Goal: Task Accomplishment & Management: Manage account settings

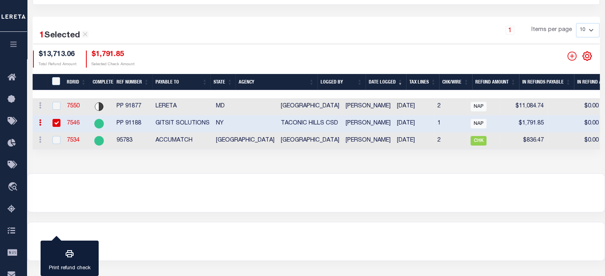
scroll to position [113, 0]
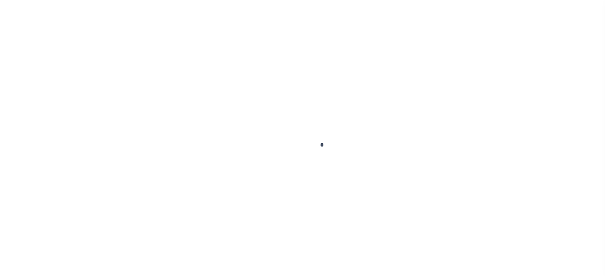
scroll to position [107, 0]
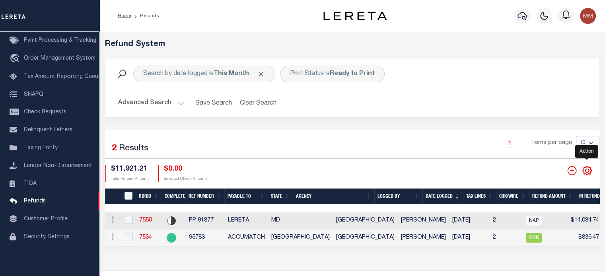
drag, startPoint x: 586, startPoint y: 172, endPoint x: 579, endPoint y: 173, distance: 7.2
click at [586, 172] on icon "" at bounding box center [587, 171] width 4 height 4
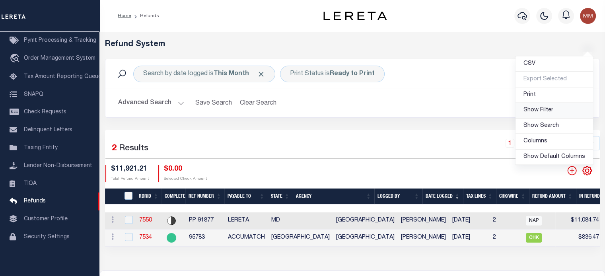
click at [542, 110] on span "Show Filter" at bounding box center [539, 110] width 30 height 6
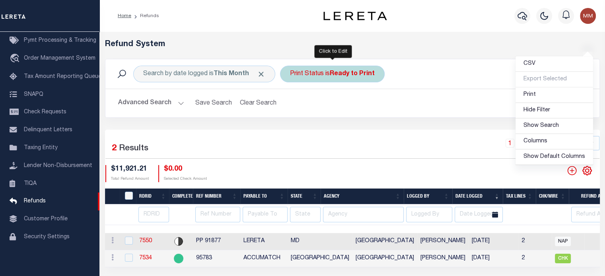
click at [304, 74] on div "Print Status is Ready to Print" at bounding box center [332, 74] width 105 height 17
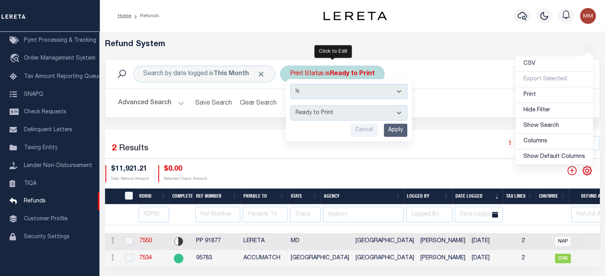
click at [322, 112] on select "--ALL-- Ready to Write Ready to Print Printed" at bounding box center [349, 112] width 117 height 15
select select "All"
click at [291, 105] on select "--ALL-- Ready to Write Ready to Print Printed" at bounding box center [349, 112] width 117 height 15
drag, startPoint x: 393, startPoint y: 131, endPoint x: 380, endPoint y: 129, distance: 12.9
click at [394, 131] on input "Apply" at bounding box center [395, 130] width 23 height 13
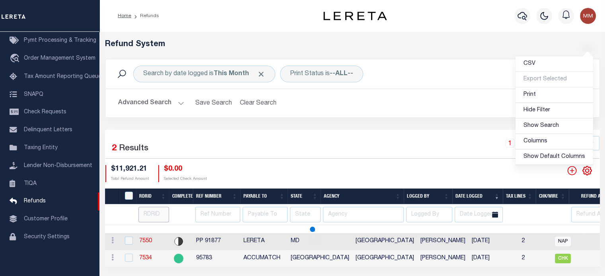
click at [156, 215] on input "number" at bounding box center [153, 215] width 31 height 16
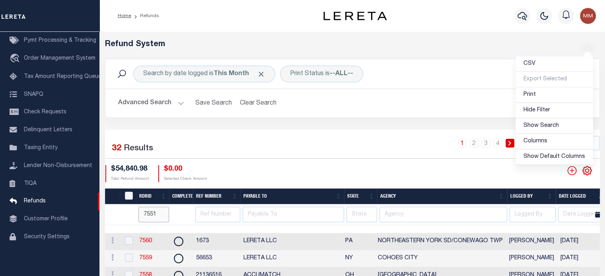
type input "7551"
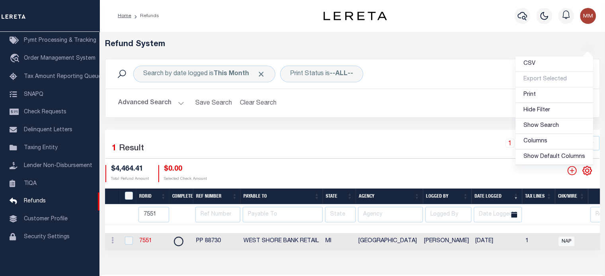
click at [148, 237] on td "7551" at bounding box center [152, 241] width 33 height 17
checkbox input "true"
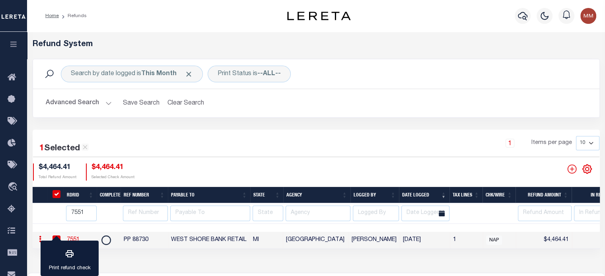
click at [76, 235] on td "7551" at bounding box center [80, 240] width 33 height 17
checkbox input "false"
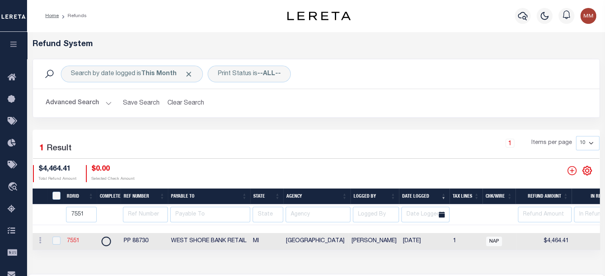
click at [74, 240] on link "7551" at bounding box center [73, 241] width 13 height 6
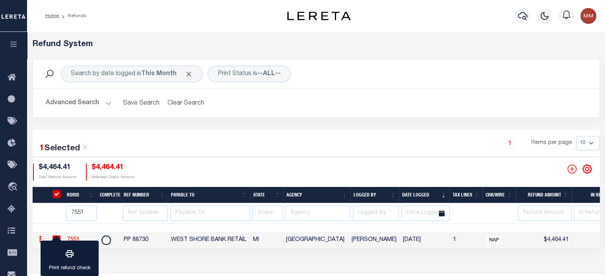
checkbox input "true"
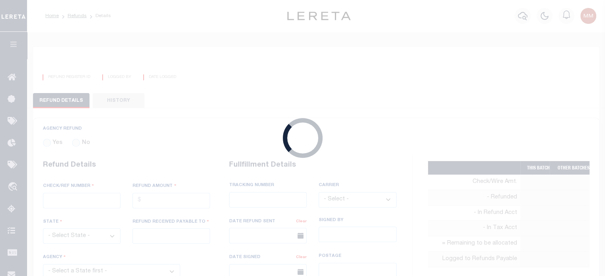
radio input "true"
type input "PP 88730"
type input "$4,464.41"
select select "MI"
type input "WEST SHORE BANK RETAIL"
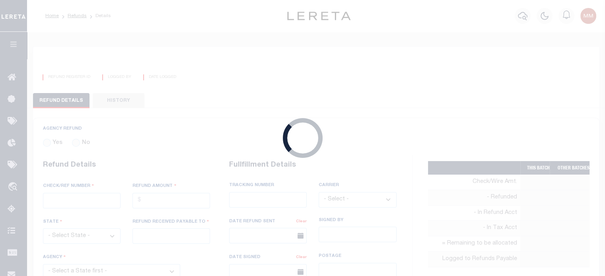
select select
select select "OTH"
select select "OVP"
type textarea "THIS IS FROM THE RFR REPORT"
type input "[PERSON_NAME]"
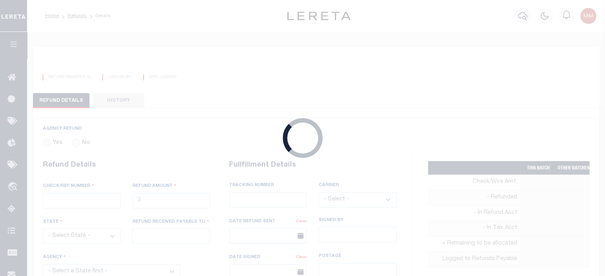
type input "[DATE]"
select select "2610141010"
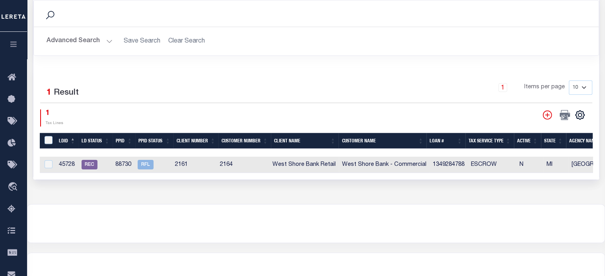
scroll to position [377, 0]
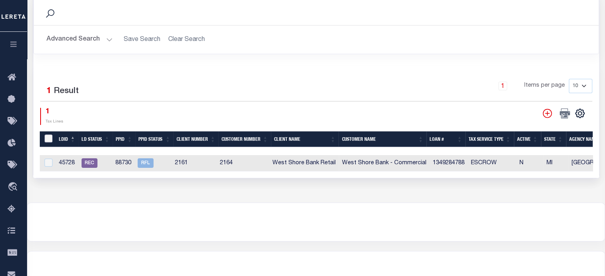
click at [49, 136] on input "LDBatchId" at bounding box center [49, 139] width 8 height 8
checkbox input "true"
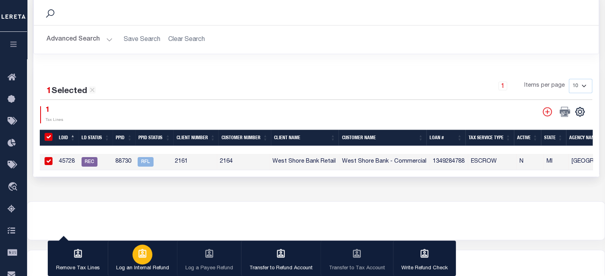
click at [144, 255] on icon "button" at bounding box center [142, 254] width 10 height 10
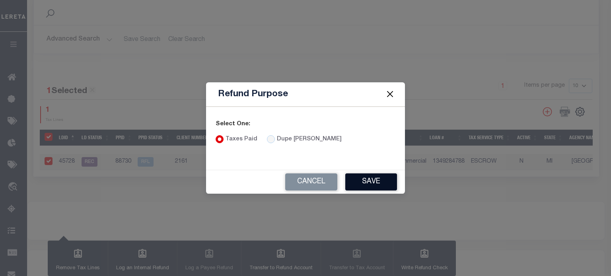
click at [374, 182] on button "Save" at bounding box center [371, 182] width 52 height 17
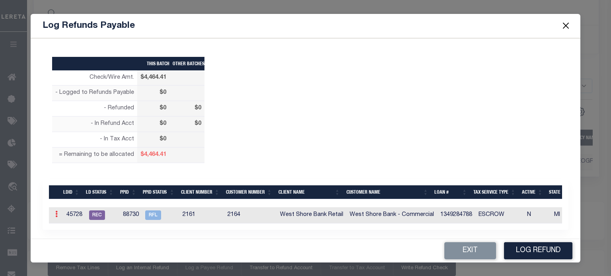
click at [55, 217] on link at bounding box center [56, 215] width 9 height 6
click at [64, 236] on link "Edit" at bounding box center [71, 239] width 36 height 13
type input "$0.00"
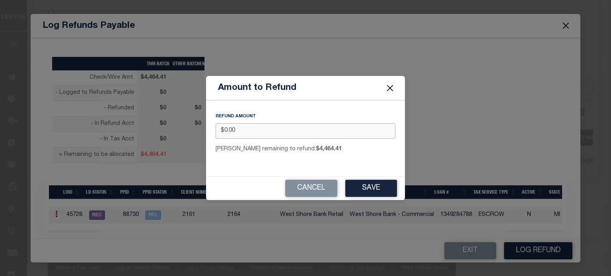
drag, startPoint x: 186, startPoint y: 128, endPoint x: -146, endPoint y: 134, distance: 332.4
type input "$4,464.41"
click at [360, 190] on button "Save" at bounding box center [371, 188] width 52 height 17
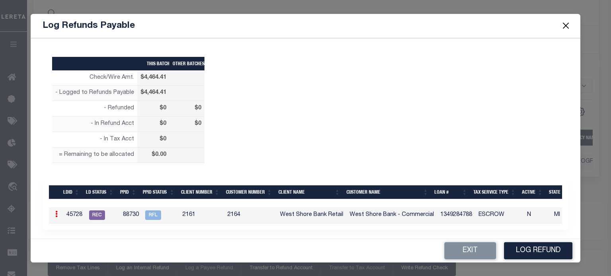
click at [540, 250] on button "Log Refund" at bounding box center [538, 250] width 68 height 17
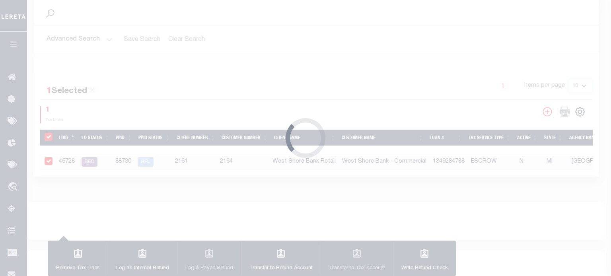
type input "$4,464.41"
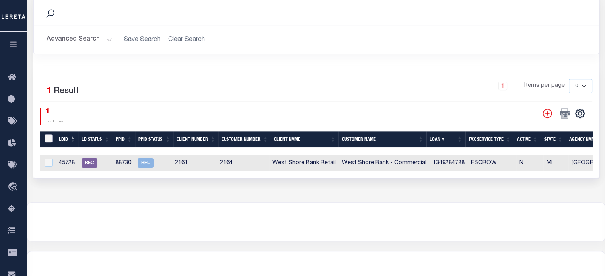
click at [52, 135] on input "LDBatchId" at bounding box center [49, 139] width 8 height 8
checkbox input "true"
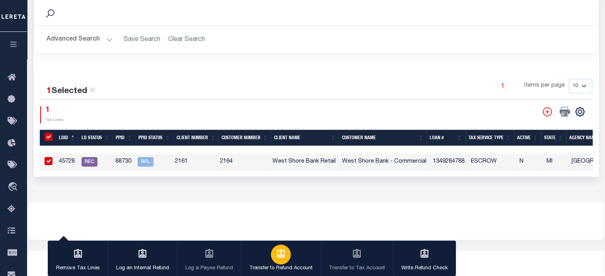
click at [271, 263] on button "Transfer to Refund Account" at bounding box center [281, 259] width 80 height 36
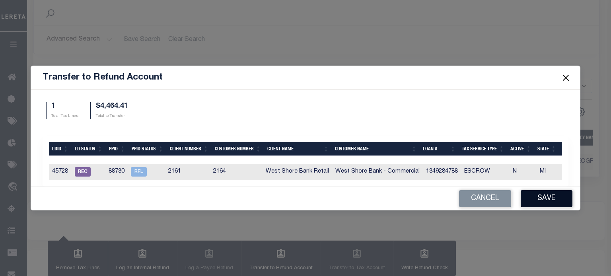
click at [544, 199] on button "Save" at bounding box center [547, 198] width 52 height 17
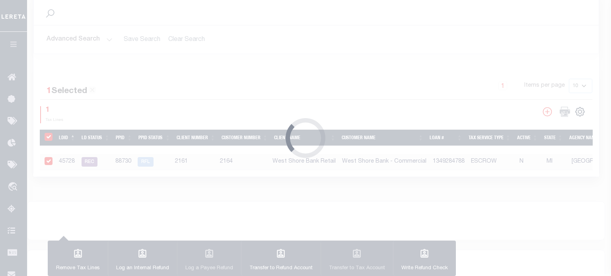
type input "$4,464.41"
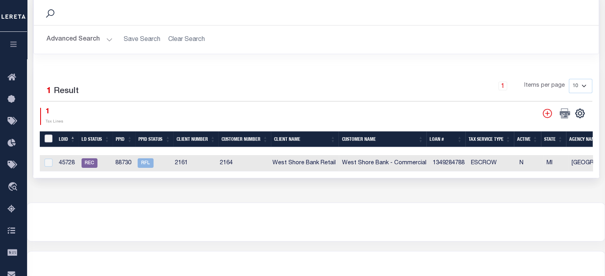
click at [45, 135] on input "LDBatchId" at bounding box center [49, 139] width 8 height 8
checkbox input "true"
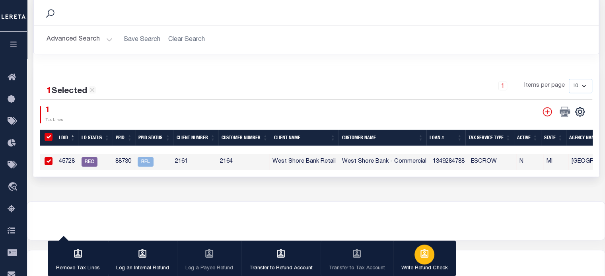
click at [417, 262] on div "button" at bounding box center [425, 255] width 20 height 20
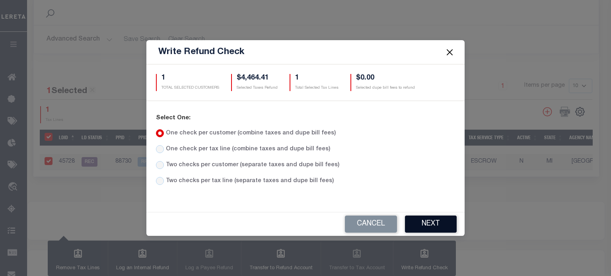
click at [433, 222] on button "Next" at bounding box center [431, 224] width 52 height 17
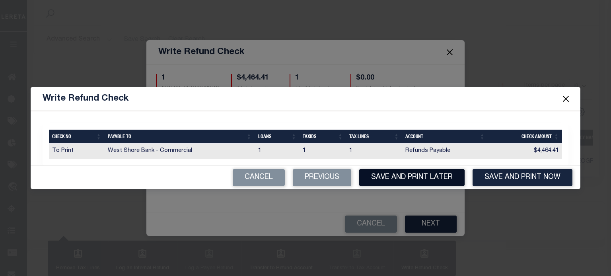
click at [398, 178] on button "Save and Print Later" at bounding box center [411, 177] width 105 height 17
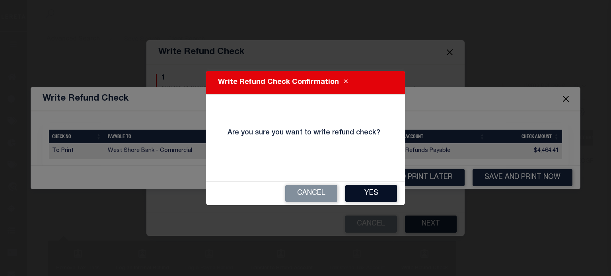
click at [369, 191] on button "Yes" at bounding box center [371, 193] width 52 height 17
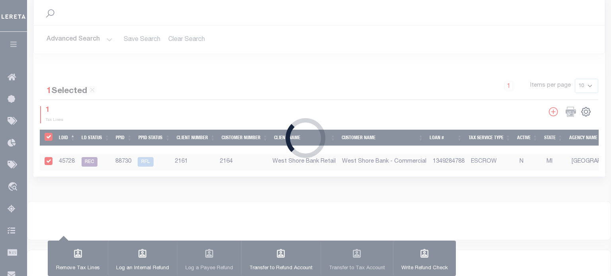
type input "$4,464.41"
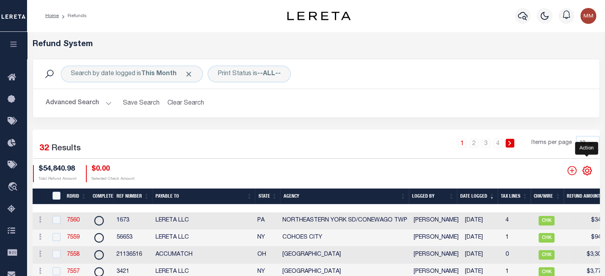
click at [587, 170] on icon "" at bounding box center [587, 171] width 10 height 10
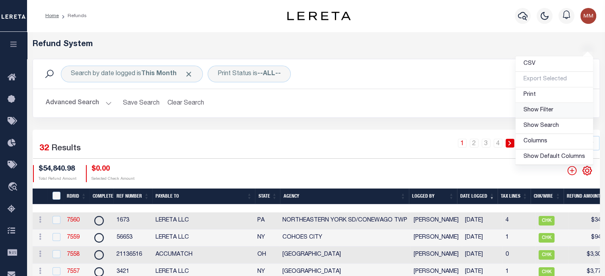
click at [548, 112] on span "Show Filter" at bounding box center [539, 110] width 30 height 6
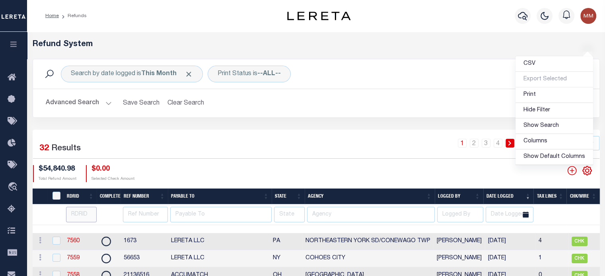
click at [76, 214] on input "number" at bounding box center [81, 215] width 31 height 16
type input "75"
type input "753"
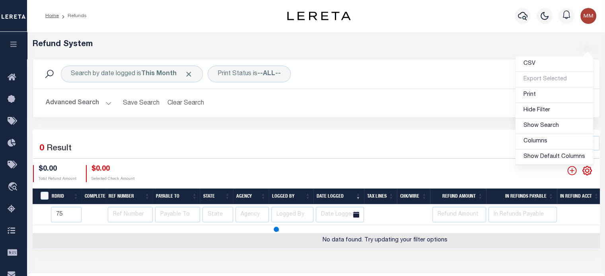
type input "75"
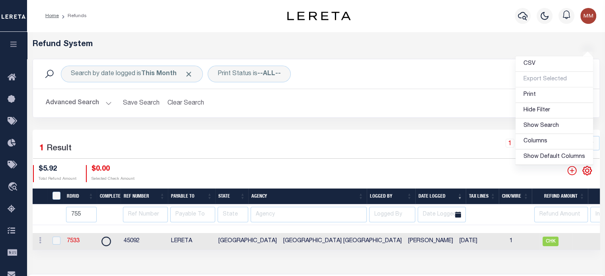
type input "755"
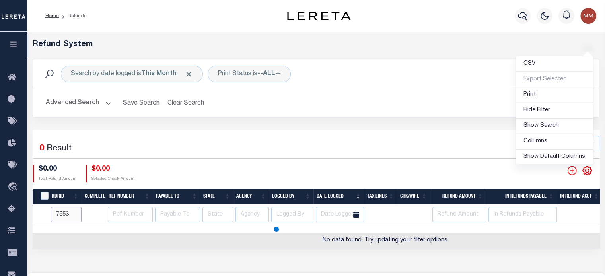
type input "7553"
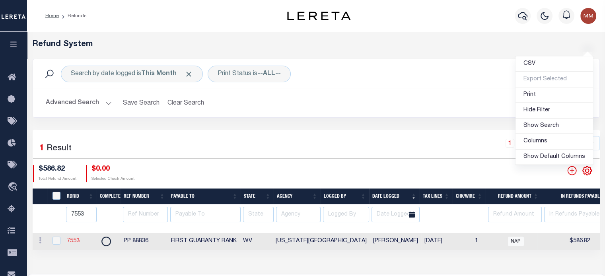
click at [73, 238] on link "7553" at bounding box center [73, 241] width 13 height 6
checkbox input "true"
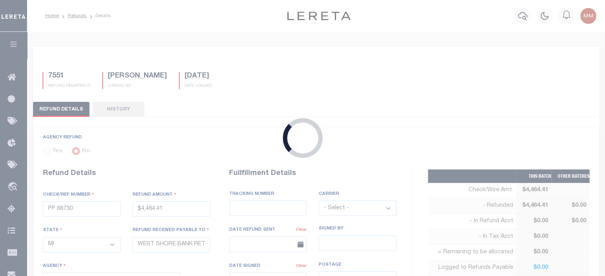
type input "PP 88836"
type input "$586.82"
select select "WV"
type input "FIRST GUARANTY BANK"
select select
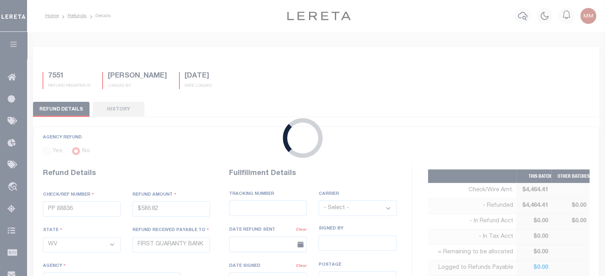
type input "[DATE]"
select select "5406900000"
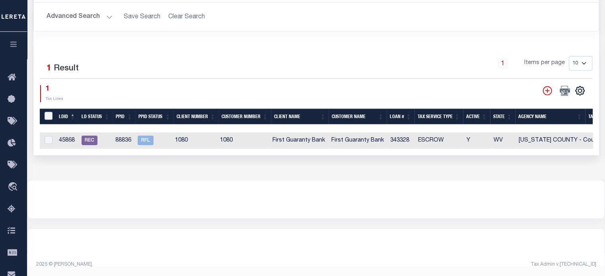
scroll to position [402, 0]
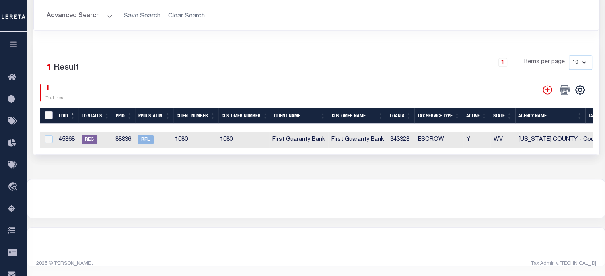
drag, startPoint x: 51, startPoint y: 109, endPoint x: 61, endPoint y: 115, distance: 12.1
click at [51, 111] on input "LDBatchId" at bounding box center [49, 115] width 8 height 8
checkbox input "true"
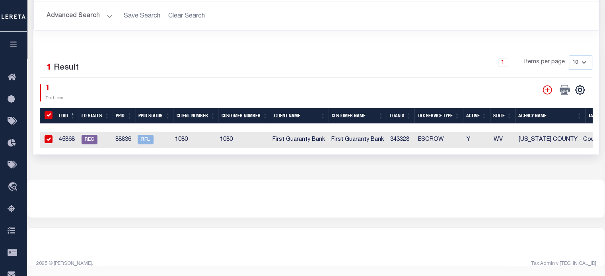
scroll to position [400, 0]
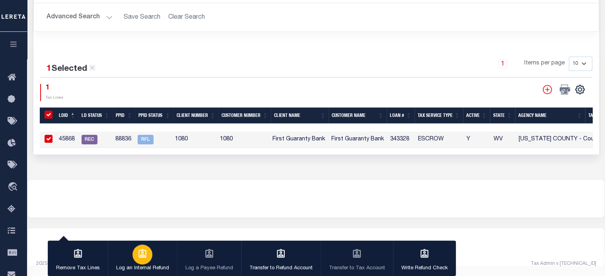
click at [138, 252] on icon "button" at bounding box center [142, 254] width 10 height 10
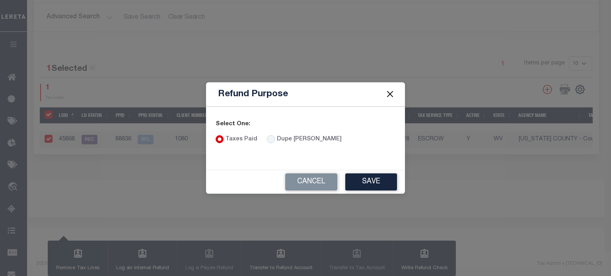
drag, startPoint x: 371, startPoint y: 183, endPoint x: 366, endPoint y: 191, distance: 9.3
click at [370, 183] on button "Save" at bounding box center [371, 182] width 52 height 17
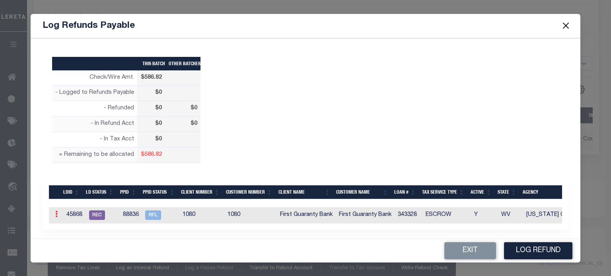
click at [57, 215] on icon at bounding box center [56, 214] width 2 height 6
click at [69, 236] on link "Edit" at bounding box center [71, 239] width 36 height 13
type input "$0.00"
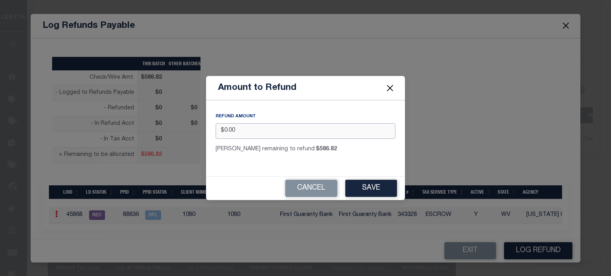
drag, startPoint x: 260, startPoint y: 130, endPoint x: -77, endPoint y: 161, distance: 338.9
type input "$586.82"
click at [369, 189] on button "Save" at bounding box center [371, 188] width 52 height 17
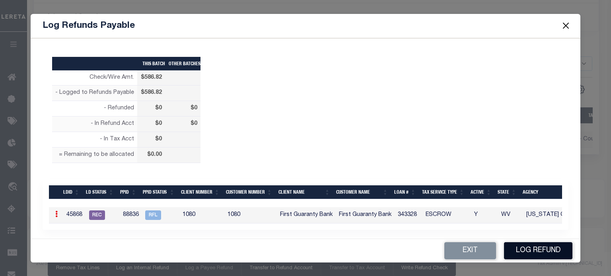
drag, startPoint x: 525, startPoint y: 251, endPoint x: 398, endPoint y: 230, distance: 129.5
click at [522, 249] on button "Log Refund" at bounding box center [538, 250] width 68 height 17
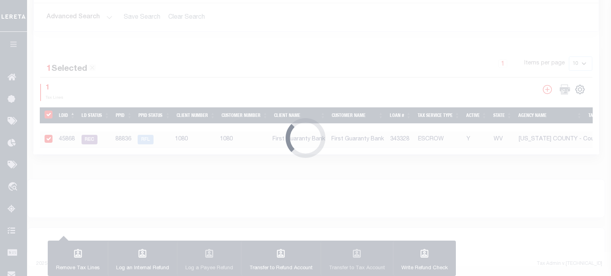
type input "$586.82"
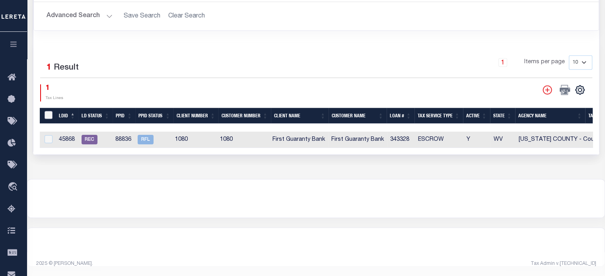
click at [48, 112] on input "LDBatchId" at bounding box center [49, 115] width 8 height 8
checkbox input "true"
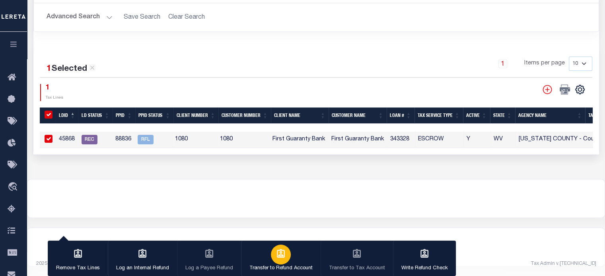
click at [271, 261] on button "Transfer to Refund Account" at bounding box center [281, 259] width 80 height 36
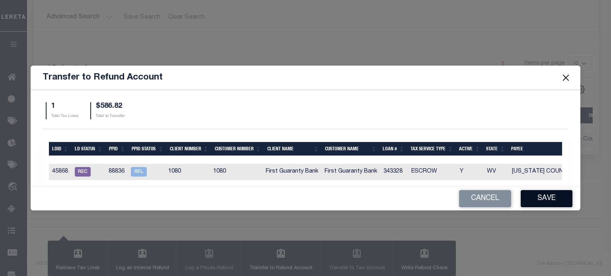
click at [547, 201] on button "Save" at bounding box center [547, 198] width 52 height 17
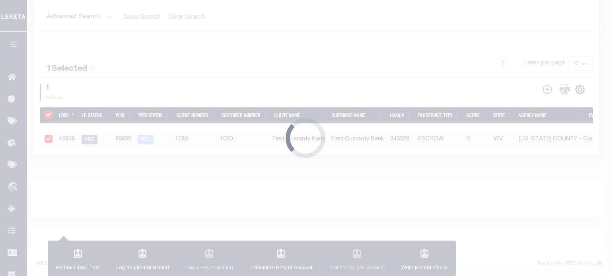
type input "$586.82"
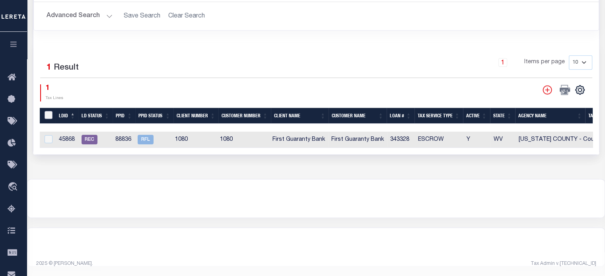
click at [50, 114] on input "LDBatchId" at bounding box center [49, 115] width 8 height 8
checkbox input "true"
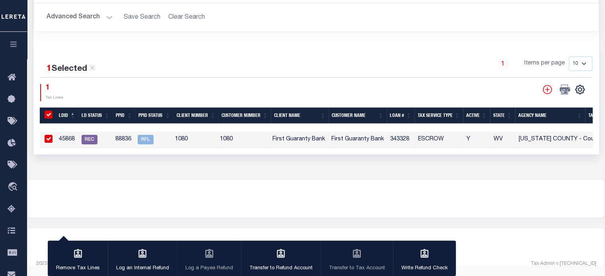
scroll to position [361, 0]
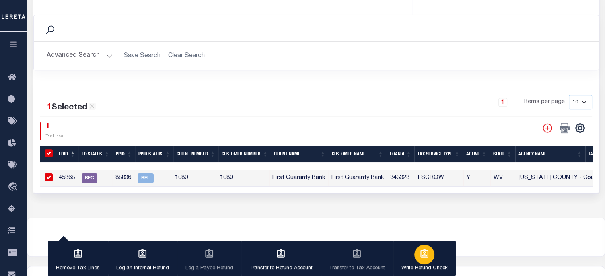
click at [421, 252] on icon "button" at bounding box center [424, 254] width 10 height 10
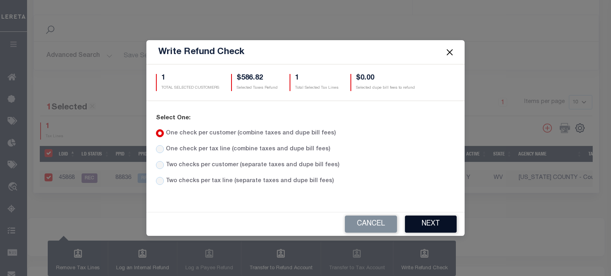
click at [426, 222] on button "Next" at bounding box center [431, 224] width 52 height 17
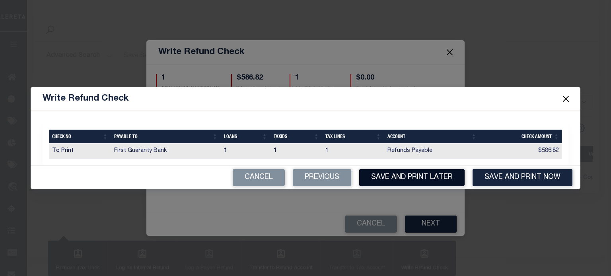
click at [418, 179] on button "Save and Print Later" at bounding box center [411, 177] width 105 height 17
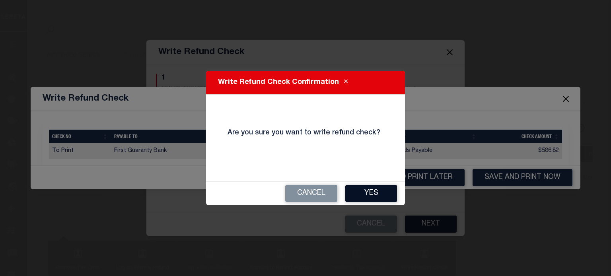
click at [366, 194] on button "Yes" at bounding box center [371, 193] width 52 height 17
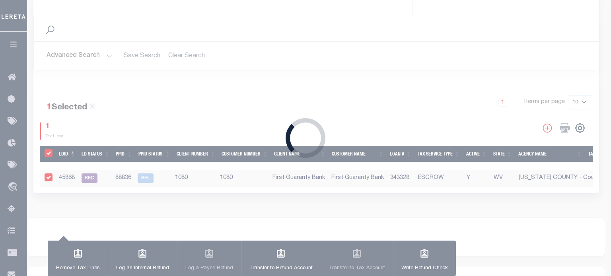
type input "$586.82"
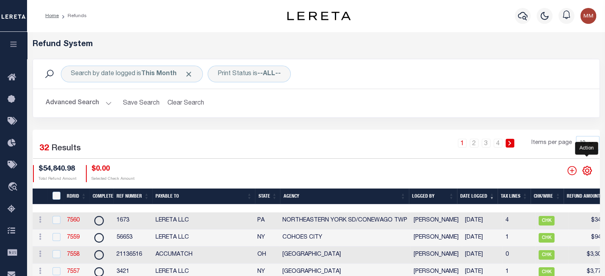
click at [587, 171] on icon "" at bounding box center [587, 171] width 10 height 10
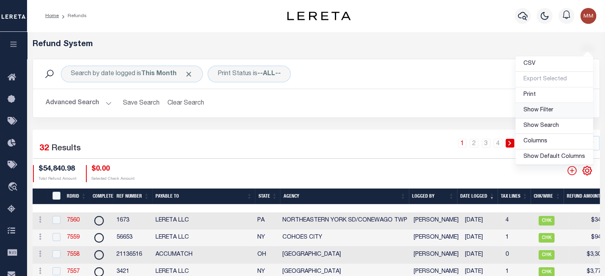
click at [550, 109] on span "Show Filter" at bounding box center [539, 110] width 30 height 6
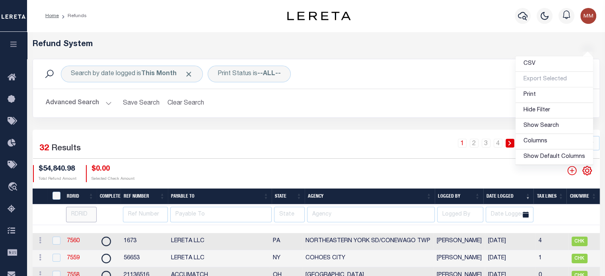
click at [76, 212] on input "number" at bounding box center [81, 215] width 31 height 16
type input "7555"
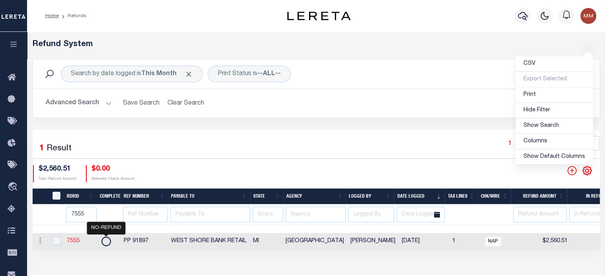
click at [73, 242] on link "7555" at bounding box center [73, 241] width 13 height 6
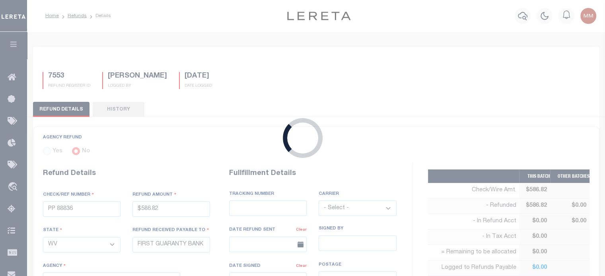
type input "PP 91897"
type input "$2,560.51"
select select "MI"
type input "WEST SHORE BANK RETAIL"
select select "2612741003"
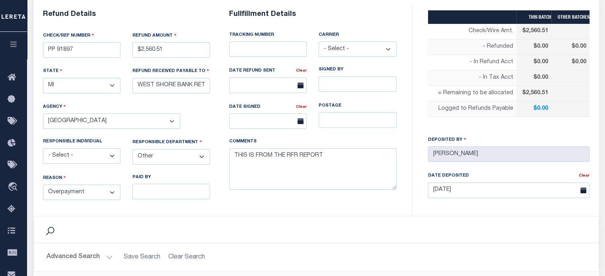
scroll to position [318, 0]
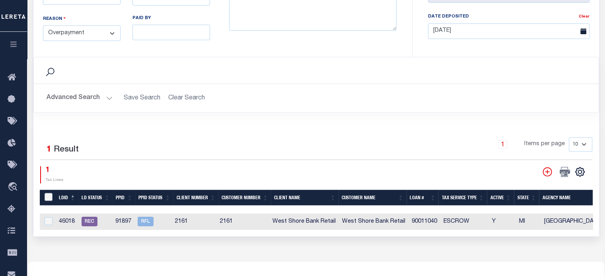
click at [45, 195] on input "LDBatchId" at bounding box center [49, 197] width 8 height 8
checkbox input "true"
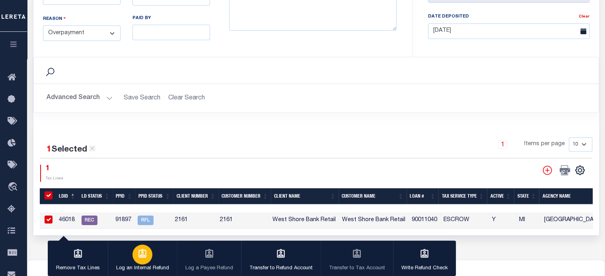
click at [142, 260] on div "button" at bounding box center [143, 255] width 20 height 20
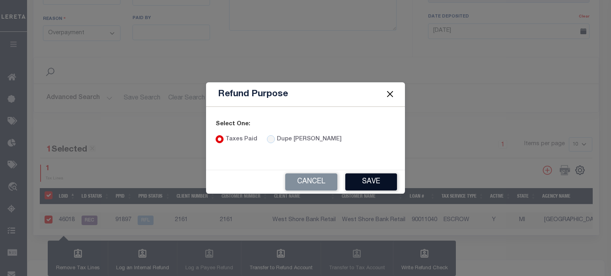
drag, startPoint x: 365, startPoint y: 181, endPoint x: 349, endPoint y: 181, distance: 16.3
click at [361, 181] on button "Save" at bounding box center [371, 182] width 52 height 17
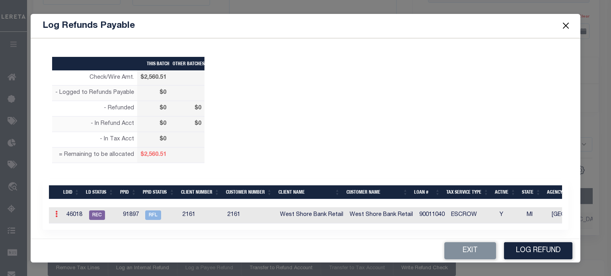
click at [55, 217] on link at bounding box center [56, 215] width 9 height 6
click at [64, 237] on link "Edit" at bounding box center [71, 239] width 36 height 13
type input "$0.00"
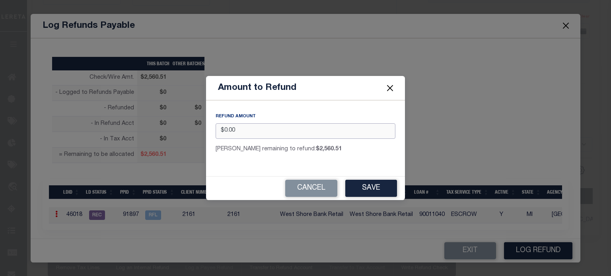
click at [0, 139] on html "Home Refunds Details Profile Sign out" at bounding box center [305, 19] width 611 height 675
type input "$2,560.51"
click at [367, 187] on button "Save" at bounding box center [371, 188] width 52 height 17
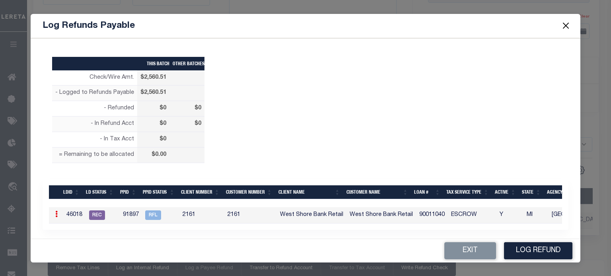
click at [531, 246] on button "Log Refund" at bounding box center [538, 250] width 68 height 17
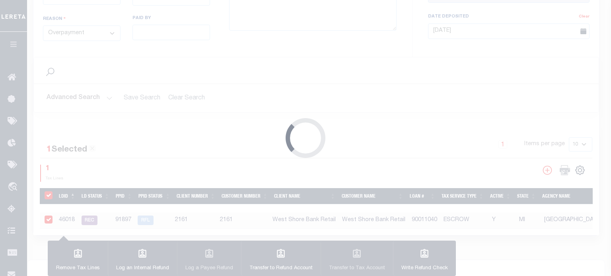
type input "$2,560.51"
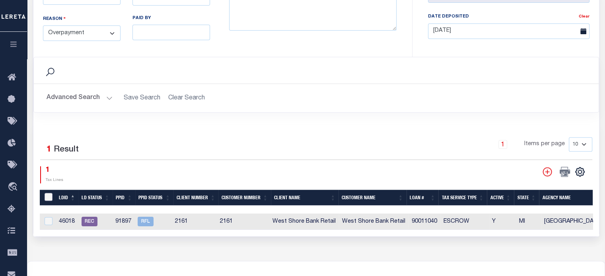
click at [46, 193] on input "LDBatchId" at bounding box center [49, 197] width 8 height 8
checkbox input "true"
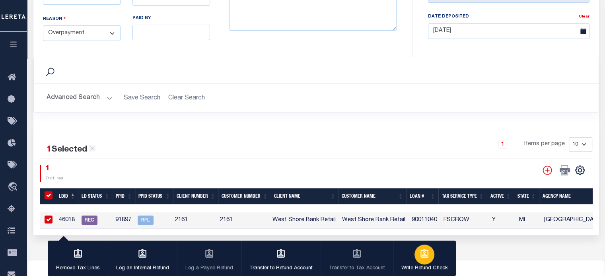
click at [426, 255] on div "button" at bounding box center [425, 255] width 20 height 20
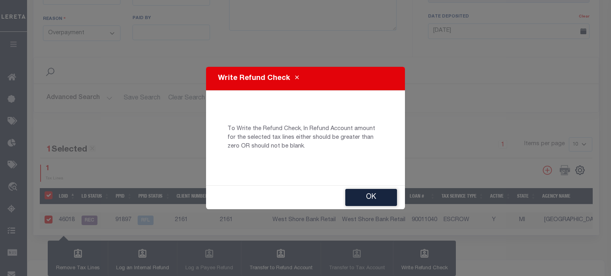
drag, startPoint x: 379, startPoint y: 196, endPoint x: 371, endPoint y: 209, distance: 15.2
click at [379, 196] on button "Ok" at bounding box center [371, 197] width 52 height 17
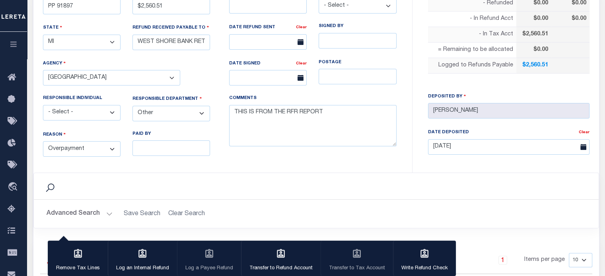
scroll to position [358, 0]
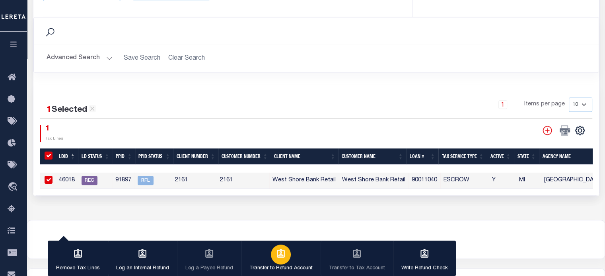
click at [280, 253] on icon "button" at bounding box center [281, 254] width 10 height 10
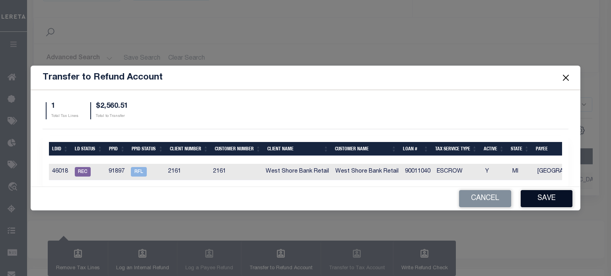
click at [538, 201] on button "Save" at bounding box center [547, 198] width 52 height 17
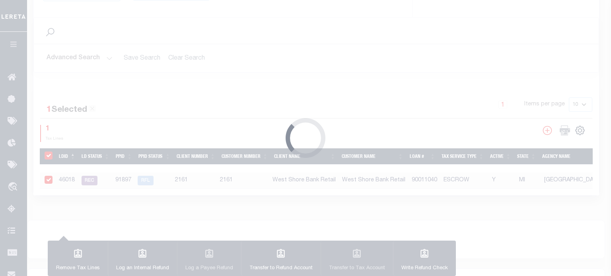
type input "$2,560.51"
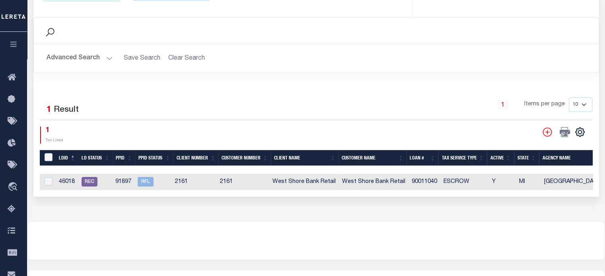
click at [50, 159] on th "LDBatchId" at bounding box center [48, 158] width 16 height 16
click at [47, 154] on input "LDBatchId" at bounding box center [49, 157] width 8 height 8
checkbox input "true"
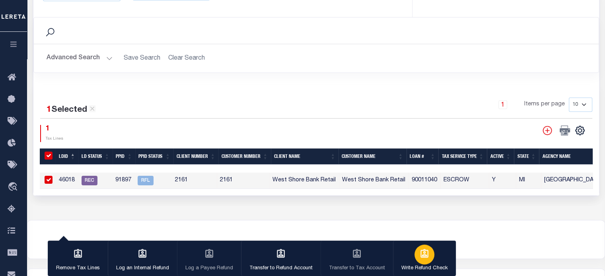
click at [415, 254] on div "button" at bounding box center [425, 255] width 20 height 20
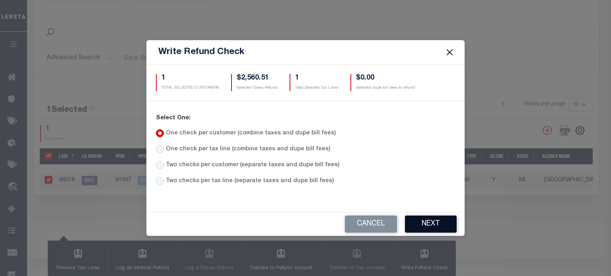
click at [427, 225] on button "Next" at bounding box center [431, 224] width 52 height 17
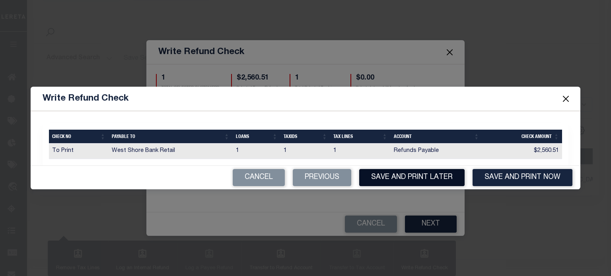
click at [422, 181] on button "Save and Print Later" at bounding box center [411, 177] width 105 height 17
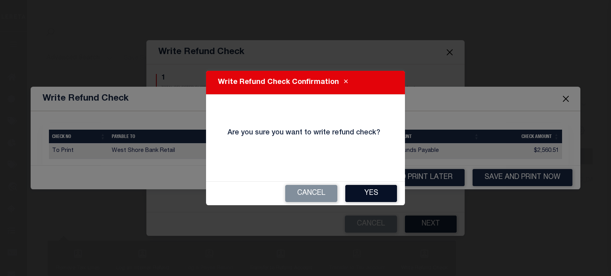
click at [372, 188] on button "Yes" at bounding box center [371, 193] width 52 height 17
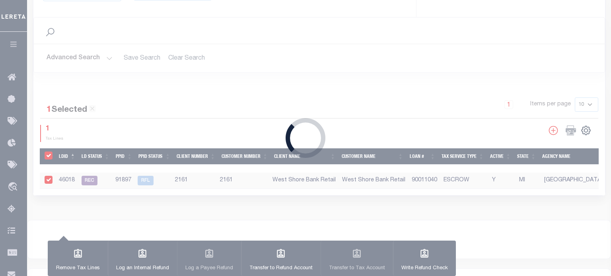
type input "$2,560.51"
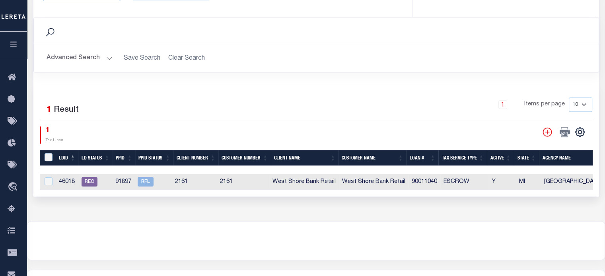
scroll to position [239, 0]
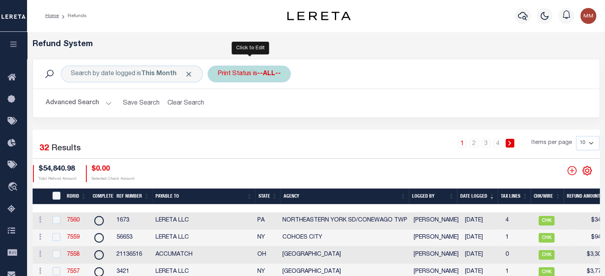
click at [246, 79] on div "Print Status is --ALL--" at bounding box center [249, 74] width 83 height 17
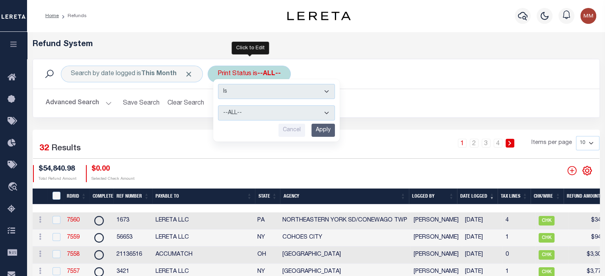
click at [249, 113] on select "--ALL-- Ready to Write Ready to Print Printed" at bounding box center [276, 112] width 117 height 15
select select "Ready to Print"
click at [218, 105] on select "--ALL-- Ready to Write Ready to Print Printed" at bounding box center [276, 112] width 117 height 15
click at [321, 131] on input "Apply" at bounding box center [323, 130] width 23 height 13
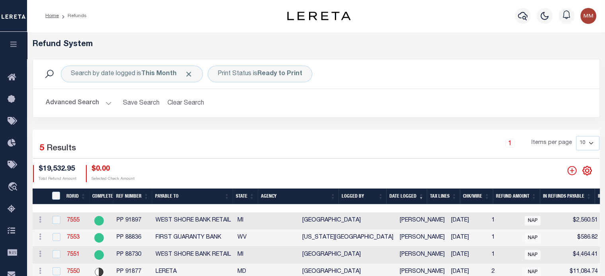
scroll to position [80, 0]
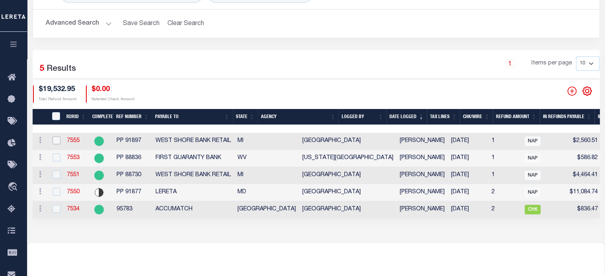
click at [53, 140] on input "checkbox" at bounding box center [57, 140] width 8 height 8
checkbox input "true"
checkbox input "false"
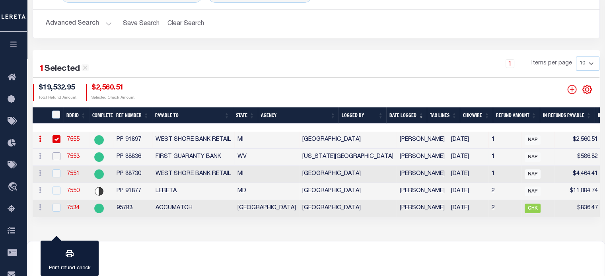
click at [58, 157] on input "checkbox" at bounding box center [57, 156] width 8 height 8
checkbox input "true"
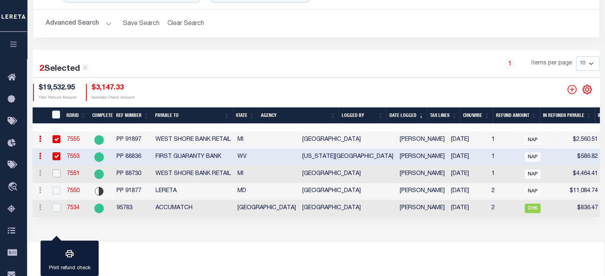
click at [55, 175] on input "checkbox" at bounding box center [57, 174] width 8 height 8
checkbox input "true"
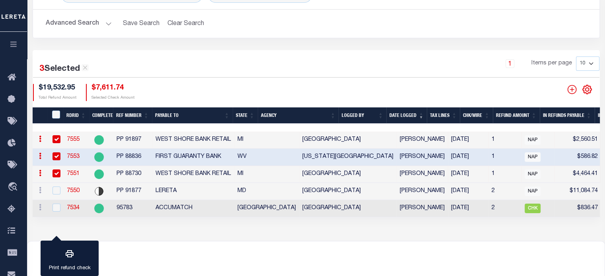
drag, startPoint x: 188, startPoint y: 263, endPoint x: 188, endPoint y: 255, distance: 7.6
click at [188, 260] on div at bounding box center [315, 261] width 577 height 38
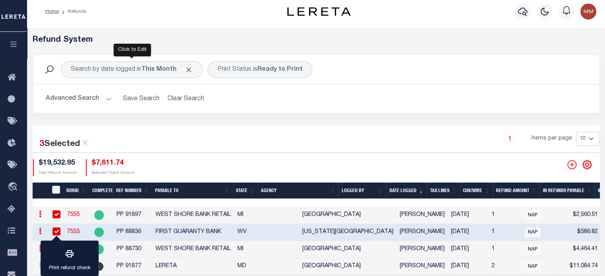
scroll to position [0, 0]
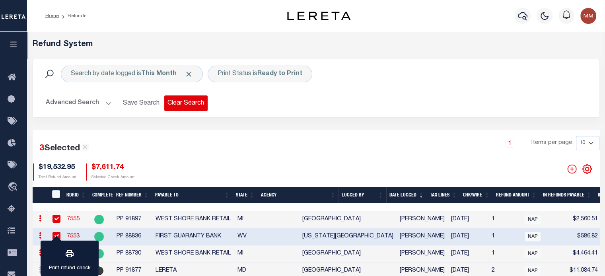
click at [177, 98] on button "Clear Search" at bounding box center [185, 104] width 43 height 16
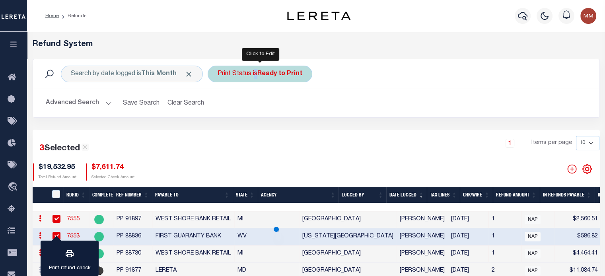
click at [254, 77] on div "Print Status is Ready to Print" at bounding box center [260, 74] width 105 height 17
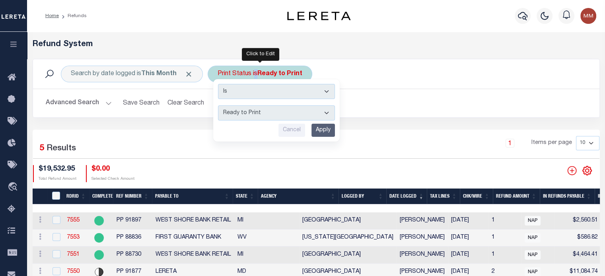
click at [256, 112] on select "--ALL-- Ready to Write Ready to Print Printed" at bounding box center [276, 112] width 117 height 15
select select "All"
click at [218, 105] on select "--ALL-- Ready to Write Ready to Print Printed" at bounding box center [276, 112] width 117 height 15
click at [323, 126] on input "Apply" at bounding box center [323, 130] width 23 height 13
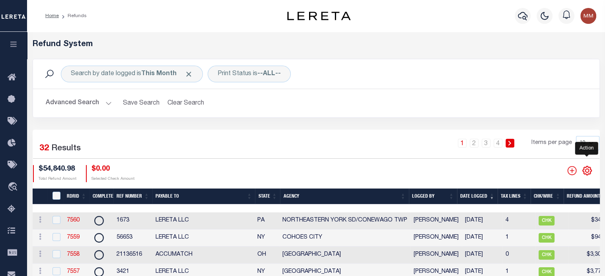
click at [587, 171] on icon "" at bounding box center [587, 171] width 10 height 10
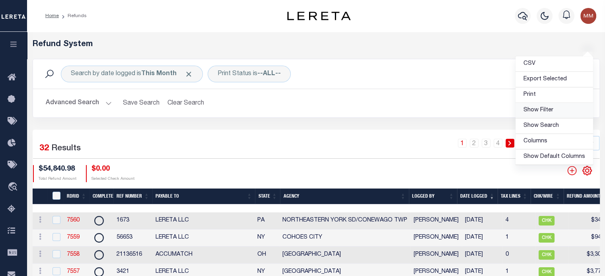
click at [538, 111] on span "Show Filter" at bounding box center [539, 110] width 30 height 6
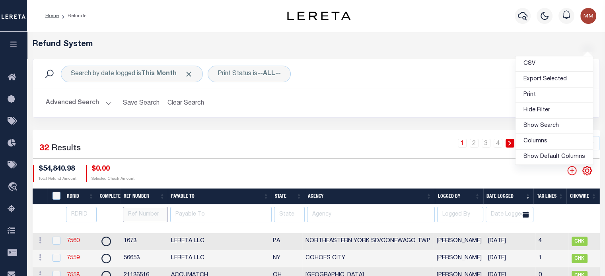
click at [142, 211] on input "text" at bounding box center [145, 215] width 45 height 16
type input "137909"
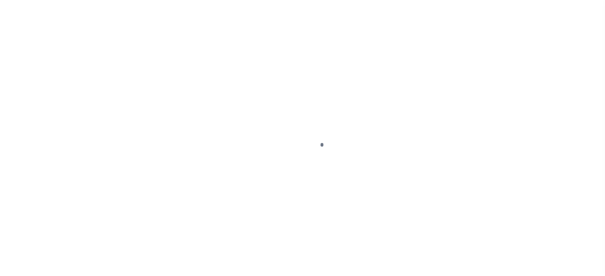
scroll to position [107, 0]
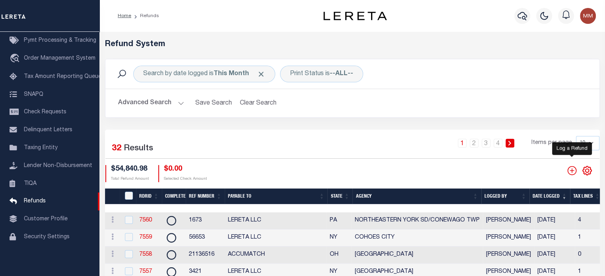
click at [570, 169] on icon "" at bounding box center [572, 171] width 10 height 10
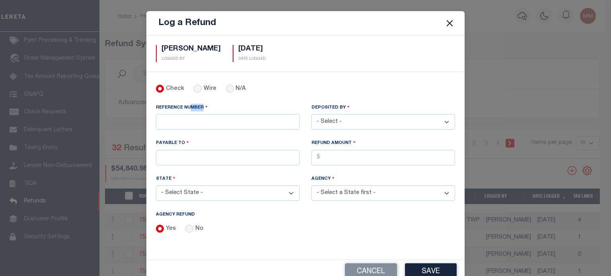
drag, startPoint x: 188, startPoint y: 113, endPoint x: 184, endPoint y: 117, distance: 5.4
click at [186, 115] on div "REFERENCE NUMBER" at bounding box center [228, 117] width 144 height 26
click at [181, 120] on input "REFERENCE NUMBER" at bounding box center [228, 122] width 144 height 16
type input "137909"
click at [357, 118] on select "- Select - Aakash Patel Abdul Muzain Adams, Pamela S Adhikary Rinki Adrienne Ca…" at bounding box center [384, 122] width 144 height 16
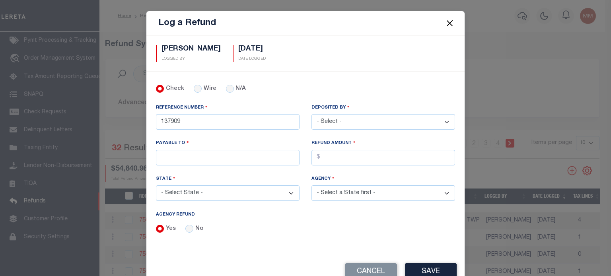
select select "[PERSON_NAME]"
click at [312, 114] on select "- Select - Aakash Patel Abdul Muzain Adams, Pamela S Adhikary Rinki Adrienne Ca…" at bounding box center [384, 122] width 144 height 16
click at [198, 151] on input "PAYABLE TO" at bounding box center [228, 158] width 144 height 16
type input "LERETA LLC"
select select "CA"
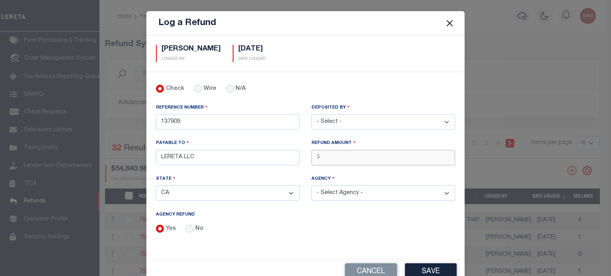
click at [320, 160] on input "AGENCY REFUND" at bounding box center [384, 158] width 144 height 16
type input "$"
type input "$13,793.99"
click at [220, 193] on select "- Select State - AK AL AR AZ CA CO CT DC DE FL GA GU HI IA ID IL IN KS KY LA MA…" at bounding box center [228, 193] width 144 height 16
select select "MI"
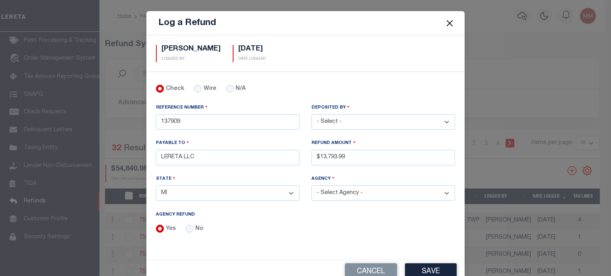
click at [156, 185] on select "- Select State - AK AL AR AZ CA CO CT DC DE FL GA GU HI IA ID IL IN KS KY LA MA…" at bounding box center [228, 193] width 144 height 16
drag, startPoint x: 320, startPoint y: 192, endPoint x: 314, endPoint y: 192, distance: 5.2
click at [318, 192] on select "- Select Agency - ACME TOWNSHIP ADA TOWNSHIP ADAMS TOWNSHIP ADAMS TOWNSHIP ADAM…" at bounding box center [384, 193] width 144 height 16
select select "2616317000"
click at [312, 185] on select "- Select Agency - ACME TOWNSHIP ADA TOWNSHIP ADAMS TOWNSHIP ADAMS TOWNSHIP ADAM…" at bounding box center [384, 193] width 144 height 16
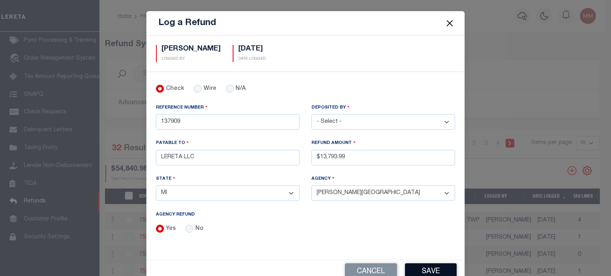
click at [433, 265] on button "Save" at bounding box center [431, 271] width 52 height 17
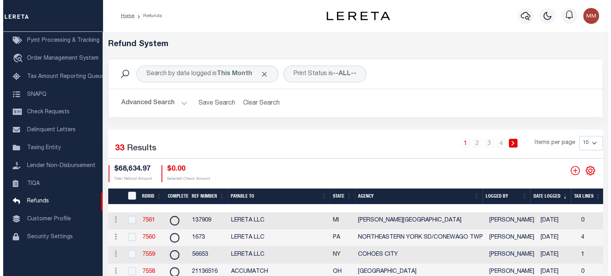
scroll to position [0, 314]
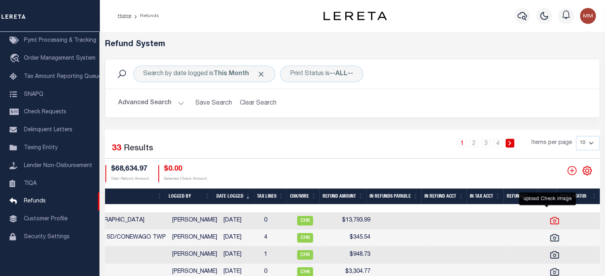
click at [550, 218] on icon at bounding box center [555, 221] width 10 height 10
checkbox input "true"
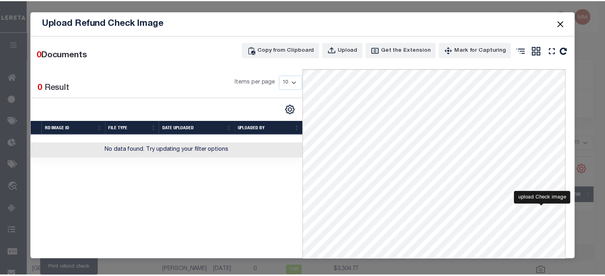
scroll to position [0, 242]
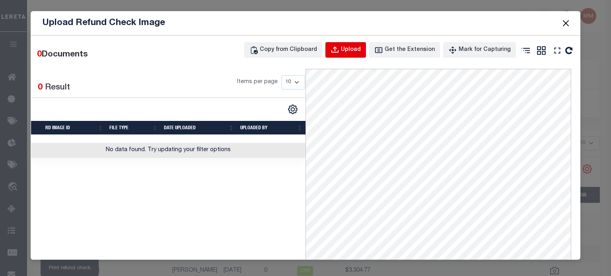
click at [352, 51] on div "Upload" at bounding box center [351, 50] width 20 height 9
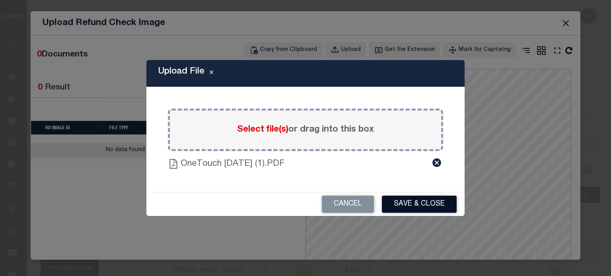
drag, startPoint x: 418, startPoint y: 204, endPoint x: 418, endPoint y: 180, distance: 23.9
click at [418, 203] on button "Save & Close" at bounding box center [419, 204] width 75 height 17
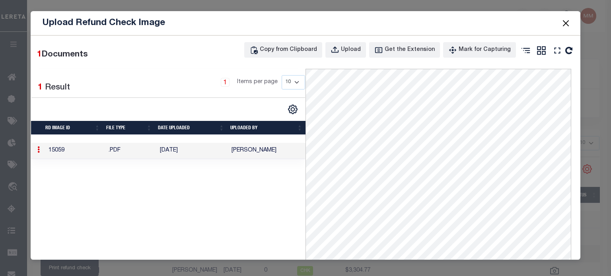
click at [563, 21] on button "Close" at bounding box center [566, 23] width 10 height 10
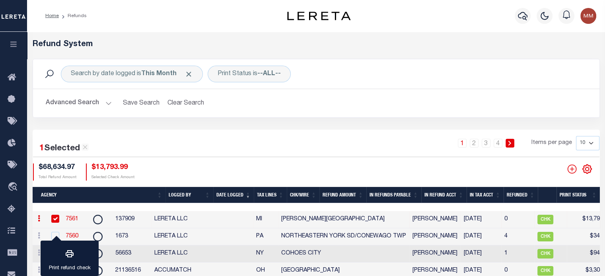
scroll to position [0, 0]
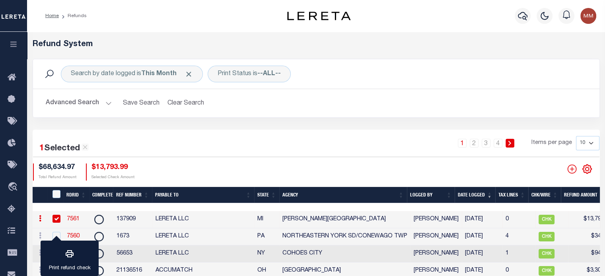
click at [71, 218] on link "7561" at bounding box center [73, 219] width 13 height 6
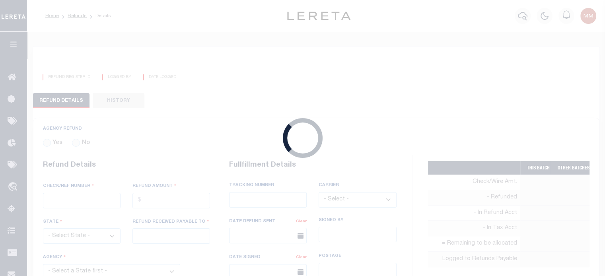
radio input "true"
type input "137909"
type input "$13,793.99"
select select "MI"
type input "LERETA LLC"
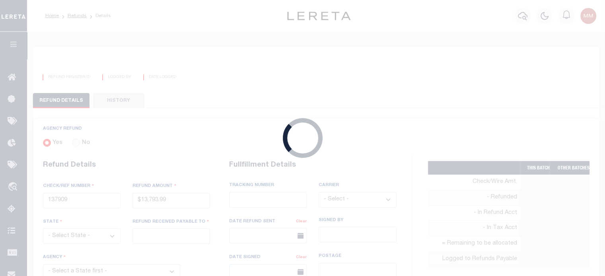
select select
type input "[PERSON_NAME]"
type input "[DATE]"
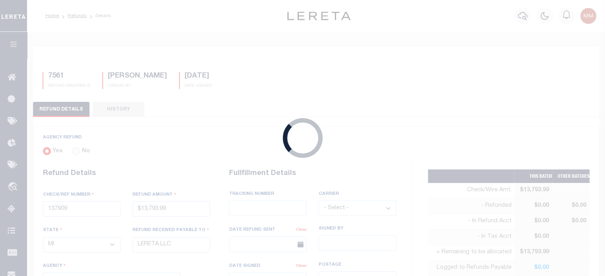
select select "2616317000"
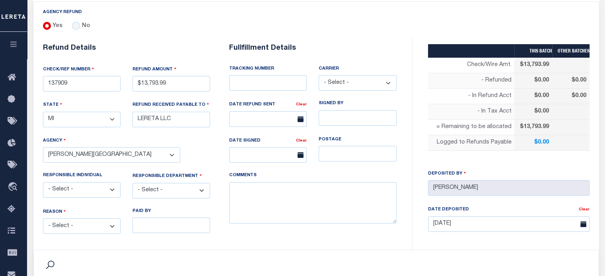
scroll to position [199, 0]
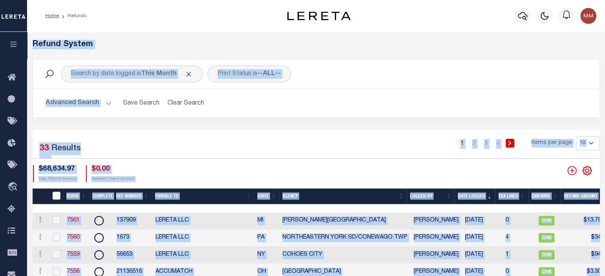
drag, startPoint x: 408, startPoint y: 97, endPoint x: 417, endPoint y: 109, distance: 15.4
click at [408, 97] on h2 "Advanced Search Save Search Clear Search RefundGridWrapper_dynamictable_____Def…" at bounding box center [316, 104] width 554 height 16
click at [586, 170] on icon "" at bounding box center [587, 171] width 10 height 10
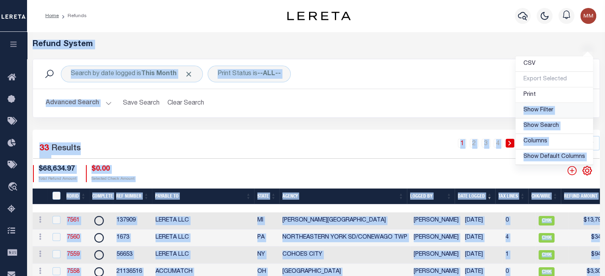
drag, startPoint x: 549, startPoint y: 113, endPoint x: 409, endPoint y: 109, distance: 140.2
click at [548, 113] on span "Show Filter" at bounding box center [539, 110] width 30 height 6
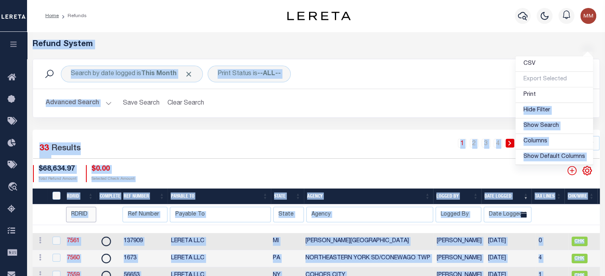
click at [84, 216] on input "number" at bounding box center [81, 215] width 31 height 16
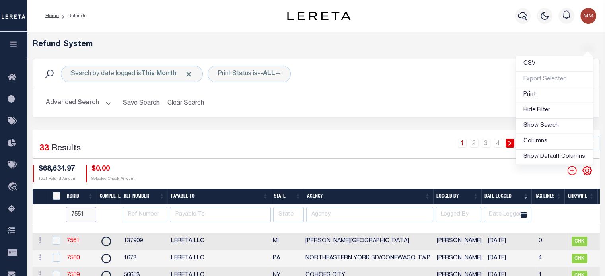
type input "7551"
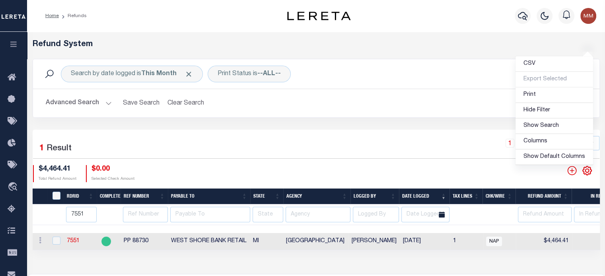
click at [192, 262] on div "Refund System Search by date logged is This Month Print Status is --ALL-- Searc…" at bounding box center [316, 153] width 578 height 242
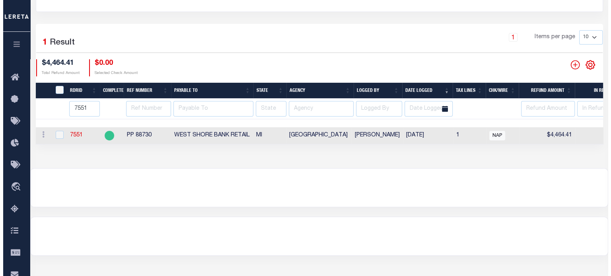
scroll to position [119, 0]
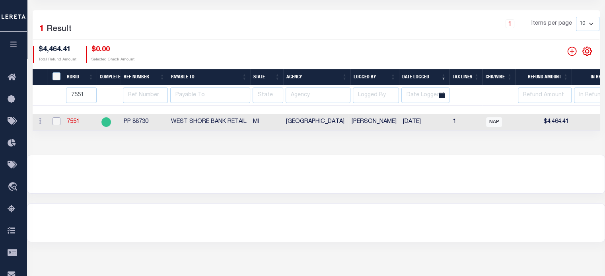
click at [58, 123] on input "checkbox" at bounding box center [57, 121] width 8 height 8
checkbox input "true"
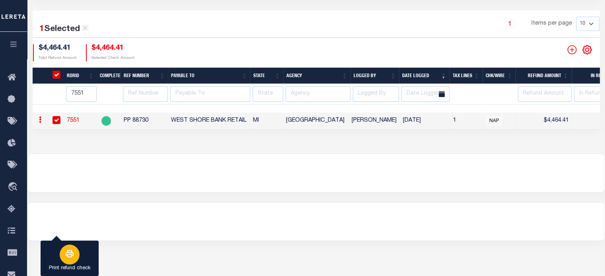
click at [90, 244] on button "Print refund check" at bounding box center [70, 259] width 58 height 36
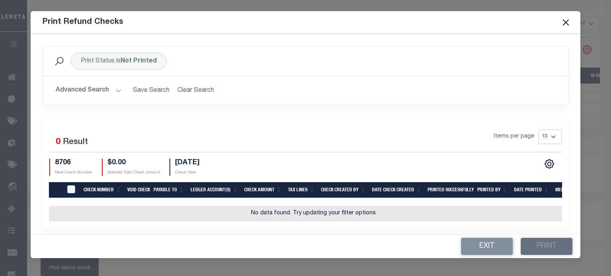
click at [55, 214] on td "No data found. Try updating your filter options" at bounding box center [313, 214] width 529 height 16
click at [54, 214] on td "No data found. Try updating your filter options" at bounding box center [313, 214] width 529 height 16
click at [58, 213] on td "No data found. Try updating your filter options" at bounding box center [313, 214] width 529 height 16
click at [70, 187] on input "TIQA Select" at bounding box center [71, 189] width 8 height 8
checkbox input "true"
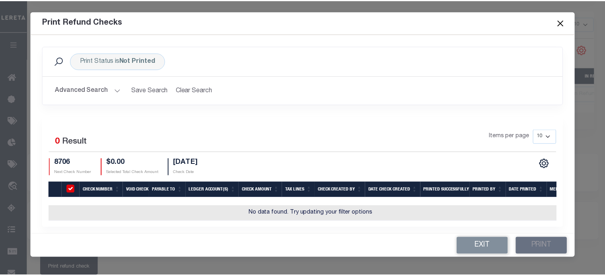
scroll to position [10, 0]
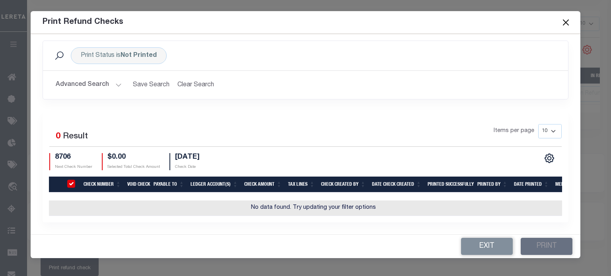
drag, startPoint x: 565, startPoint y: 22, endPoint x: 549, endPoint y: 29, distance: 17.3
click at [564, 22] on button "Close" at bounding box center [566, 22] width 10 height 10
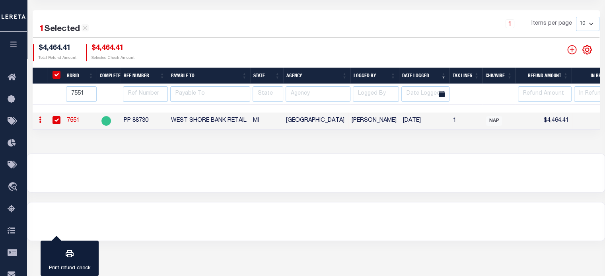
click at [77, 118] on link "7551" at bounding box center [73, 121] width 13 height 6
checkbox input "false"
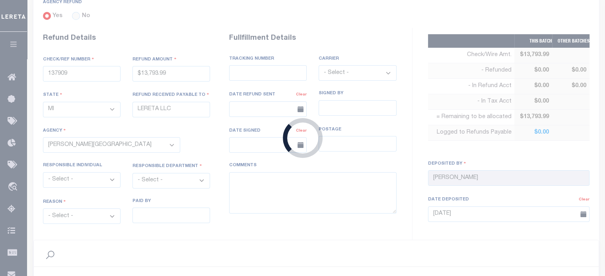
radio input "true"
type input "PP 88730"
type input "$4,464.41"
type input "WEST SHORE BANK RETAIL"
select select "2610141010"
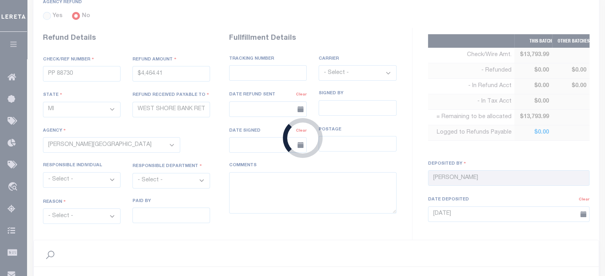
select select "OTH"
select select "OVP"
type textarea "THIS IS FROM THE RFR REPORT"
type input "[DATE]"
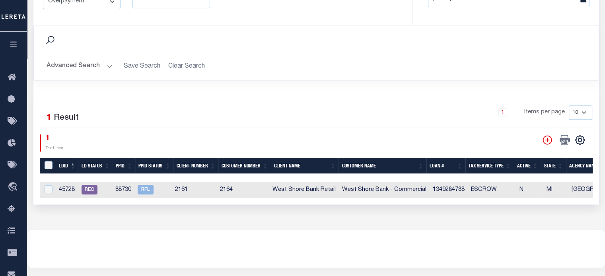
scroll to position [392, 0]
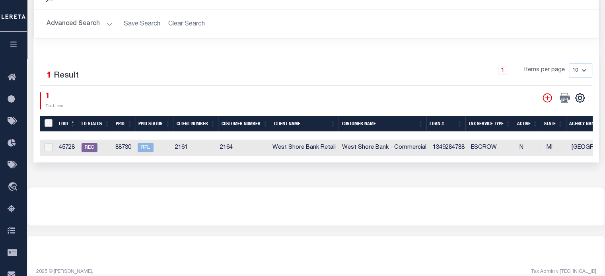
click at [51, 119] on input "LDBatchId" at bounding box center [49, 123] width 8 height 8
checkbox input "true"
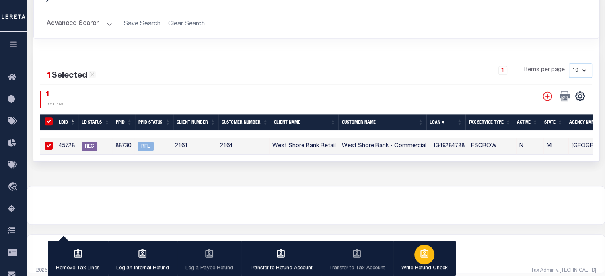
click at [421, 259] on icon "button" at bounding box center [424, 254] width 10 height 10
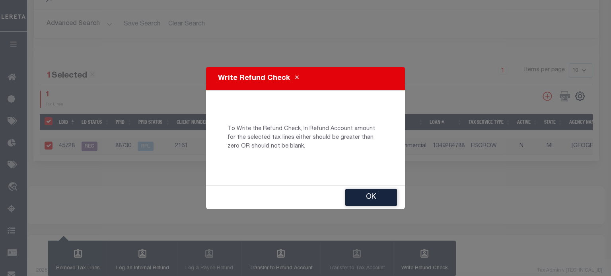
click at [377, 194] on button "Ok" at bounding box center [371, 197] width 52 height 17
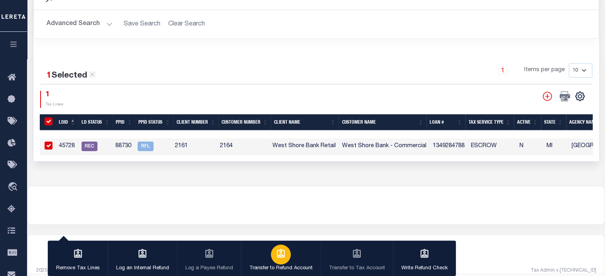
click at [286, 256] on div "button" at bounding box center [281, 255] width 20 height 20
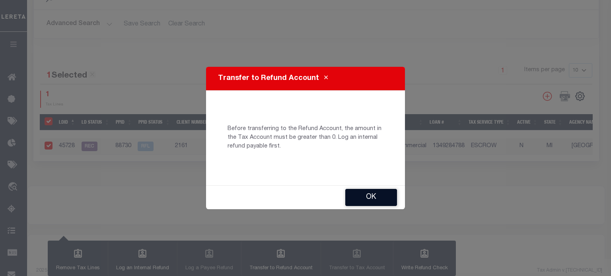
click at [364, 198] on button "Ok" at bounding box center [371, 197] width 52 height 17
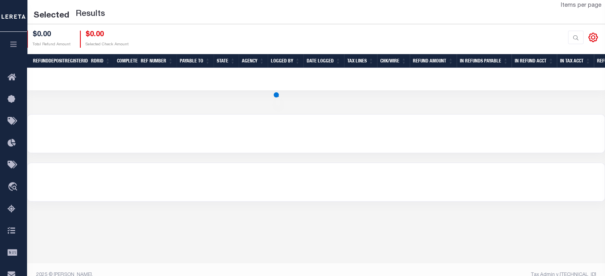
scroll to position [119, 0]
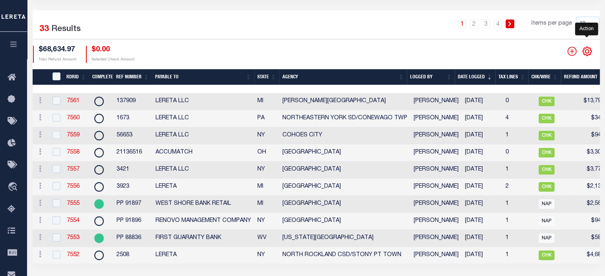
click at [591, 51] on icon "" at bounding box center [587, 51] width 10 height 10
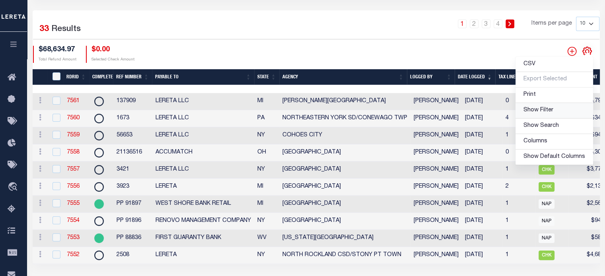
click at [540, 112] on span "Show Filter" at bounding box center [539, 110] width 30 height 6
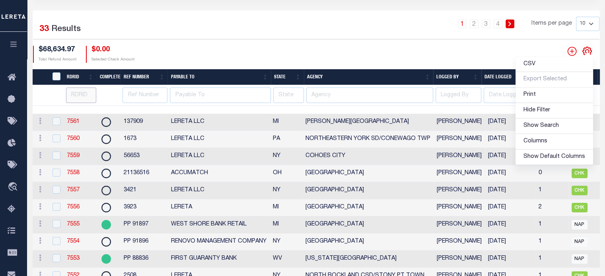
click at [84, 97] on input "number" at bounding box center [81, 96] width 31 height 16
type input "7551"
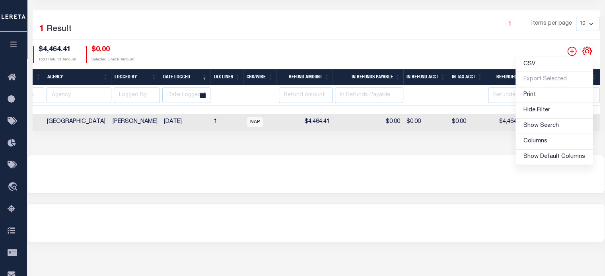
scroll to position [0, 0]
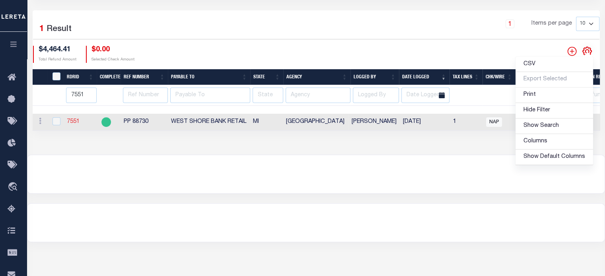
click at [78, 120] on link "7551" at bounding box center [73, 122] width 13 height 6
checkbox input "true"
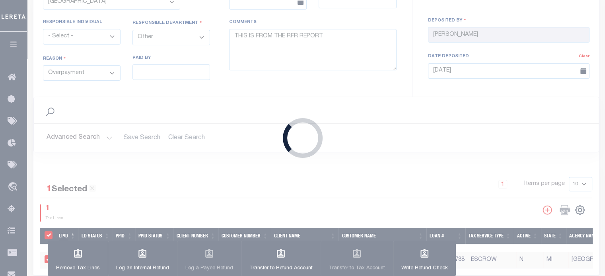
type input "$4,464.41"
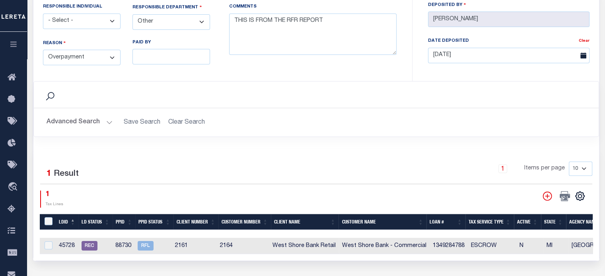
scroll to position [358, 0]
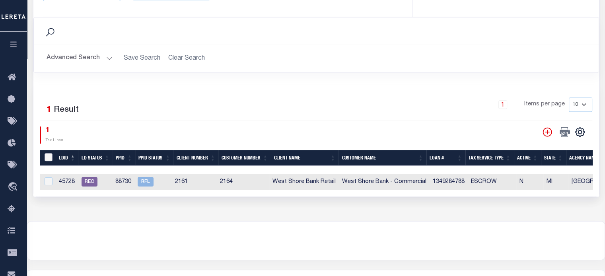
click at [49, 155] on input "LDBatchId" at bounding box center [49, 157] width 8 height 8
checkbox input "true"
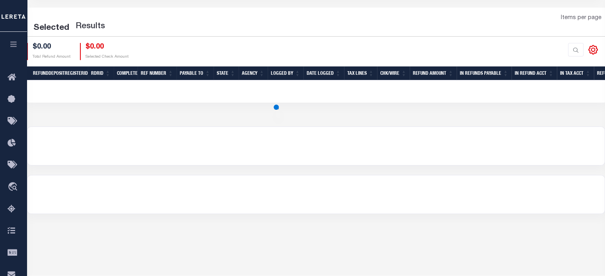
scroll to position [119, 0]
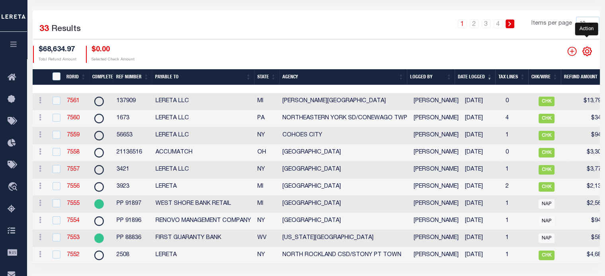
click at [588, 51] on icon "" at bounding box center [587, 51] width 10 height 10
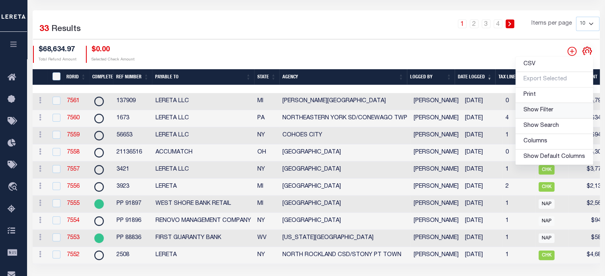
click at [547, 109] on span "Show Filter" at bounding box center [539, 110] width 30 height 6
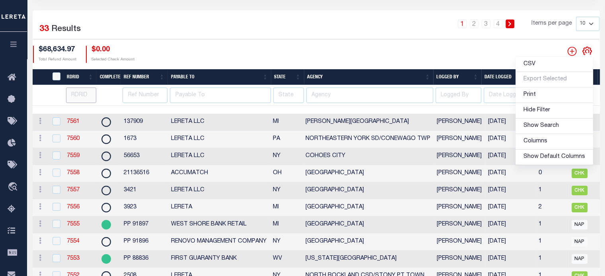
click at [80, 94] on input "number" at bounding box center [81, 96] width 31 height 16
type input "7551"
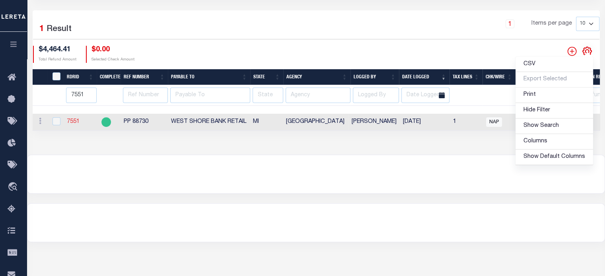
click at [71, 123] on link "7551" at bounding box center [73, 122] width 13 height 6
checkbox input "true"
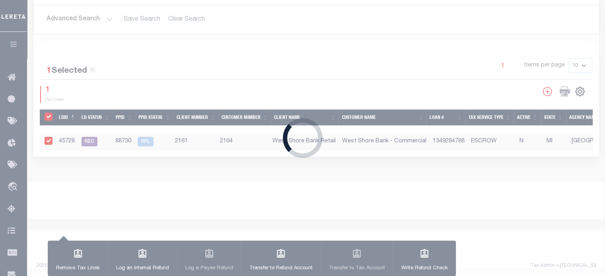
type input "$4,464.41"
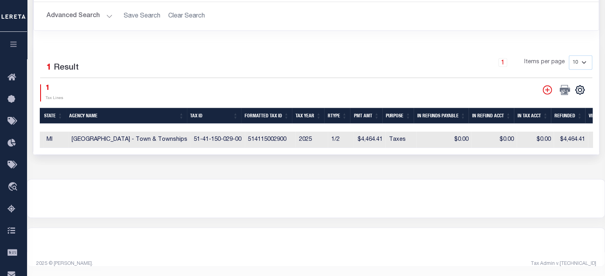
scroll to position [0, 516]
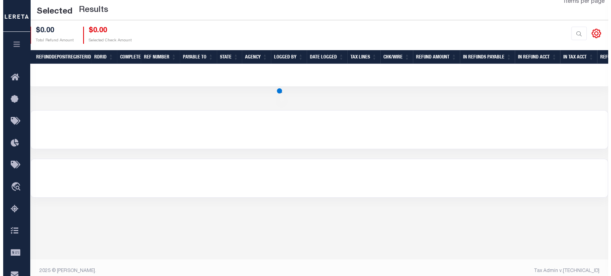
scroll to position [119, 0]
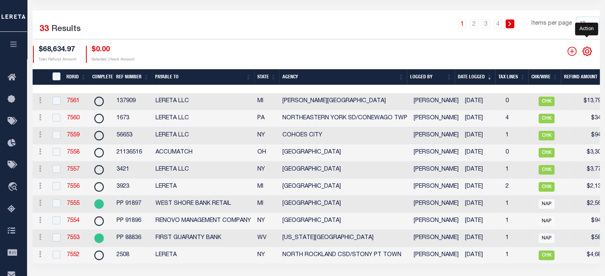
click at [587, 52] on icon "" at bounding box center [587, 51] width 10 height 10
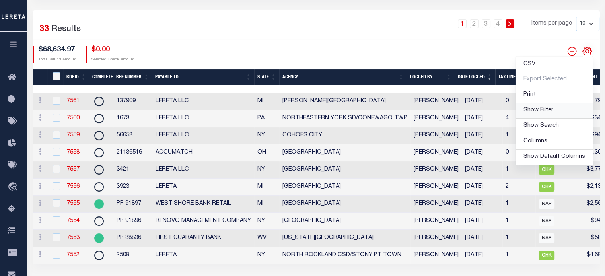
drag, startPoint x: 543, startPoint y: 113, endPoint x: 337, endPoint y: 117, distance: 205.8
click at [542, 112] on span "Show Filter" at bounding box center [539, 110] width 30 height 6
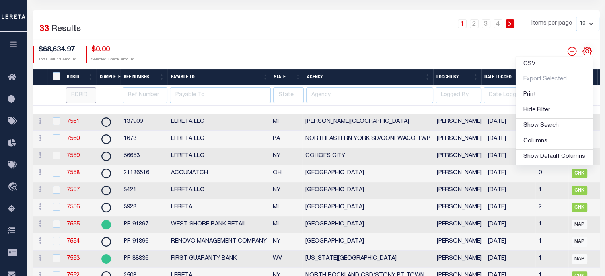
drag, startPoint x: 82, startPoint y: 94, endPoint x: 94, endPoint y: 99, distance: 13.4
click at [80, 93] on input "number" at bounding box center [81, 96] width 31 height 16
type input "7551"
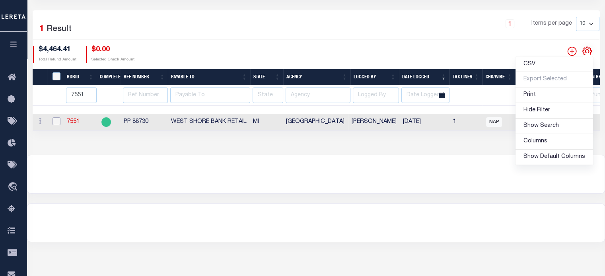
click at [58, 123] on input "checkbox" at bounding box center [57, 121] width 8 height 8
checkbox input "true"
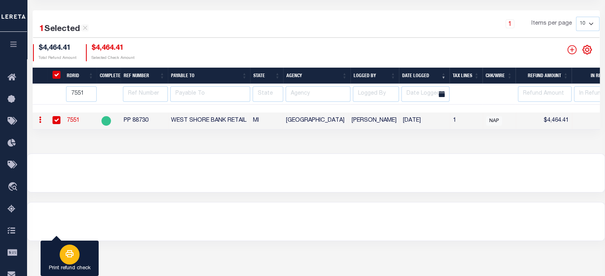
click at [84, 253] on button "Print refund check" at bounding box center [70, 259] width 58 height 36
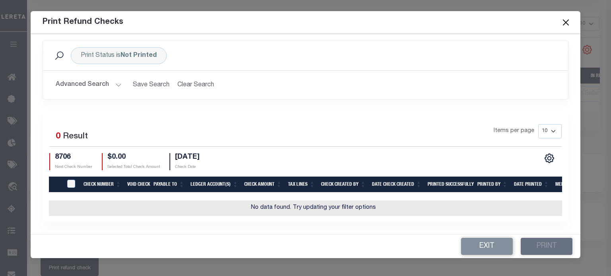
scroll to position [10, 0]
drag, startPoint x: 43, startPoint y: 201, endPoint x: 61, endPoint y: 179, distance: 28.2
click at [48, 197] on div "Selected 0 Result Items per page 10 25 50 100" at bounding box center [306, 166] width 538 height 111
click at [73, 180] on input "TIQA Select" at bounding box center [71, 184] width 8 height 8
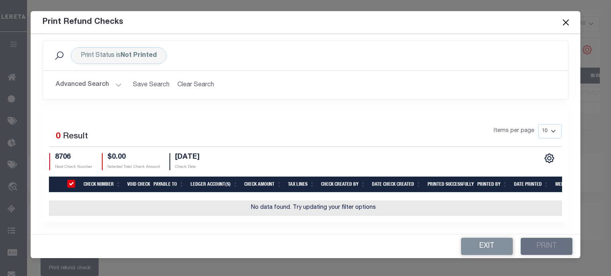
checkbox input "false"
click at [127, 203] on td "No data found. Try updating your filter options" at bounding box center [313, 209] width 529 height 16
click at [360, 211] on td "No data found. Try updating your filter options" at bounding box center [313, 209] width 529 height 16
click at [361, 208] on td "No data found. Try updating your filter options" at bounding box center [313, 209] width 529 height 16
click at [361, 207] on td "No data found. Try updating your filter options" at bounding box center [313, 209] width 529 height 16
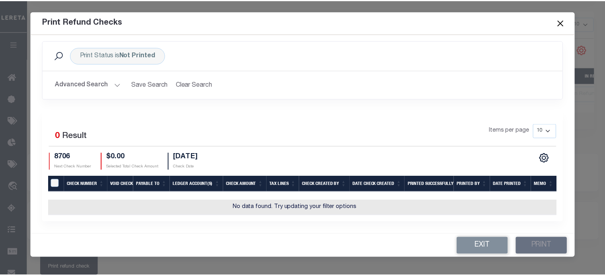
scroll to position [0, 0]
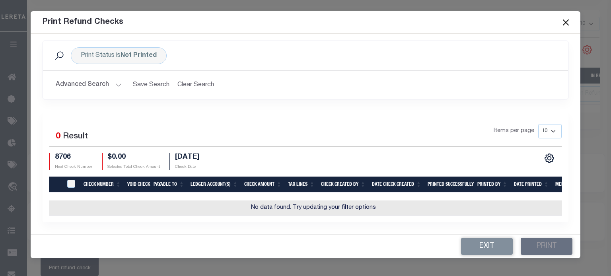
click at [567, 25] on button "Close" at bounding box center [566, 22] width 10 height 10
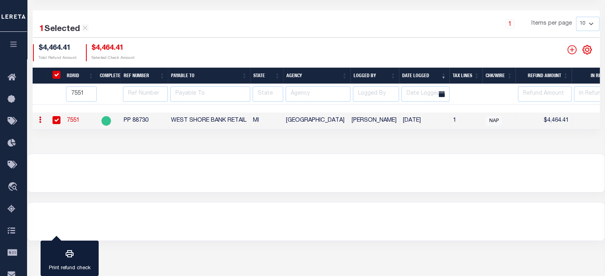
click at [71, 122] on link "7551" at bounding box center [73, 121] width 13 height 6
checkbox input "false"
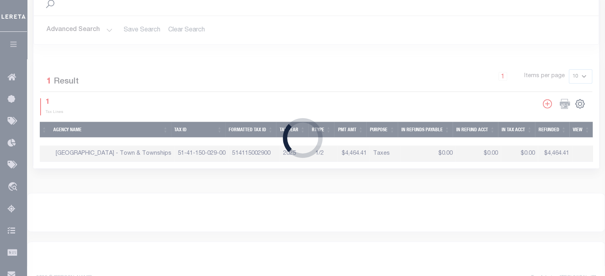
type input "$4,464.41"
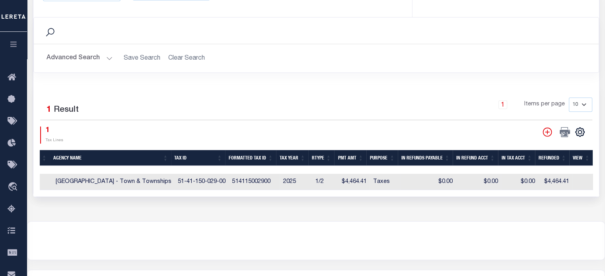
click at [574, 179] on td at bounding box center [583, 182] width 23 height 16
checkbox input "true"
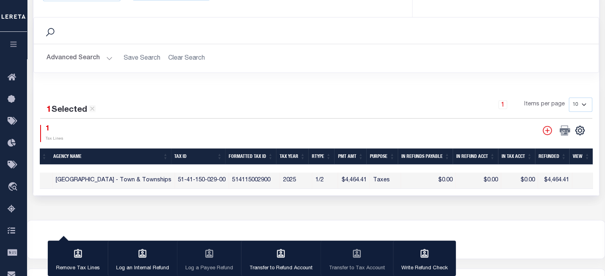
drag, startPoint x: 575, startPoint y: 179, endPoint x: 578, endPoint y: 175, distance: 4.2
click at [577, 178] on td at bounding box center [583, 181] width 23 height 16
checkbox input "false"
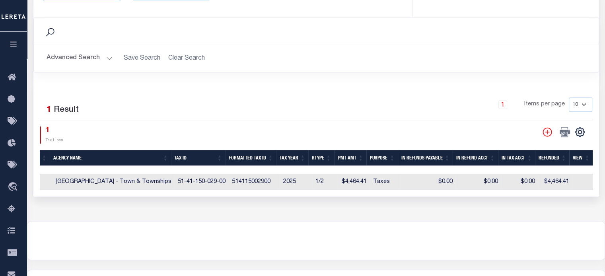
click at [579, 175] on td at bounding box center [583, 182] width 23 height 16
checkbox input "true"
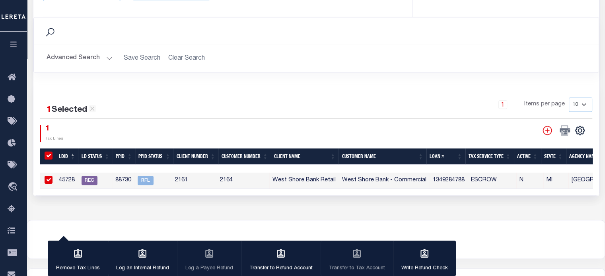
scroll to position [0, 1]
click at [49, 176] on input "checkbox" at bounding box center [47, 180] width 8 height 8
checkbox input "false"
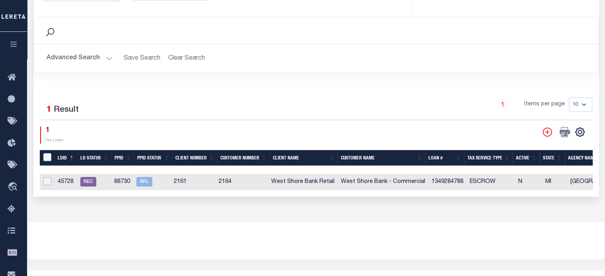
click at [49, 177] on input "checkbox" at bounding box center [47, 181] width 8 height 8
checkbox input "true"
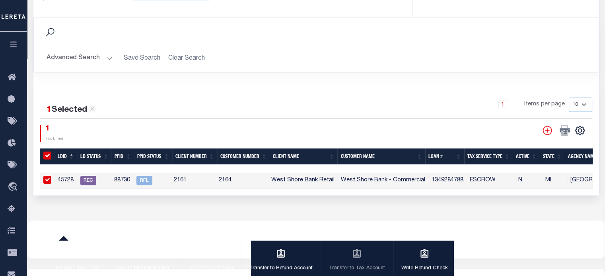
drag, startPoint x: 49, startPoint y: 175, endPoint x: 79, endPoint y: 199, distance: 37.4
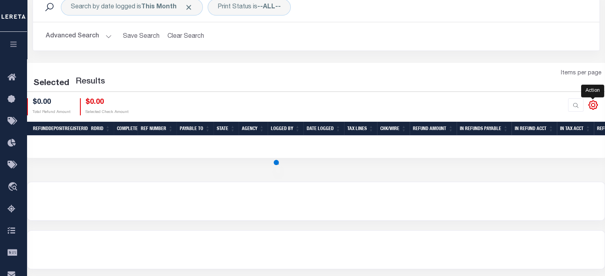
click at [591, 100] on div at bounding box center [583, 105] width 31 height 14
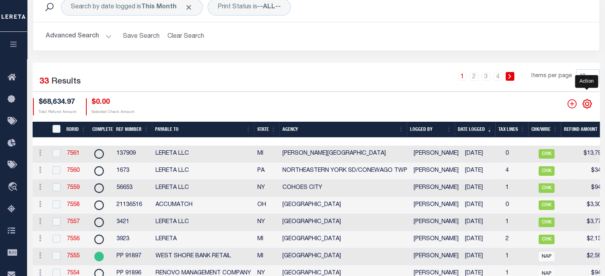
click at [587, 104] on icon at bounding box center [587, 104] width 10 height 10
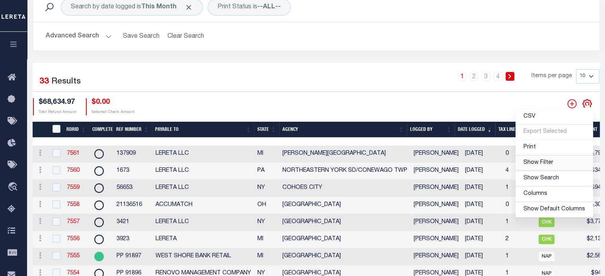
drag, startPoint x: 552, startPoint y: 166, endPoint x: 236, endPoint y: 161, distance: 315.6
click at [551, 165] on span "Show Filter" at bounding box center [539, 163] width 30 height 6
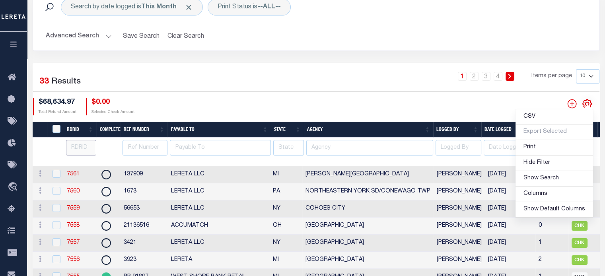
click at [78, 147] on input "number" at bounding box center [81, 148] width 31 height 16
type input "7551"
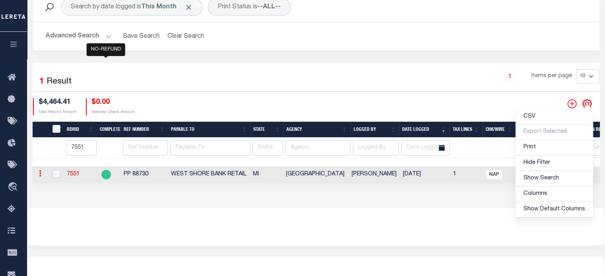
click at [40, 176] on icon at bounding box center [40, 173] width 2 height 6
click at [65, 201] on link "View Refund Detail" at bounding box center [70, 199] width 69 height 13
checkbox input "true"
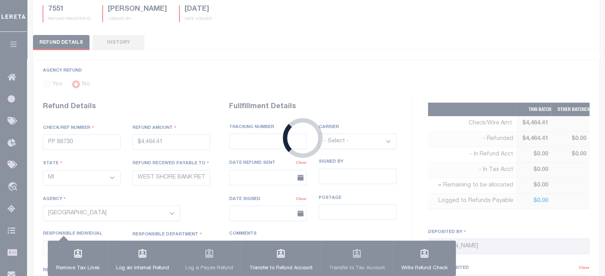
scroll to position [318, 0]
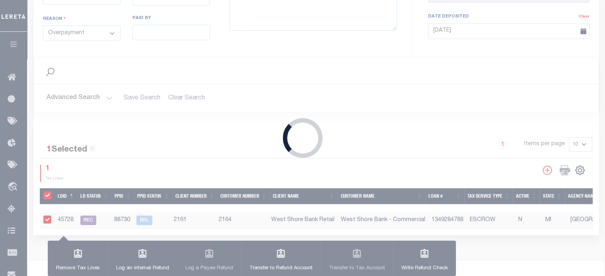
type input "$4,464.41"
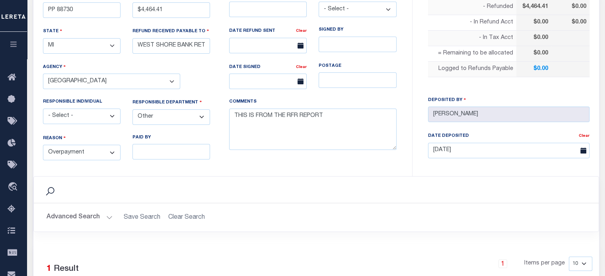
scroll to position [402, 0]
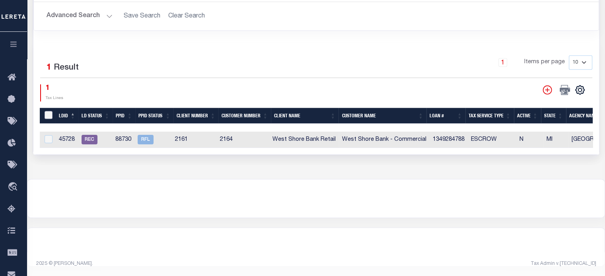
click at [48, 111] on input "LDBatchId" at bounding box center [49, 115] width 8 height 8
checkbox input "true"
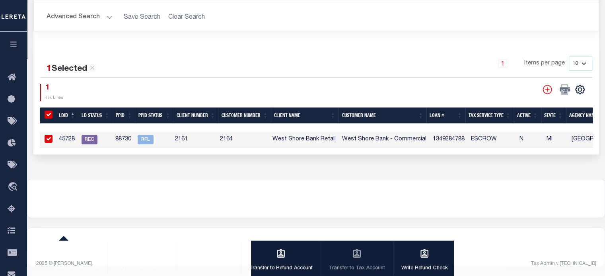
scroll to position [400, 0]
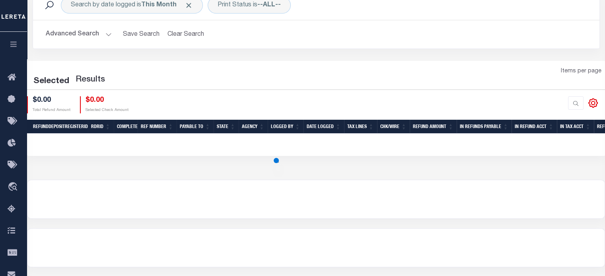
scroll to position [67, 0]
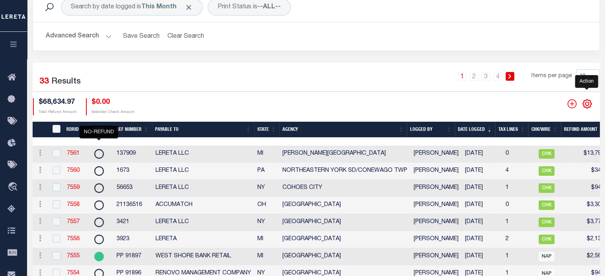
click at [589, 105] on icon "" at bounding box center [587, 104] width 10 height 10
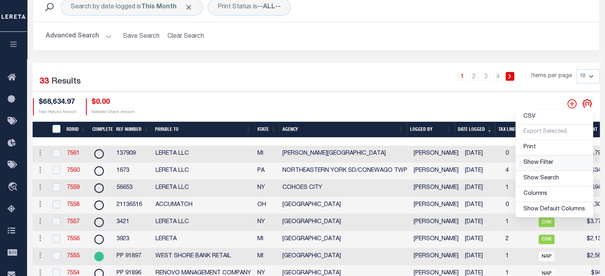
click at [542, 164] on span "Show Filter" at bounding box center [539, 163] width 30 height 6
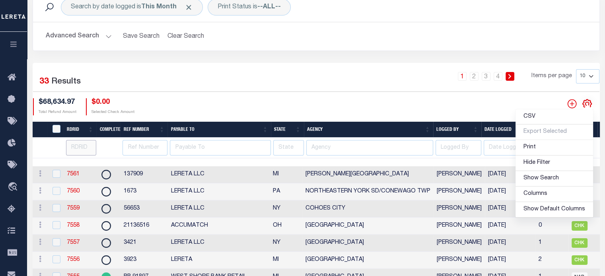
click at [71, 146] on input "number" at bounding box center [81, 148] width 31 height 16
type input "7551"
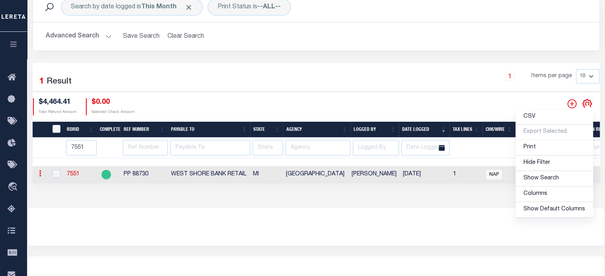
click at [37, 175] on link at bounding box center [40, 175] width 9 height 6
click at [57, 201] on link "View Refund Detail" at bounding box center [70, 199] width 69 height 13
checkbox input "true"
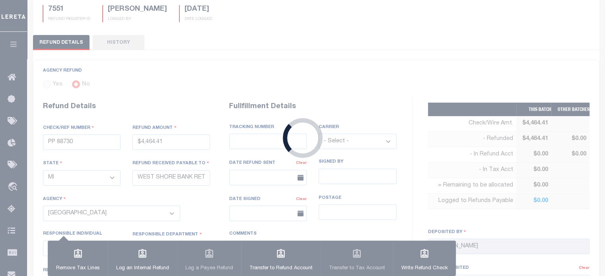
type input "$4,464.41"
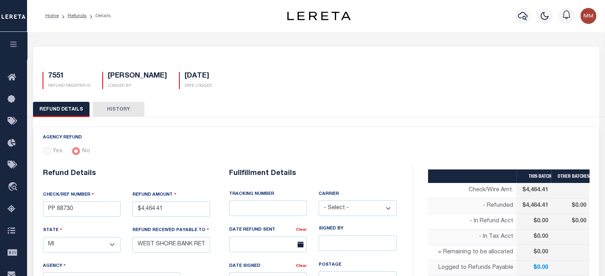
click at [113, 108] on button "HISTORY" at bounding box center [119, 109] width 52 height 15
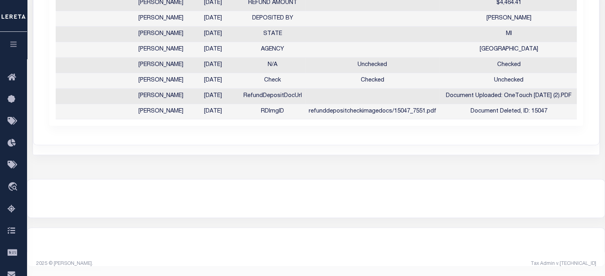
scroll to position [126, 0]
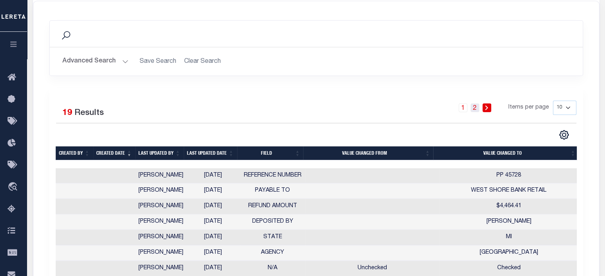
click at [477, 107] on link "2" at bounding box center [475, 107] width 9 height 9
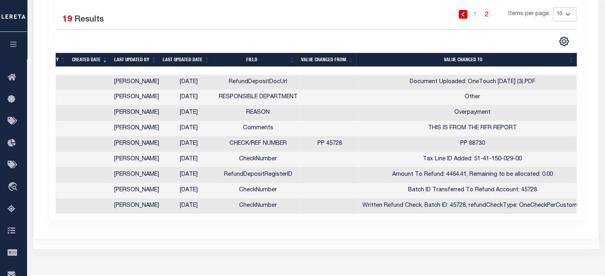
scroll to position [86, 0]
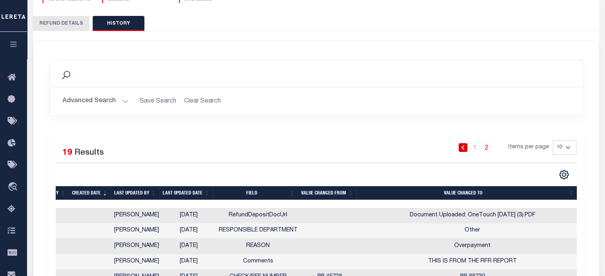
click at [68, 21] on button "REFUND DETAILS" at bounding box center [61, 23] width 57 height 15
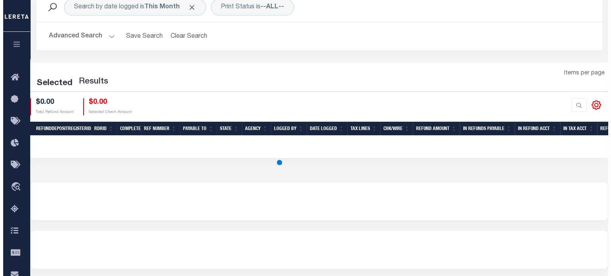
scroll to position [67, 0]
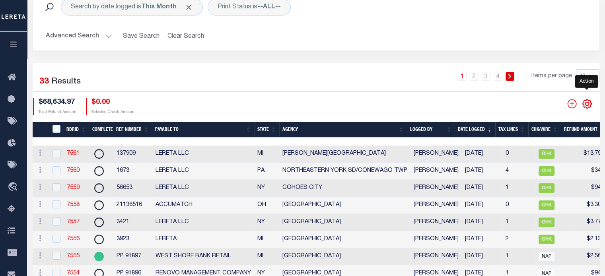
drag, startPoint x: 592, startPoint y: 106, endPoint x: 583, endPoint y: 105, distance: 8.8
click at [592, 106] on icon "" at bounding box center [587, 104] width 10 height 10
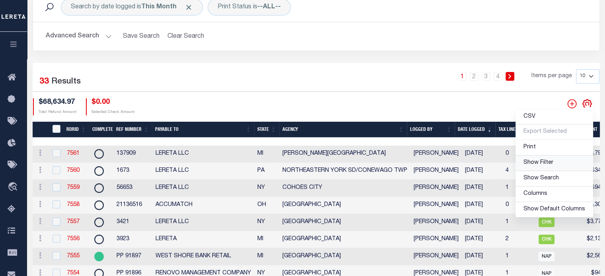
drag, startPoint x: 552, startPoint y: 167, endPoint x: 535, endPoint y: 166, distance: 17.1
click at [552, 167] on link "Show Filter" at bounding box center [555, 164] width 78 height 16
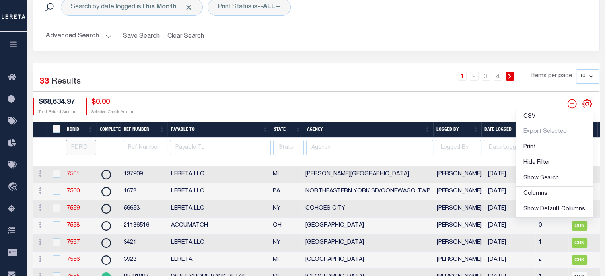
click at [80, 147] on input "number" at bounding box center [81, 148] width 31 height 16
type input "7551"
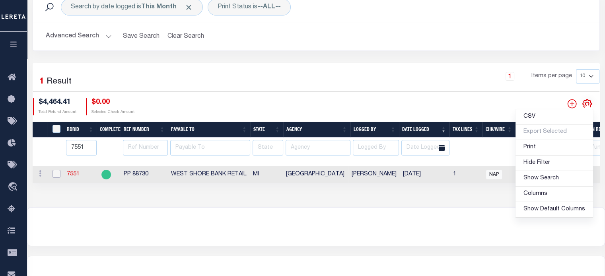
click at [57, 176] on input "checkbox" at bounding box center [57, 174] width 8 height 8
checkbox input "true"
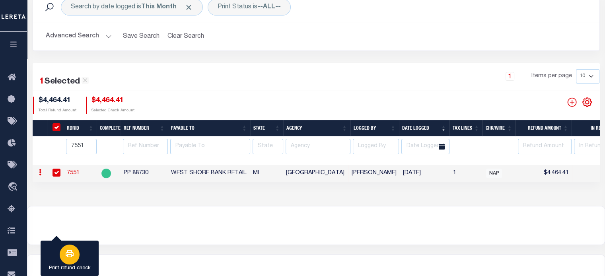
click at [82, 251] on button "Print refund check" at bounding box center [70, 259] width 58 height 36
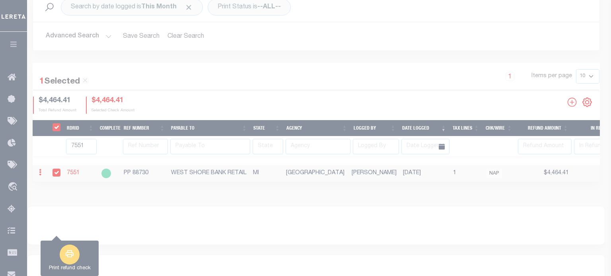
click at [82, 251] on div at bounding box center [305, 138] width 611 height 276
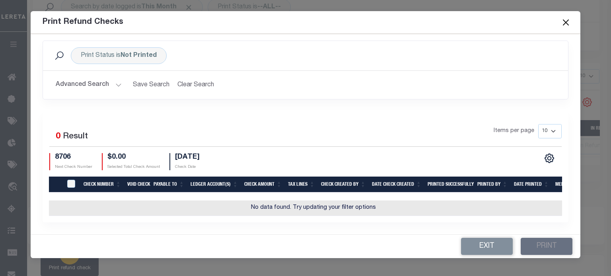
scroll to position [0, 0]
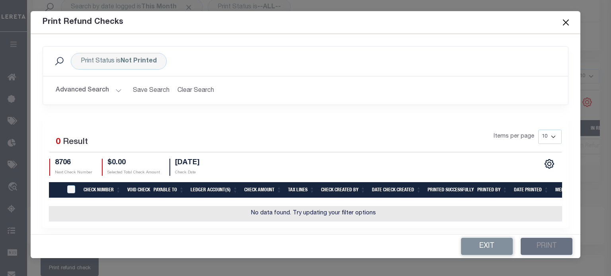
click at [178, 214] on td "No data found. Try updating your filter options" at bounding box center [313, 214] width 529 height 16
click at [178, 213] on td "No data found. Try updating your filter options" at bounding box center [313, 214] width 529 height 16
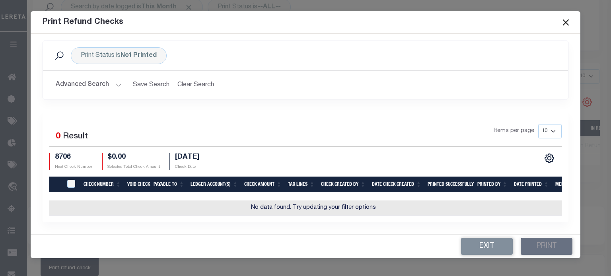
click at [326, 206] on td "No data found. Try updating your filter options" at bounding box center [313, 209] width 529 height 16
click at [544, 153] on icon "" at bounding box center [549, 158] width 10 height 10
click at [213, 113] on div "Selected 0 Result Items per page 10 25 50 100 8706 $0.00" at bounding box center [306, 166] width 526 height 111
click at [197, 81] on button "Clear Search" at bounding box center [195, 85] width 43 height 16
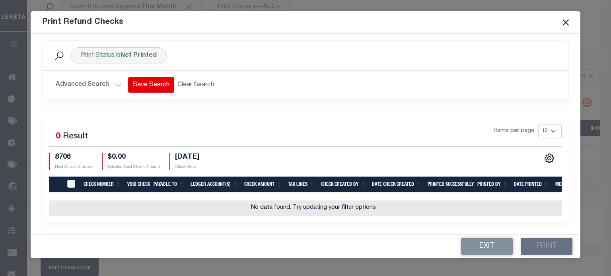
click at [147, 77] on button "Save Search" at bounding box center [151, 85] width 46 height 16
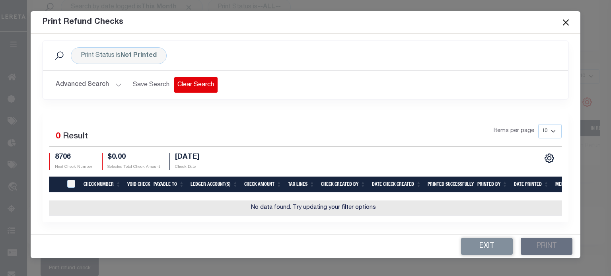
click at [201, 82] on button "Clear Search" at bounding box center [195, 85] width 43 height 16
click at [53, 202] on td "No data found. Try updating your filter options" at bounding box center [313, 209] width 529 height 16
click at [55, 205] on td "No data found. Try updating your filter options" at bounding box center [313, 209] width 529 height 16
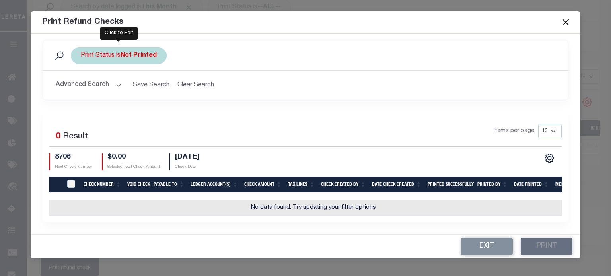
click at [129, 53] on b "Not Printed" at bounding box center [139, 56] width 36 height 6
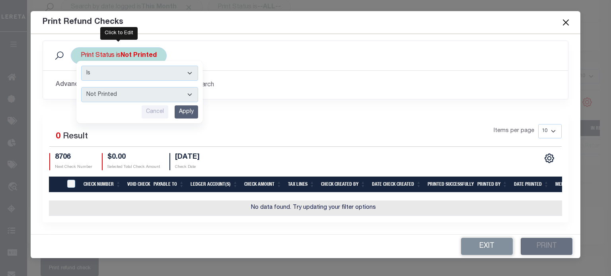
click at [119, 87] on select "Printed Not Printed" at bounding box center [139, 94] width 117 height 15
select select "true"
click at [81, 87] on select "Printed Not Printed" at bounding box center [139, 94] width 117 height 15
click at [182, 110] on input "Apply" at bounding box center [186, 111] width 23 height 13
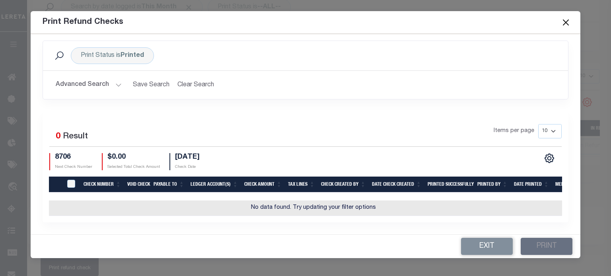
click at [41, 207] on div "Selected 0 Result Items per page 10 25 50 100" at bounding box center [306, 166] width 538 height 111
click at [118, 78] on button "Advanced Search" at bounding box center [89, 85] width 66 height 16
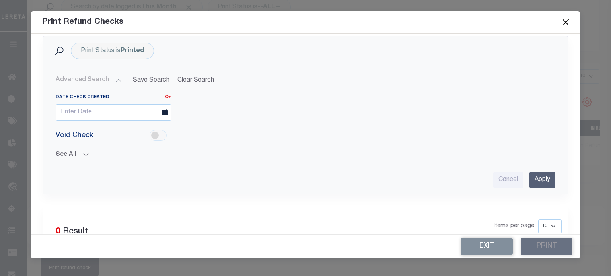
click at [117, 78] on button "Advanced Search" at bounding box center [89, 80] width 66 height 16
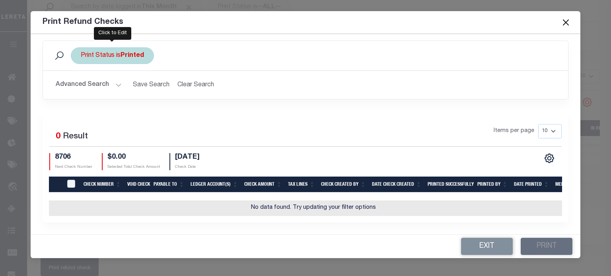
click at [121, 53] on b "Printed" at bounding box center [132, 56] width 23 height 6
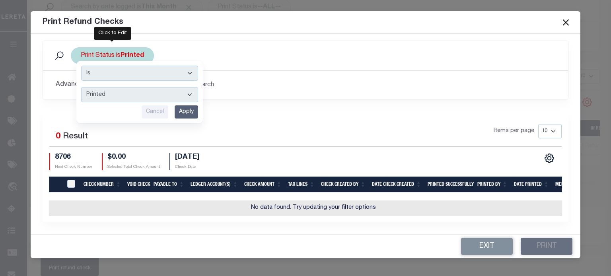
click at [117, 88] on select "Printed Not Printed" at bounding box center [139, 94] width 117 height 15
select select "false"
click at [81, 87] on select "Printed Not Printed" at bounding box center [139, 94] width 117 height 15
click at [193, 106] on input "Apply" at bounding box center [186, 111] width 23 height 13
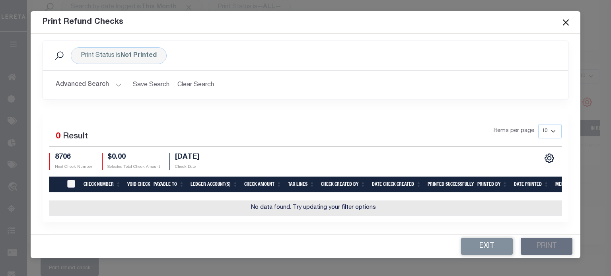
click at [70, 180] on input "TIQA Select" at bounding box center [71, 184] width 8 height 8
click at [69, 180] on input "TIQA Select" at bounding box center [71, 184] width 8 height 8
checkbox input "true"
click at [65, 203] on td "No data found. Try updating your filter options" at bounding box center [313, 209] width 529 height 16
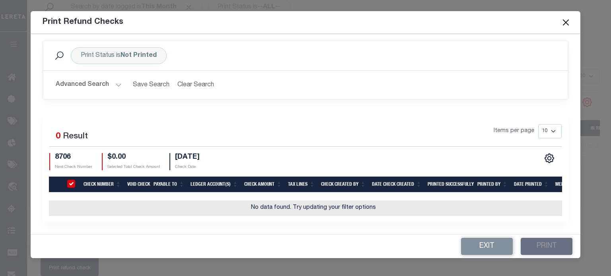
click at [200, 153] on h4 "[DATE]" at bounding box center [187, 157] width 25 height 9
click at [119, 80] on button "Advanced Search" at bounding box center [89, 85] width 66 height 16
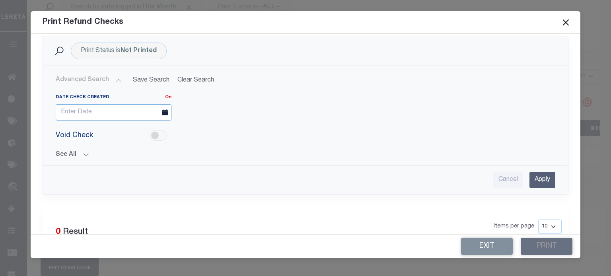
click at [105, 112] on input "text" at bounding box center [114, 112] width 116 height 16
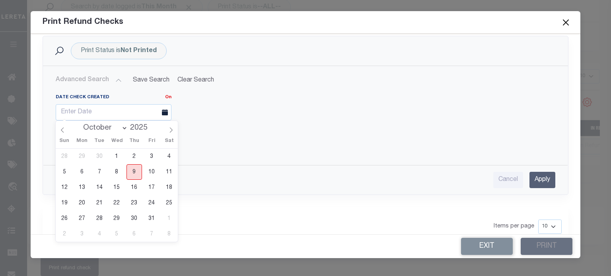
drag, startPoint x: 138, startPoint y: 169, endPoint x: 161, endPoint y: 123, distance: 51.6
click at [136, 166] on span "9" at bounding box center [135, 172] width 16 height 16
type input "10-09-2025"
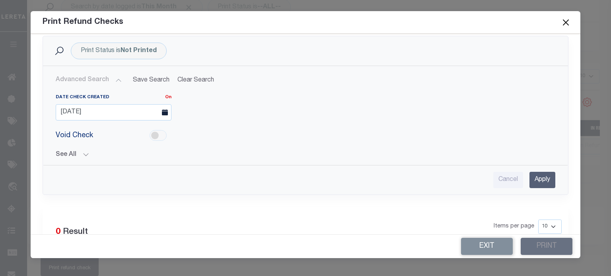
click at [532, 177] on input "Apply" at bounding box center [543, 180] width 26 height 16
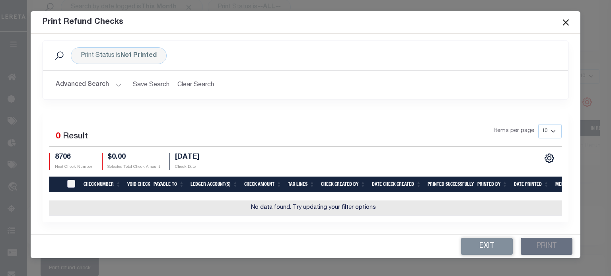
click at [74, 180] on input "TIQA Select" at bounding box center [71, 184] width 8 height 8
checkbox input "true"
click at [70, 203] on td "No data found. Try updating your filter options" at bounding box center [313, 209] width 529 height 16
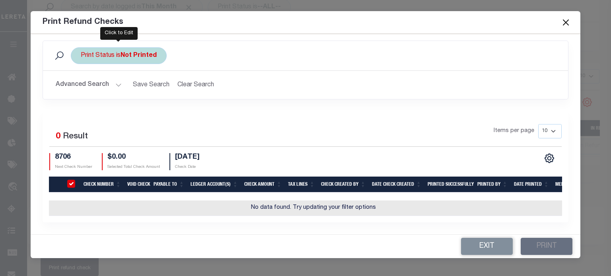
click at [113, 53] on div "Print Status is Not Printed" at bounding box center [119, 55] width 96 height 17
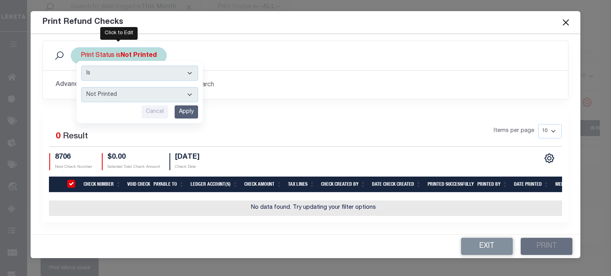
click at [113, 87] on select "Printed Not Printed" at bounding box center [139, 94] width 117 height 15
select select "true"
click at [81, 87] on select "Printed Not Printed" at bounding box center [139, 94] width 117 height 15
click at [205, 105] on div "Print Status is Not Printed Is Contains Printed Not Printed Cancel Apply Search…" at bounding box center [306, 76] width 538 height 71
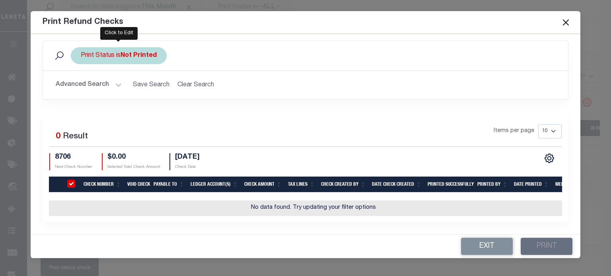
click at [134, 53] on b "Not Printed" at bounding box center [139, 56] width 36 height 6
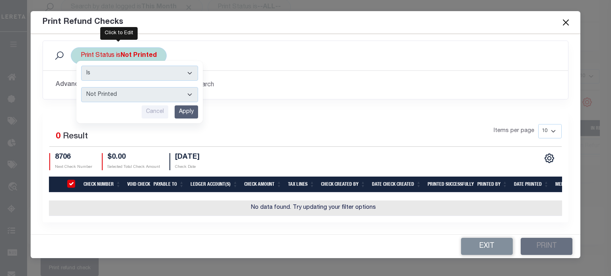
drag, startPoint x: 116, startPoint y: 86, endPoint x: 128, endPoint y: 93, distance: 13.2
click at [116, 87] on select "Printed Not Printed" at bounding box center [139, 94] width 117 height 15
select select "true"
click at [81, 87] on select "Printed Not Printed" at bounding box center [139, 94] width 117 height 15
click at [185, 105] on input "Apply" at bounding box center [186, 111] width 23 height 13
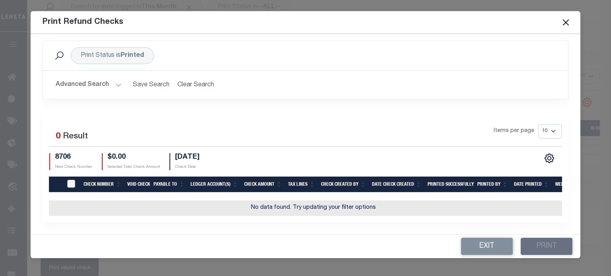
drag, startPoint x: 74, startPoint y: 177, endPoint x: 71, endPoint y: 174, distance: 4.2
click at [73, 180] on input "TIQA Select" at bounding box center [71, 184] width 8 height 8
click at [71, 180] on input "TIQA Select" at bounding box center [71, 184] width 8 height 8
checkbox input "false"
click at [187, 82] on button "Clear Search" at bounding box center [195, 85] width 43 height 16
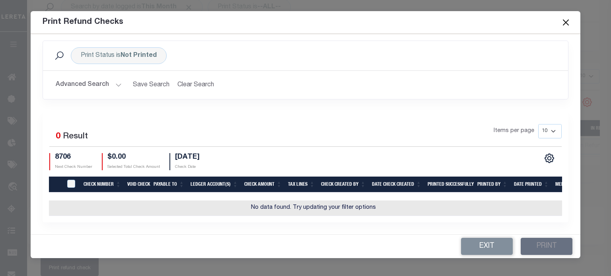
click at [188, 82] on button "Clear Search" at bounding box center [195, 85] width 43 height 16
click at [202, 84] on button "Clear Search" at bounding box center [195, 85] width 43 height 16
click at [96, 77] on button "Advanced Search" at bounding box center [89, 85] width 66 height 16
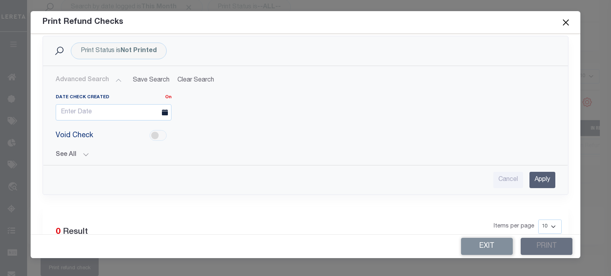
click at [85, 154] on button "See All" at bounding box center [306, 155] width 500 height 8
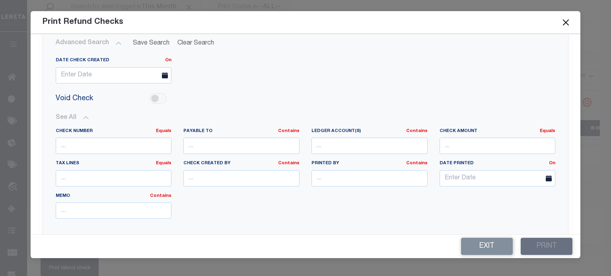
scroll to position [130, 0]
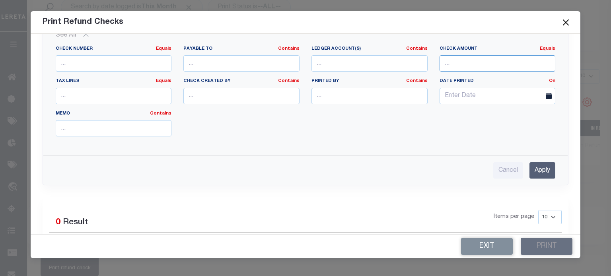
click at [459, 66] on input "number" at bounding box center [498, 63] width 116 height 16
type input "4464.41"
click at [530, 167] on input "Apply" at bounding box center [543, 170] width 26 height 16
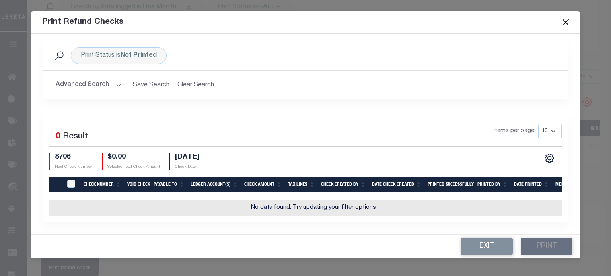
scroll to position [10, 0]
click at [113, 153] on h4 "$0.00" at bounding box center [133, 157] width 53 height 9
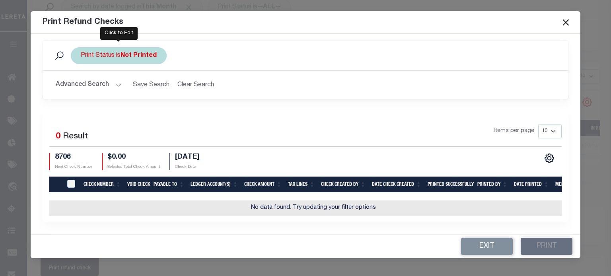
click at [108, 53] on div "Print Status is Not Printed" at bounding box center [119, 55] width 96 height 17
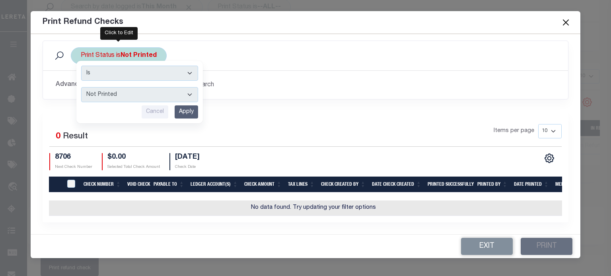
click at [105, 89] on select "Printed Not Printed" at bounding box center [139, 94] width 117 height 15
select select "true"
click at [81, 87] on select "Printed Not Printed" at bounding box center [139, 94] width 117 height 15
click at [180, 105] on input "Apply" at bounding box center [186, 111] width 23 height 13
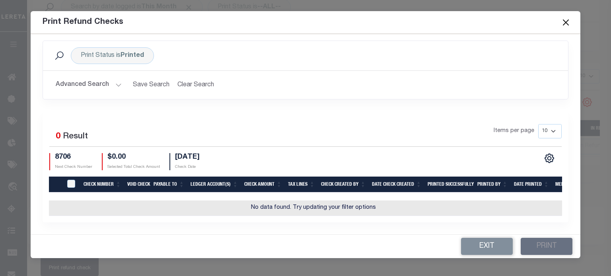
click at [90, 79] on button "Advanced Search" at bounding box center [89, 85] width 66 height 16
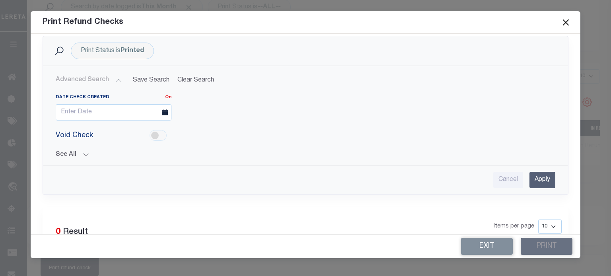
click at [89, 80] on button "Advanced Search" at bounding box center [89, 80] width 66 height 16
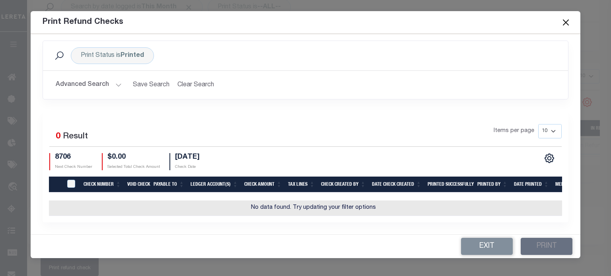
click at [85, 150] on div "Selected 0 Result Items per page 10 25 50 100 8706 Next Check Number $0.00 Sele…" at bounding box center [305, 147] width 525 height 46
click at [96, 77] on button "Advanced Search" at bounding box center [89, 85] width 66 height 16
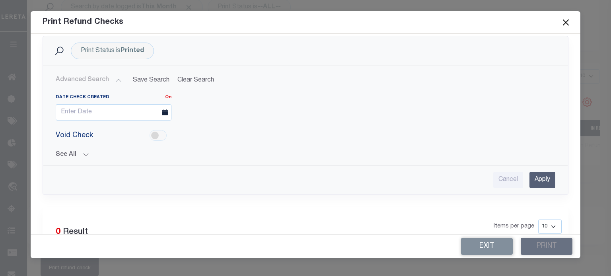
click at [83, 155] on button "See All" at bounding box center [306, 155] width 500 height 8
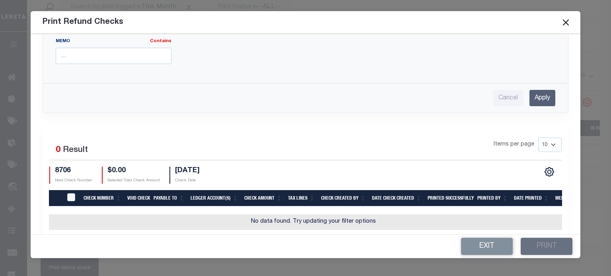
scroll to position [220, 0]
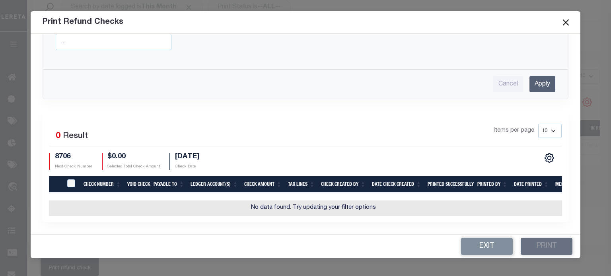
click at [537, 79] on input "Apply" at bounding box center [543, 84] width 26 height 16
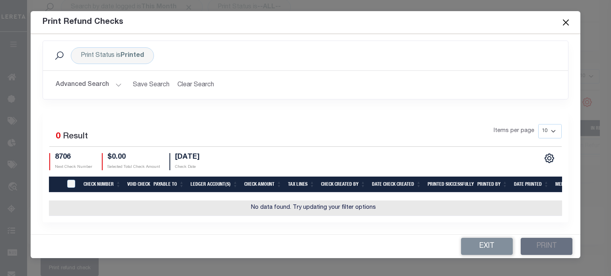
scroll to position [10, 0]
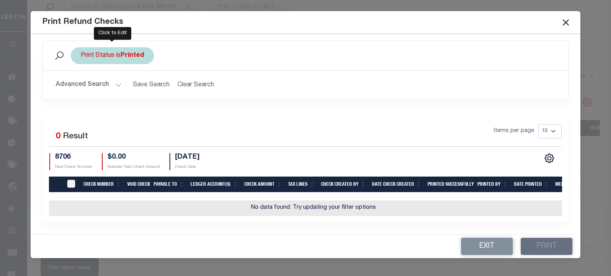
click at [110, 51] on div "Print Status is Printed" at bounding box center [112, 55] width 83 height 17
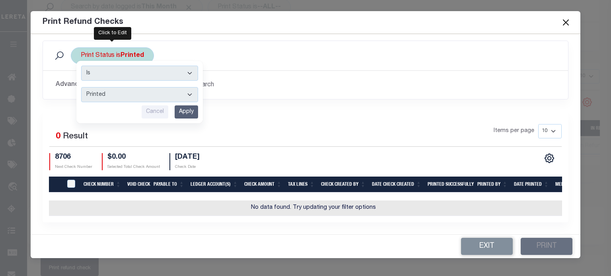
click at [105, 90] on select "Printed Not Printed" at bounding box center [139, 94] width 117 height 15
select select "false"
click at [81, 87] on select "Printed Not Printed" at bounding box center [139, 94] width 117 height 15
click at [177, 107] on input "Apply" at bounding box center [186, 111] width 23 height 13
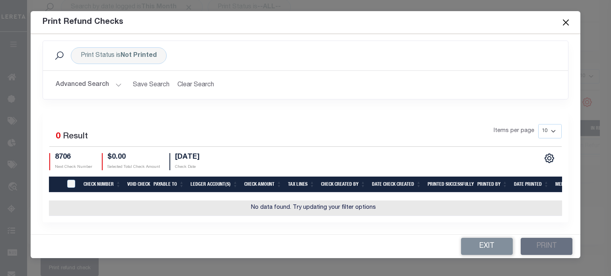
click at [108, 77] on button "Advanced Search" at bounding box center [89, 85] width 66 height 16
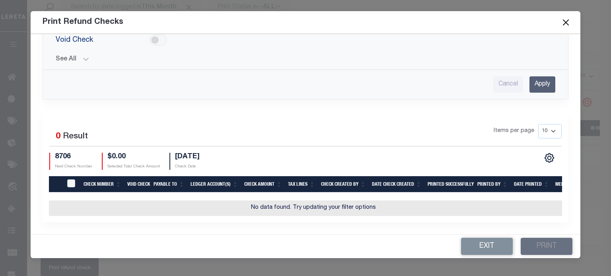
scroll to position [110, 0]
click at [539, 83] on input "Apply" at bounding box center [543, 84] width 26 height 16
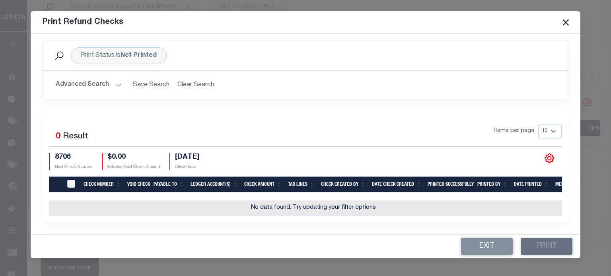
scroll to position [10, 0]
click at [546, 155] on icon "" at bounding box center [549, 158] width 10 height 10
click at [503, 95] on span "Show Filter" at bounding box center [501, 98] width 30 height 6
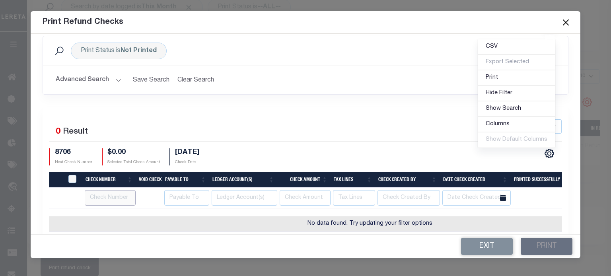
drag, startPoint x: 96, startPoint y: 195, endPoint x: 124, endPoint y: 214, distance: 33.8
click at [101, 198] on input "number" at bounding box center [110, 198] width 51 height 16
type input "8706"
type input "8"
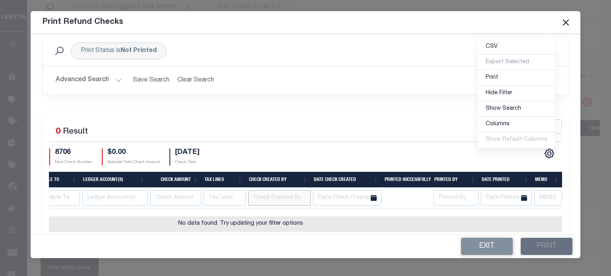
click at [258, 191] on input "text" at bounding box center [279, 198] width 62 height 16
click at [189, 82] on button "Clear Search" at bounding box center [195, 80] width 43 height 16
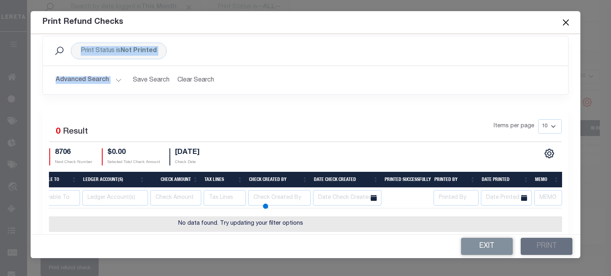
click at [189, 82] on div "Print Status is Not Printed Search Advanced Search Save Search Clear Search On …" at bounding box center [306, 71] width 538 height 71
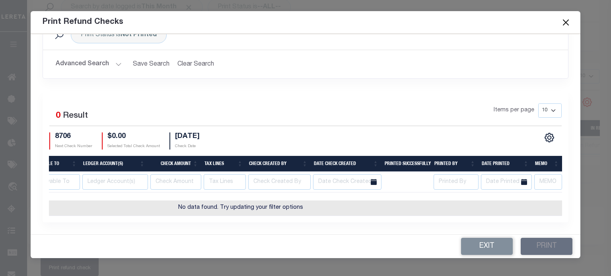
click at [189, 82] on div "Print Status is Not Printed Search Advanced Search Save Search Clear Search On …" at bounding box center [306, 55] width 538 height 71
click at [564, 21] on button "Close" at bounding box center [566, 22] width 10 height 10
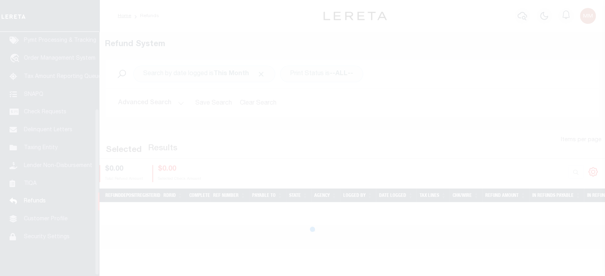
scroll to position [113, 0]
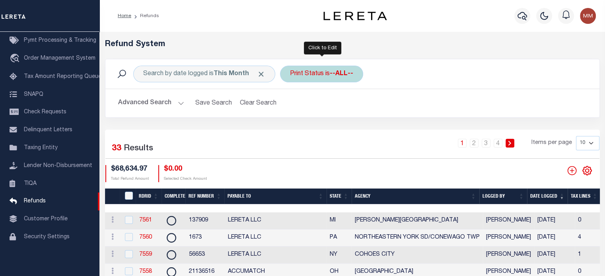
click at [322, 76] on div "Print Status is --ALL--" at bounding box center [321, 74] width 83 height 17
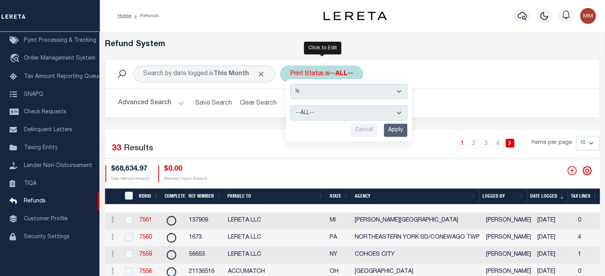
click at [314, 115] on select "--ALL-- Ready to Write Ready to Print Printed" at bounding box center [349, 112] width 117 height 15
select select "Ready to Print"
click at [291, 105] on select "--ALL-- Ready to Write Ready to Print Printed" at bounding box center [349, 112] width 117 height 15
click at [397, 130] on input "Apply" at bounding box center [395, 130] width 23 height 13
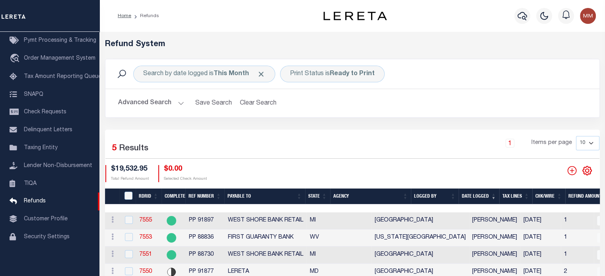
scroll to position [80, 0]
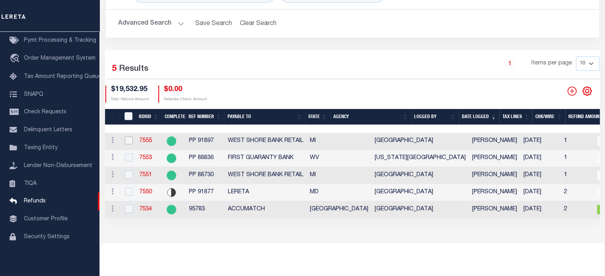
click at [127, 140] on input "checkbox" at bounding box center [129, 140] width 8 height 8
checkbox input "true"
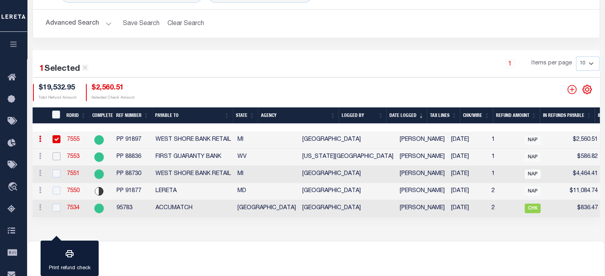
click at [56, 158] on input "checkbox" at bounding box center [57, 156] width 8 height 8
checkbox input "true"
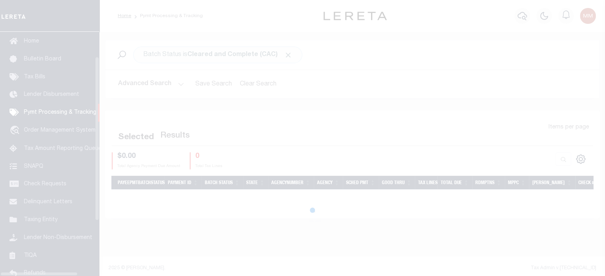
scroll to position [36, 0]
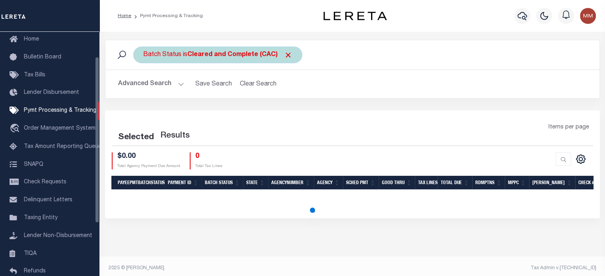
click at [201, 56] on b "Cleared and Complete (CAC)" at bounding box center [239, 55] width 105 height 6
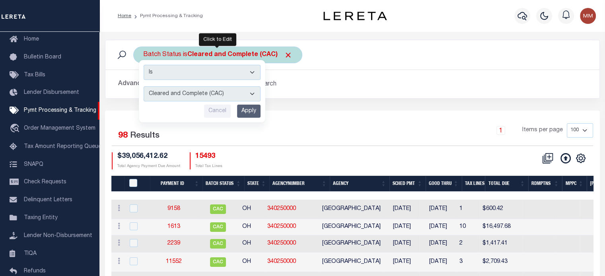
click at [203, 91] on select "Awaiting Funds (AWF) Cleared and Complete (CAC) New Check Needed (NCN) Payment …" at bounding box center [202, 93] width 117 height 15
select select "RFR"
click at [144, 86] on select "Awaiting Funds (AWF) Cleared and Complete (CAC) New Check Needed (NCN) Payment …" at bounding box center [202, 93] width 117 height 15
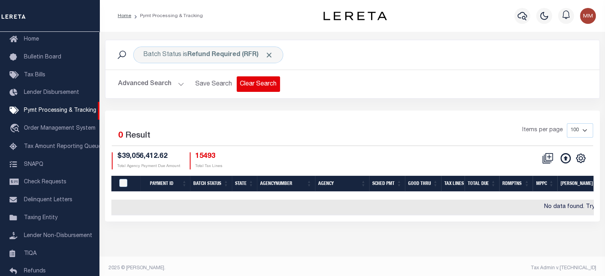
click at [255, 82] on button "Clear Search" at bounding box center [258, 84] width 43 height 16
click at [254, 82] on button "Clear Search" at bounding box center [258, 84] width 43 height 16
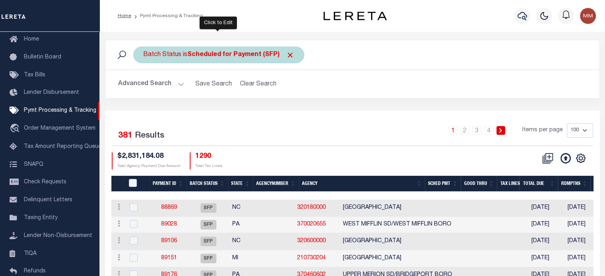
click at [236, 59] on div "Batch Status is Scheduled for Payment (SFP)" at bounding box center [218, 55] width 171 height 17
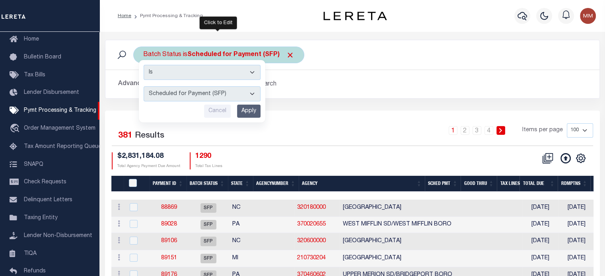
drag, startPoint x: 197, startPoint y: 94, endPoint x: 207, endPoint y: 93, distance: 9.6
click at [197, 93] on select "Awaiting Funds (AWF) Cleared and Complete (CAC) New Check Needed (NCN) Payment …" at bounding box center [202, 93] width 117 height 15
select select "RFR"
click at [144, 86] on select "Awaiting Funds (AWF) Cleared and Complete (CAC) New Check Needed (NCN) Payment …" at bounding box center [202, 93] width 117 height 15
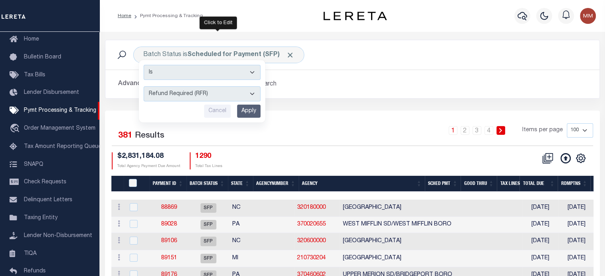
drag, startPoint x: 255, startPoint y: 109, endPoint x: 251, endPoint y: 111, distance: 5.0
click at [253, 110] on input "Apply" at bounding box center [248, 111] width 23 height 13
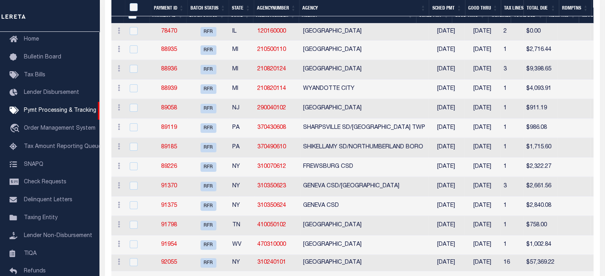
scroll to position [267, 0]
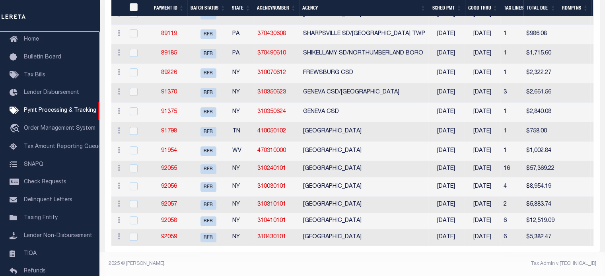
click at [307, 8] on th "Agency" at bounding box center [364, 8] width 130 height 16
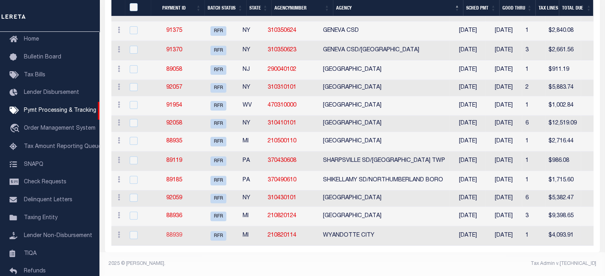
click at [178, 233] on link "88939" at bounding box center [174, 236] width 16 height 6
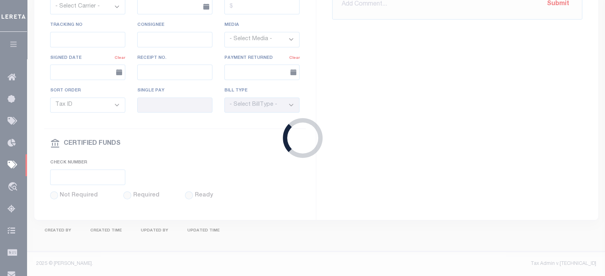
select select "RFR"
type input "09/04/2025"
type input "$4,093.91"
select select "CHK"
type input "53078"
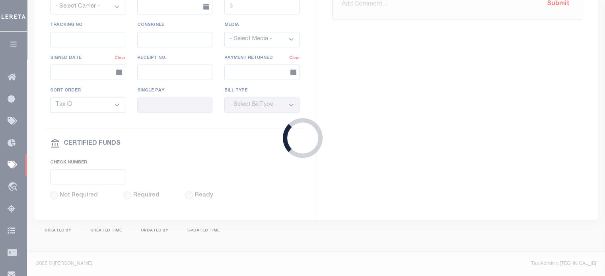
select select "[PERSON_NAME]"
type input "$5"
checkbox input "true"
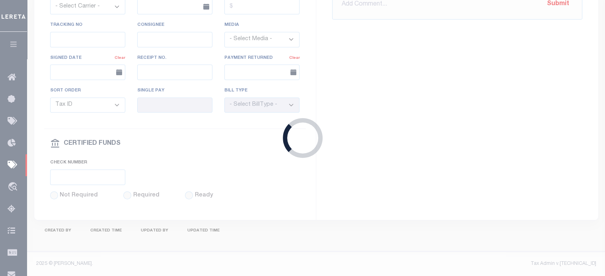
select select "FDX"
type input "09/04/2025"
type input "$9.65"
type input "884114928766"
type input "N.Wikentiew"
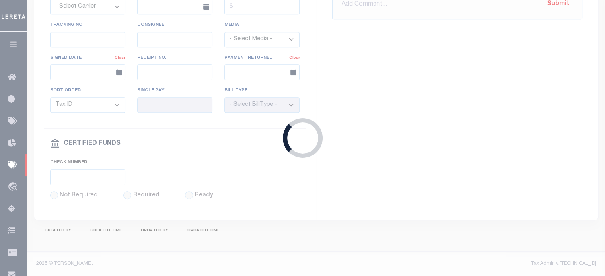
type input "09/08/2025"
type input "N"
radio input "true"
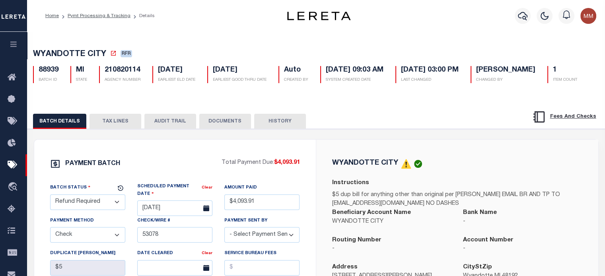
click at [113, 129] on button "TAX LINES" at bounding box center [116, 121] width 52 height 15
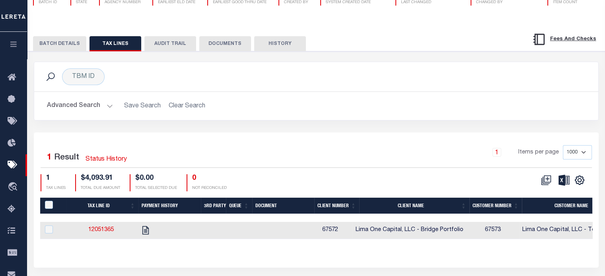
scroll to position [146, 0]
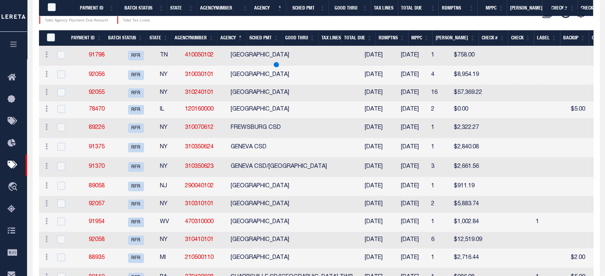
scroll to position [267, 0]
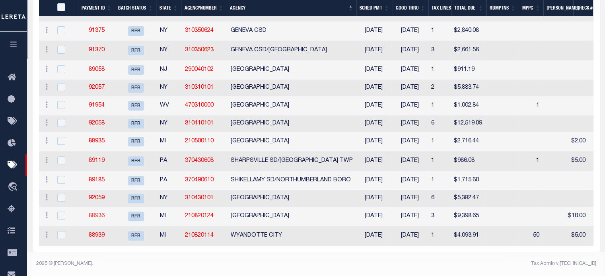
click at [96, 213] on link "88936" at bounding box center [97, 216] width 16 height 6
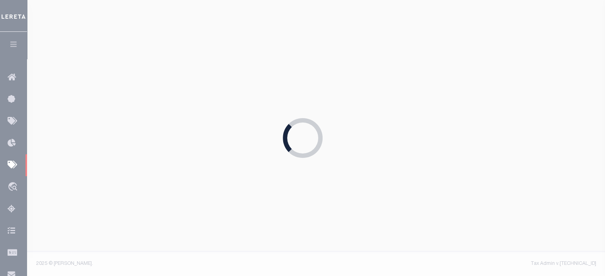
type input "09/05/2025"
type input "$9,398.65"
type input "53129"
select select "[PERSON_NAME]"
type input "$30"
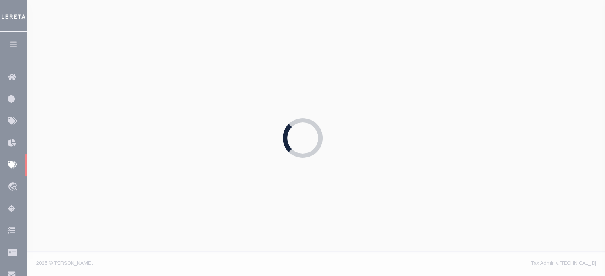
type input "09/05/2025"
type input "884149578098"
type input "T.Tonge"
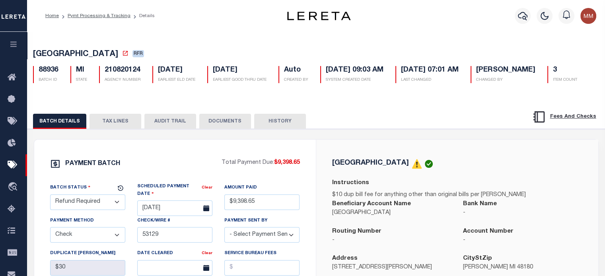
click at [117, 129] on button "TAX LINES" at bounding box center [116, 121] width 52 height 15
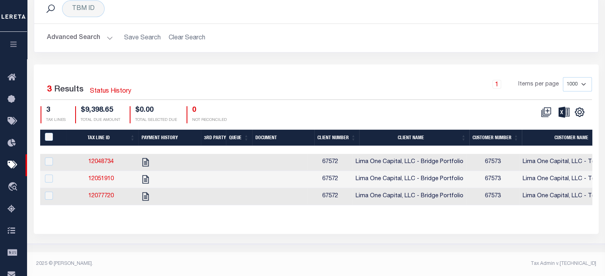
scroll to position [168, 0]
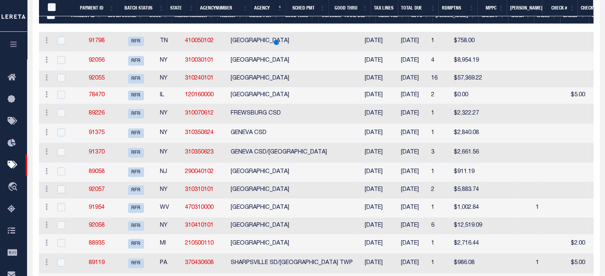
scroll to position [267, 0]
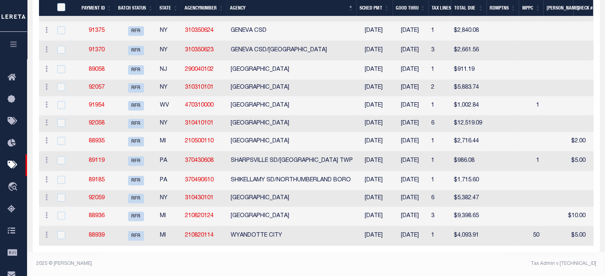
click at [105, 191] on td "92059" at bounding box center [96, 199] width 37 height 16
checkbox input "true"
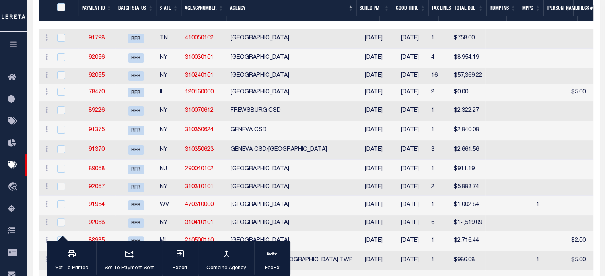
scroll to position [265, 0]
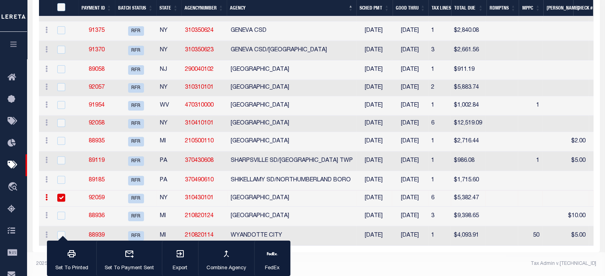
click at [96, 195] on link "92059" at bounding box center [97, 198] width 16 height 6
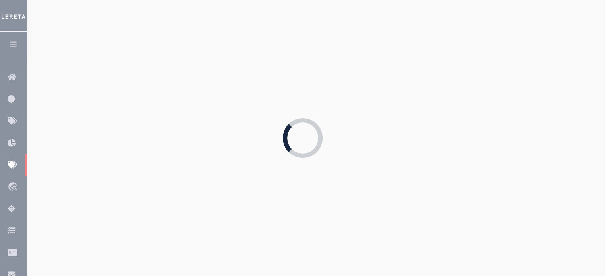
type input "[DATE]"
type input "$5,379.41"
select select
type input "refunds"
select select
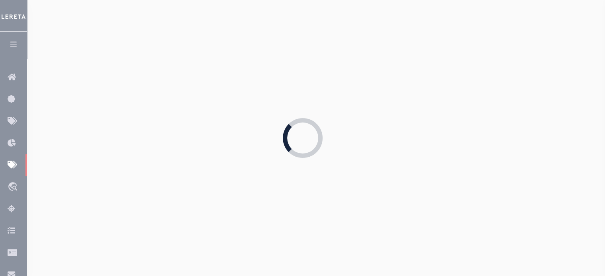
checkbox input "false"
select select
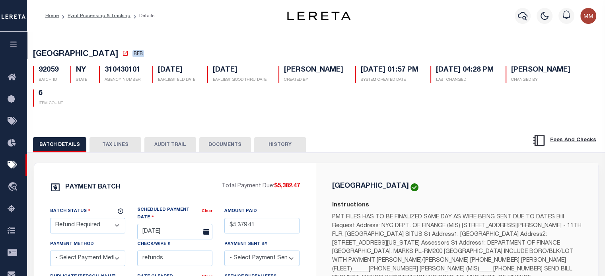
click at [123, 147] on button "TAX LINES" at bounding box center [116, 144] width 52 height 15
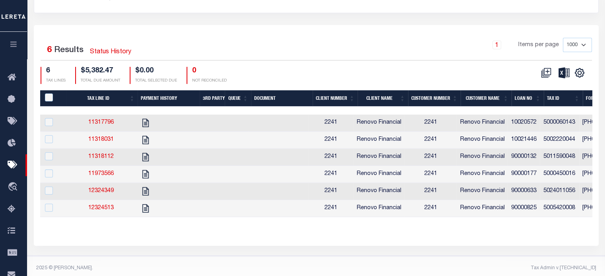
scroll to position [220, 0]
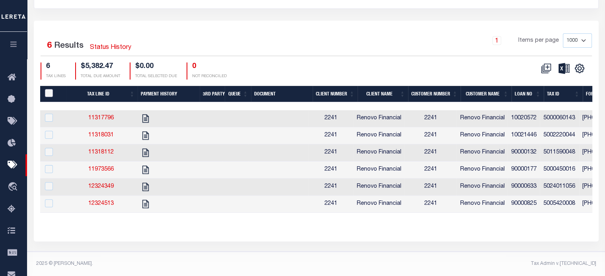
drag, startPoint x: 46, startPoint y: 87, endPoint x: 57, endPoint y: 87, distance: 11.1
click at [47, 89] on input "PayeePaymentBatchId" at bounding box center [49, 93] width 8 height 8
checkbox input "true"
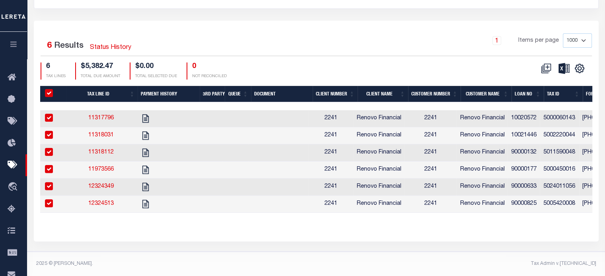
checkbox input "true"
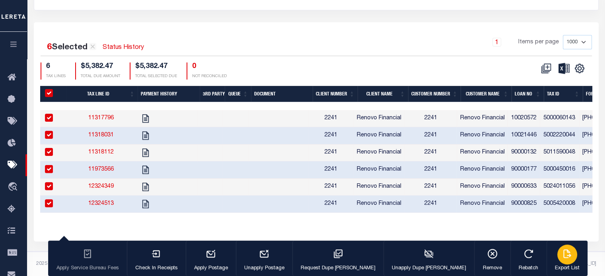
click at [555, 265] on p "Export List" at bounding box center [567, 269] width 25 height 8
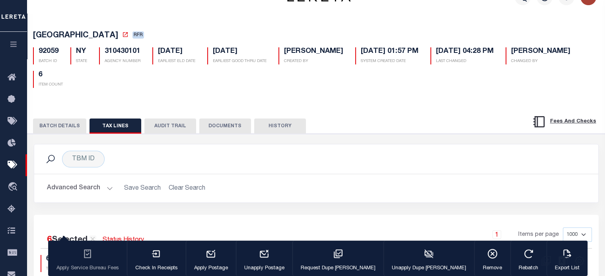
scroll to position [0, 0]
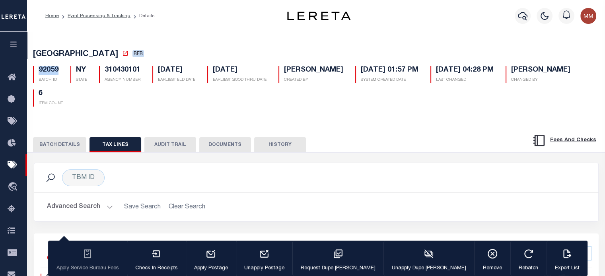
drag, startPoint x: 39, startPoint y: 73, endPoint x: 68, endPoint y: 72, distance: 29.1
click at [61, 72] on div "92059 BATCH ID" at bounding box center [45, 74] width 37 height 17
copy h5 "92059"
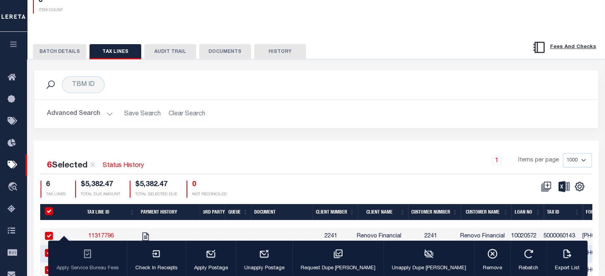
scroll to position [119, 0]
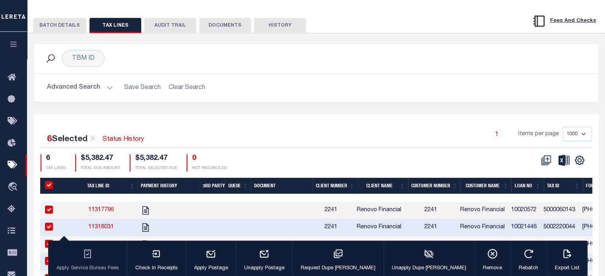
click at [57, 27] on button "BATCH DETAILS" at bounding box center [59, 25] width 53 height 15
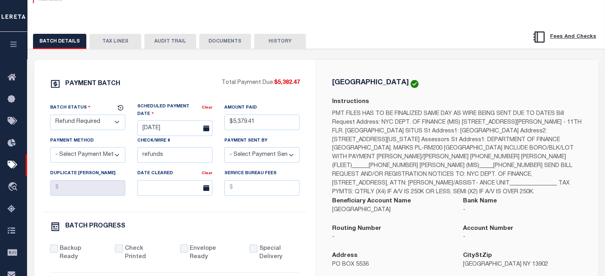
scroll to position [80, 0]
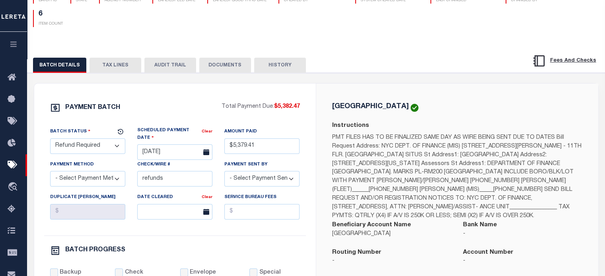
click at [224, 66] on button "DOCUMENTS" at bounding box center [225, 65] width 52 height 15
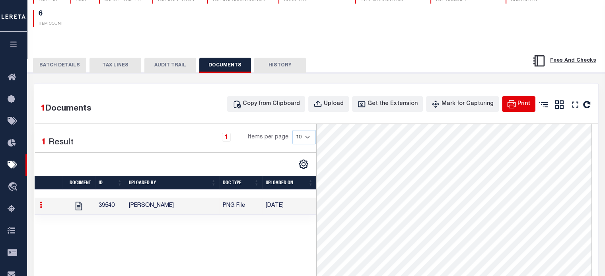
click at [522, 106] on div "Print" at bounding box center [524, 104] width 13 height 9
click at [68, 68] on button "BATCH DETAILS" at bounding box center [59, 65] width 53 height 15
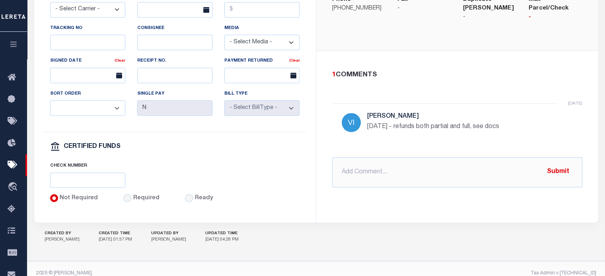
scroll to position [427, 0]
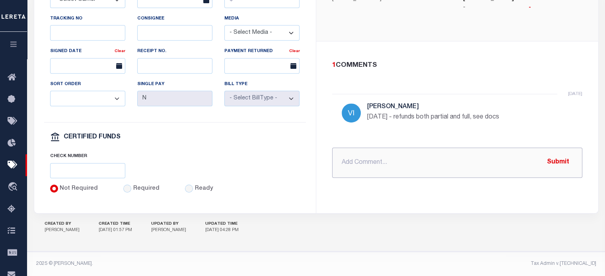
drag, startPoint x: 393, startPoint y: 161, endPoint x: 505, endPoint y: 205, distance: 120.3
click at [390, 158] on input "text" at bounding box center [457, 163] width 250 height 30
paste input "STATEN ISLAND CITY NY RDID 7562 $ 5382.47"
type input "PROCESSING REFUND STATEN ISLAND CITY NY RDID 7562 $ 5382.47"
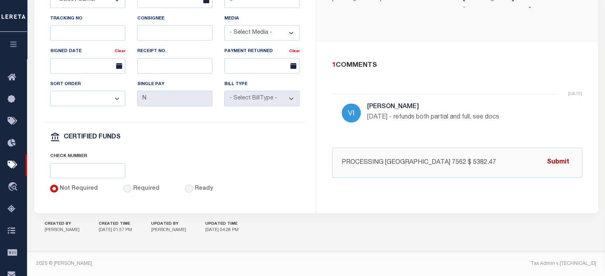
click at [562, 154] on button "Submit" at bounding box center [558, 162] width 33 height 16
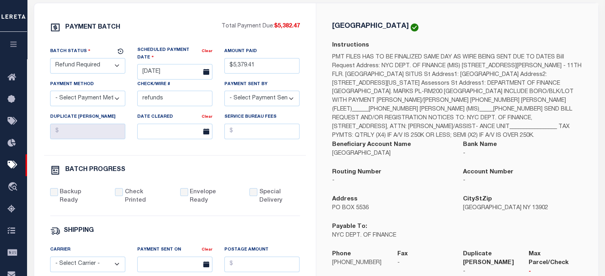
scroll to position [149, 0]
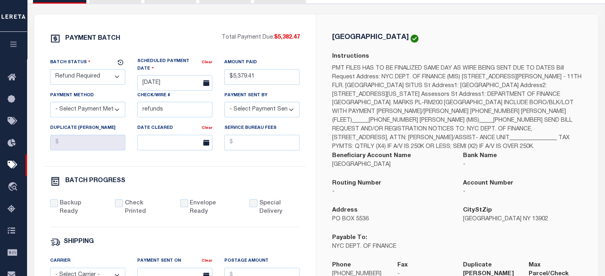
click at [86, 76] on select "- Select Status - Scheduled for Payment Ready For Payment Payment Sent Cleared …" at bounding box center [87, 77] width 75 height 16
click at [50, 70] on select "- Select Status - Scheduled for Payment Ready For Payment Payment Sent Cleared …" at bounding box center [87, 77] width 75 height 16
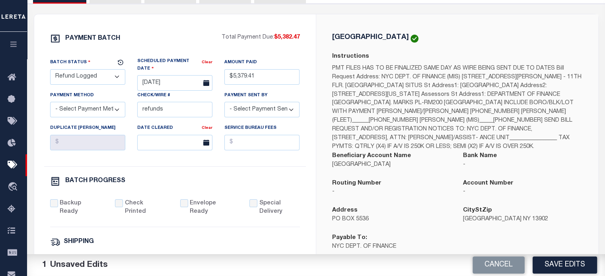
drag, startPoint x: 567, startPoint y: 266, endPoint x: 336, endPoint y: 188, distance: 243.8
click at [566, 265] on button "Save Edits" at bounding box center [565, 265] width 64 height 17
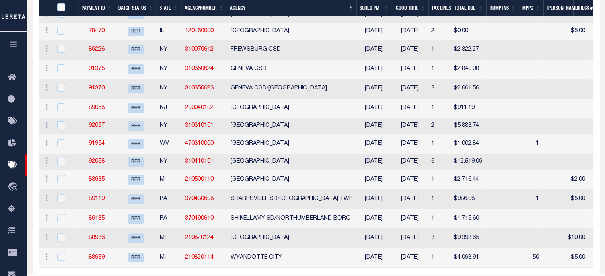
scroll to position [239, 0]
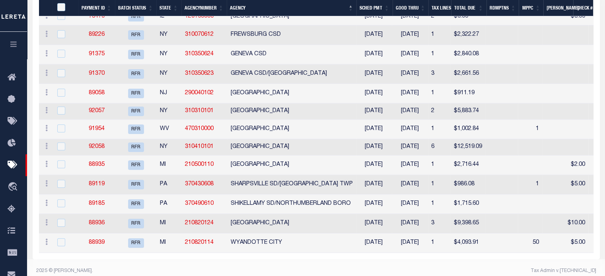
click at [94, 206] on link "89185" at bounding box center [97, 204] width 16 height 6
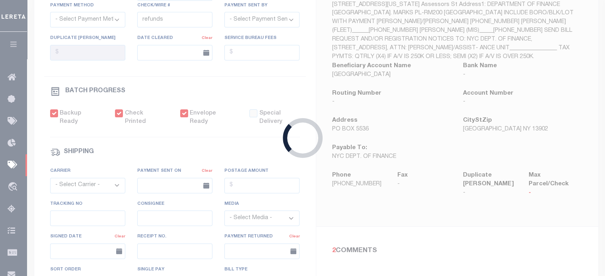
select select "RFR"
type input "[DATE]"
type input "$1,715.6"
select select "CHK"
type input "53612"
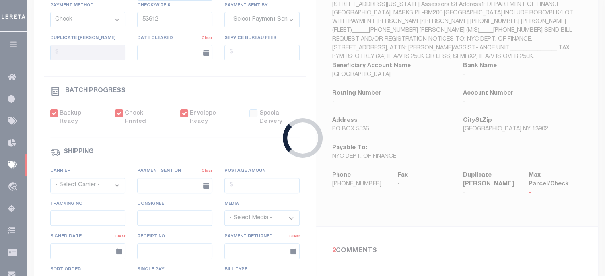
select select "[PERSON_NAME]"
checkbox input "true"
select select "FDX"
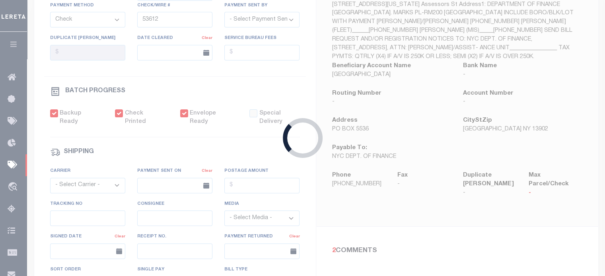
type input "09/16/2025"
type input "$9.65"
type input "884425497389"
type input "K.Ksno"
type input "09/18/2025"
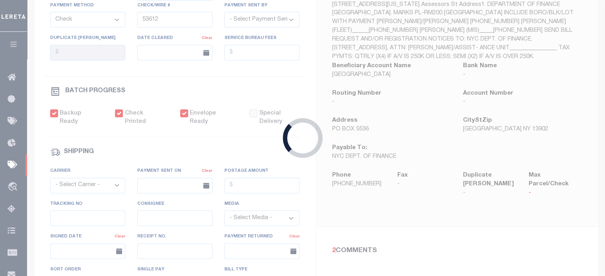
select select "1"
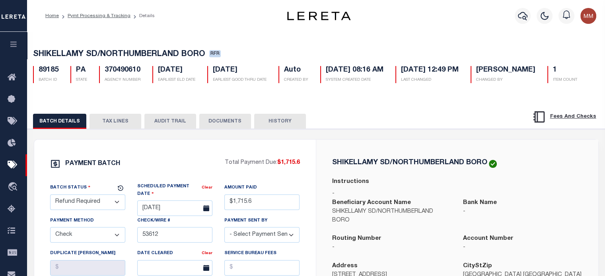
click at [113, 129] on button "TAX LINES" at bounding box center [116, 121] width 52 height 15
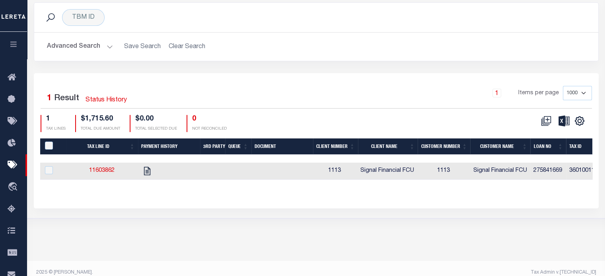
scroll to position [146, 0]
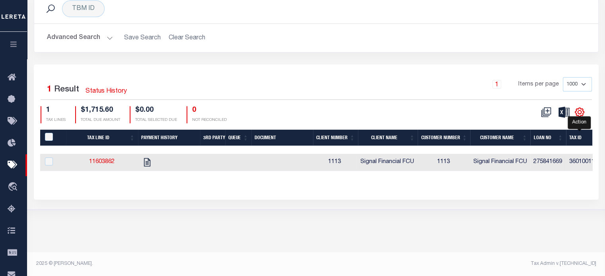
click at [584, 117] on icon "" at bounding box center [580, 112] width 10 height 10
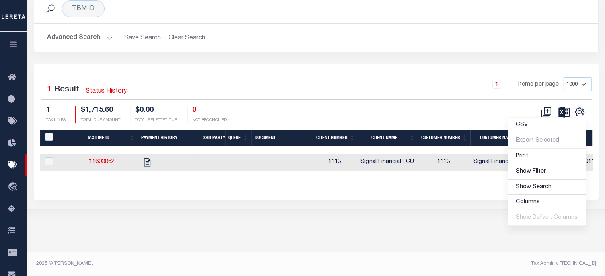
click at [54, 171] on td at bounding box center [53, 162] width 26 height 17
checkbox input "true"
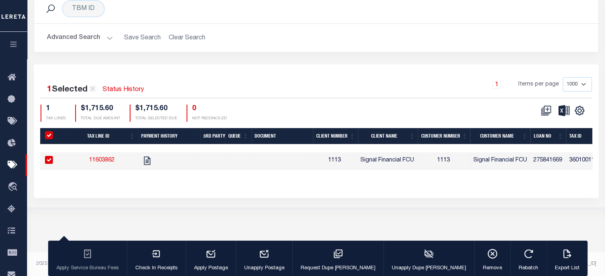
click at [47, 164] on input "checkbox" at bounding box center [49, 160] width 8 height 8
checkbox input "false"
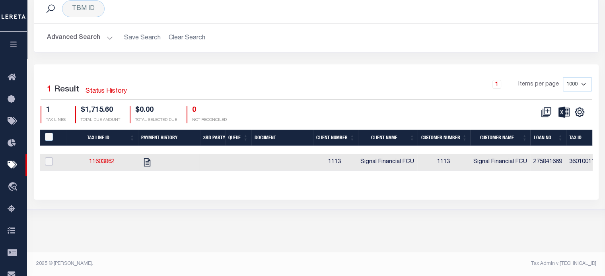
click at [47, 166] on input "checkbox" at bounding box center [49, 162] width 8 height 8
checkbox input "true"
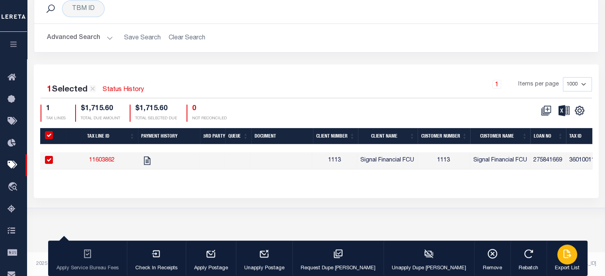
click at [562, 254] on icon "button" at bounding box center [567, 254] width 10 height 10
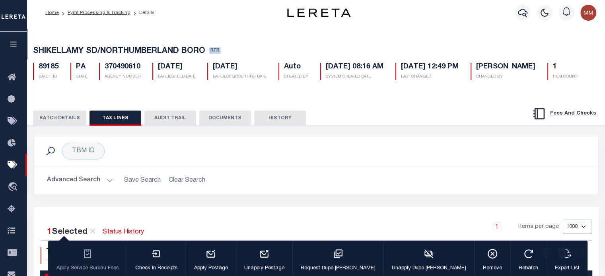
scroll to position [0, 0]
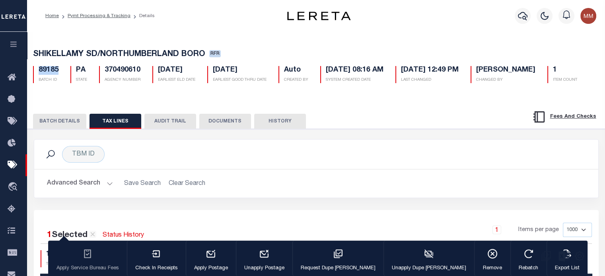
drag, startPoint x: 35, startPoint y: 69, endPoint x: 153, endPoint y: 62, distance: 118.0
click at [64, 72] on div "89185 BATCH ID PA STATE 370490610 AGENCY NUMBER 08/29/2025 EARLIEST ELD DATE 08…" at bounding box center [316, 71] width 579 height 23
copy h5 "89185"
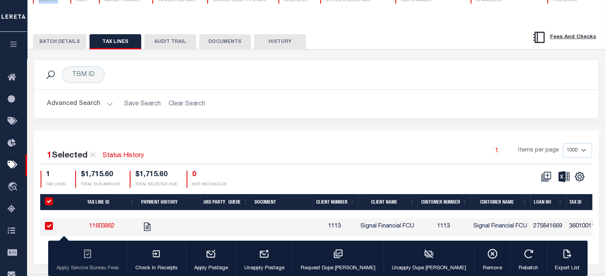
scroll to position [66, 0]
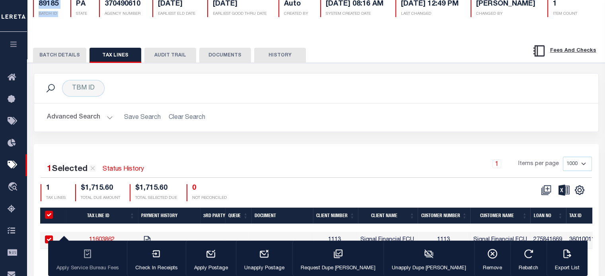
drag, startPoint x: 51, startPoint y: 78, endPoint x: 56, endPoint y: 76, distance: 5.5
click at [51, 63] on button "BATCH DETAILS" at bounding box center [59, 55] width 53 height 15
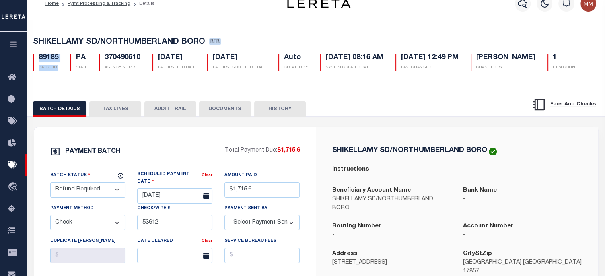
scroll to position [0, 0]
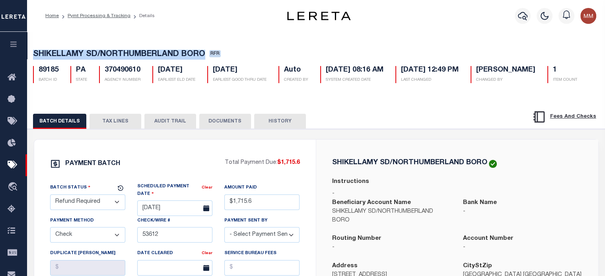
drag, startPoint x: 33, startPoint y: 52, endPoint x: 207, endPoint y: 56, distance: 174.4
click at [205, 56] on span "SHIKELLAMY SD/NORTHUMBERLAND BORO" at bounding box center [119, 55] width 172 height 8
copy span "SHIKELLAMY SD/NORTHUMBERLAND BORO"
click at [224, 56] on h5 "SHIKELLAMY SD/NORTHUMBERLAND BORO RFR" at bounding box center [316, 55] width 567 height 10
drag, startPoint x: 208, startPoint y: 53, endPoint x: 8, endPoint y: 47, distance: 200.7
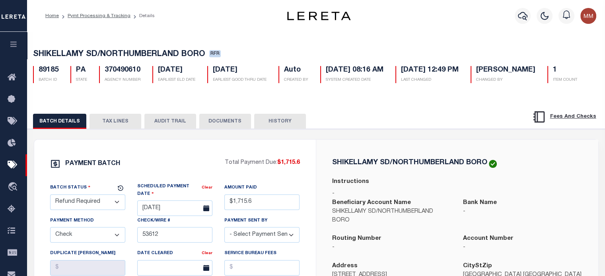
click at [27, 47] on div "SHIKELLAMY SD/NORTHUMBERLAND BORO RFR 89185 BATCH ID PA STATE 370490610 1" at bounding box center [316, 64] width 586 height 49
copy span "SHIKELLAMY SD/NORTHUMBERLAND BORO"
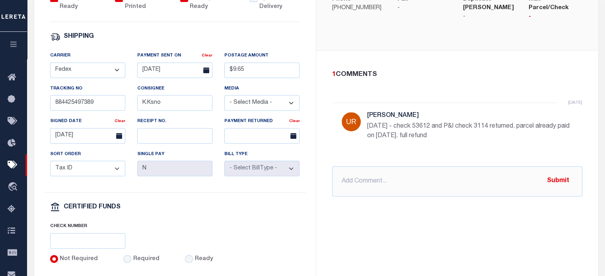
scroll to position [358, 0]
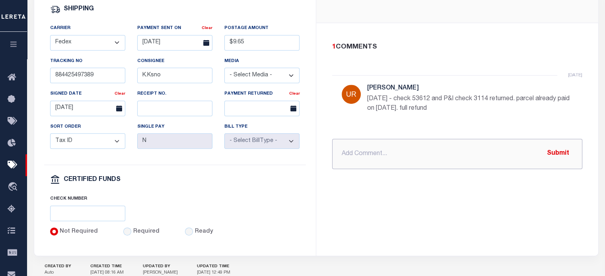
click at [359, 150] on input "text" at bounding box center [457, 154] width 250 height 30
paste input "SHIKELLAMY SD/NORTHUMBERLAND BORO PA RDID 7563 $ 1715.60"
type input "PROCESSING REFUND SHIKELLAMY SD/NORTHUMBERLAND BORO PA RDID 7563 $ 1715.60"
click at [557, 156] on button "Submit" at bounding box center [558, 154] width 33 height 16
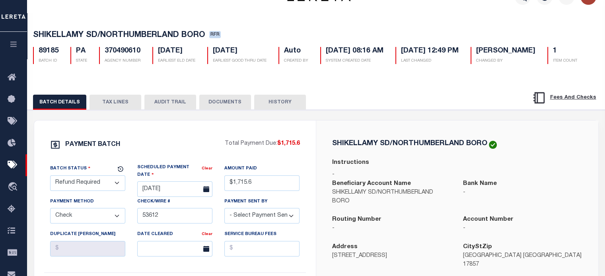
scroll to position [0, 0]
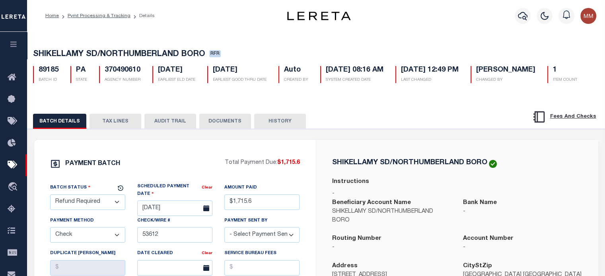
click at [75, 210] on select "- Select Status - Scheduled for Payment Ready For Payment Payment Sent Cleared …" at bounding box center [87, 203] width 75 height 16
click at [50, 210] on select "- Select Status - Scheduled for Payment Ready For Payment Payment Sent Cleared …" at bounding box center [87, 203] width 75 height 16
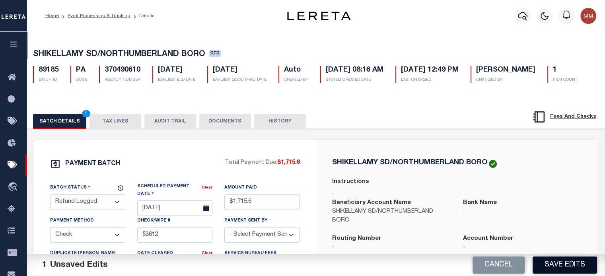
drag, startPoint x: 574, startPoint y: 263, endPoint x: 566, endPoint y: 257, distance: 9.4
click at [573, 263] on button "Save Edits" at bounding box center [565, 265] width 64 height 17
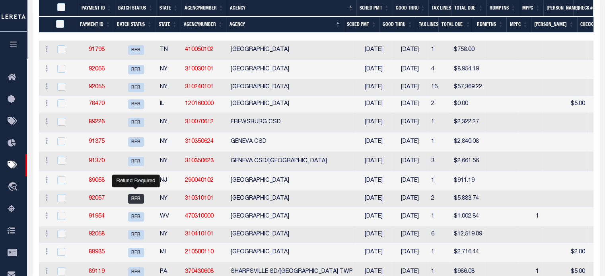
scroll to position [231, 0]
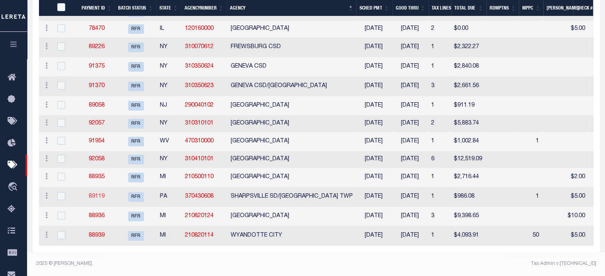
click at [100, 194] on link "89119" at bounding box center [97, 197] width 16 height 6
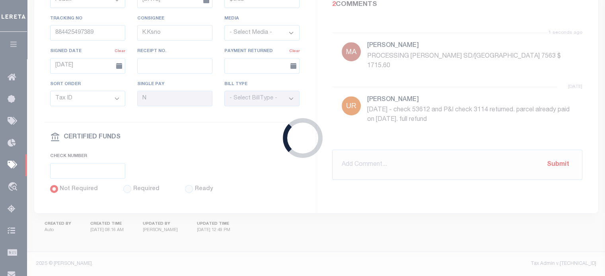
select select "RFR"
type input "09/04/2025"
type input "$986.08"
type input "53072"
type input "$5"
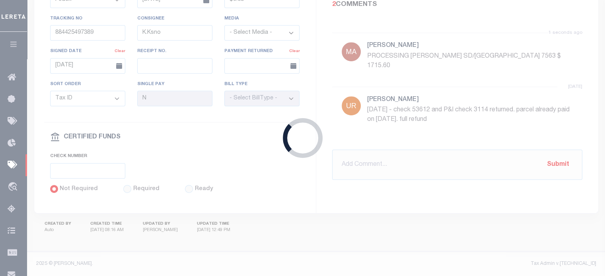
type input "09/04/2025"
type input "$9.65"
type input "884114925447"
type input "K.Mcknight"
type input "09/08/2025"
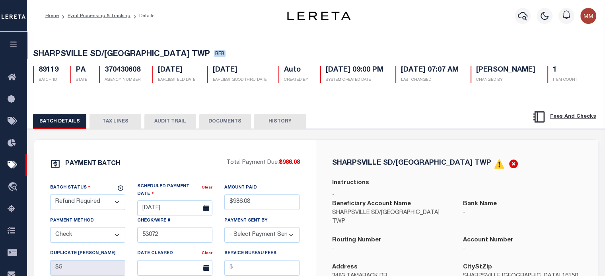
click at [113, 129] on button "TAX LINES" at bounding box center [116, 121] width 52 height 15
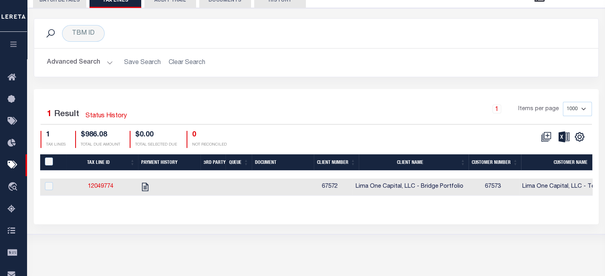
scroll to position [146, 0]
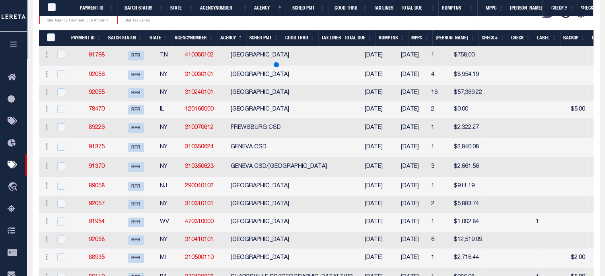
scroll to position [231, 0]
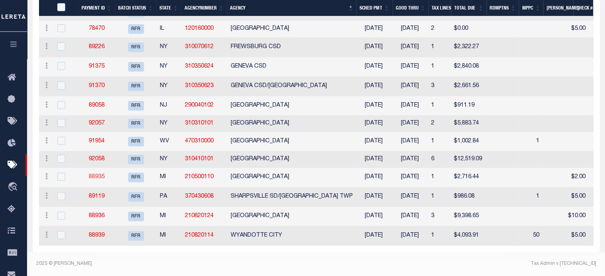
click at [98, 174] on link "88935" at bounding box center [97, 177] width 16 height 6
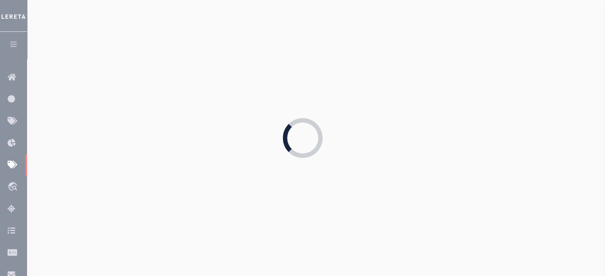
type input "09/08/2025"
type input "$2,716.44"
select select
select select "[PERSON_NAME]"
checkbox input "false"
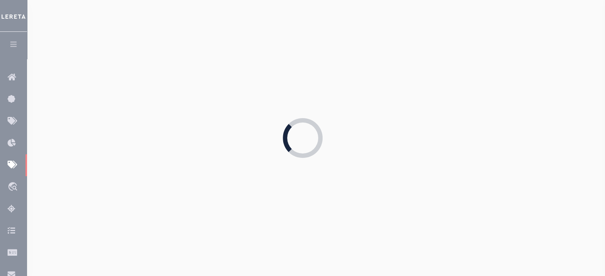
checkbox input "false"
select select
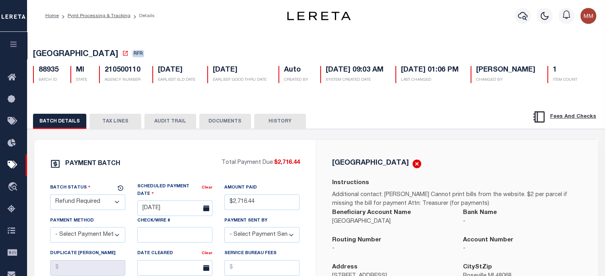
click at [118, 129] on button "TAX LINES" at bounding box center [116, 121] width 52 height 15
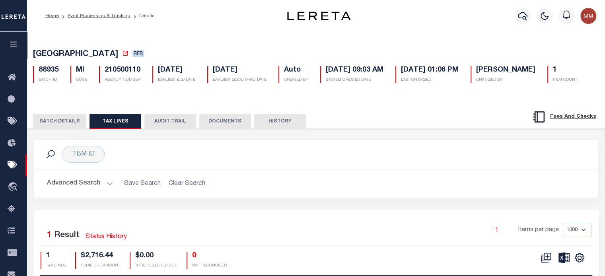
scroll to position [146, 0]
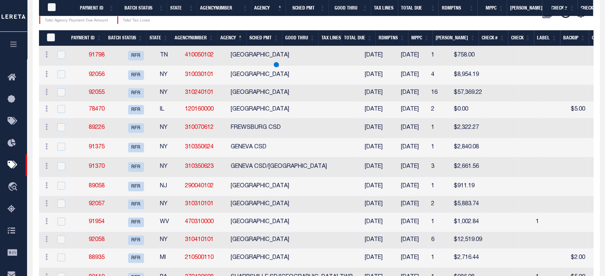
scroll to position [231, 0]
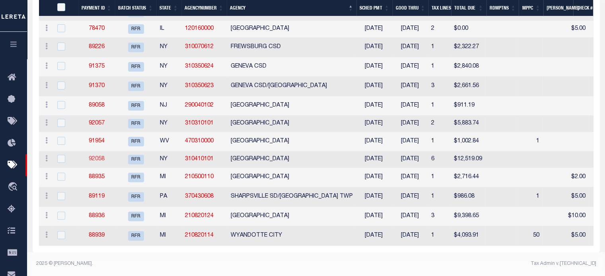
click at [98, 156] on link "92058" at bounding box center [97, 159] width 16 height 6
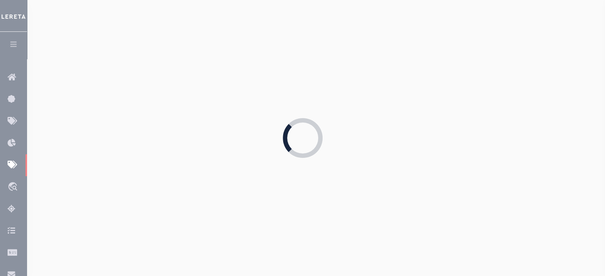
type input "[DATE]"
type input "$10,962.7"
type input "refunds"
select select
checkbox input "false"
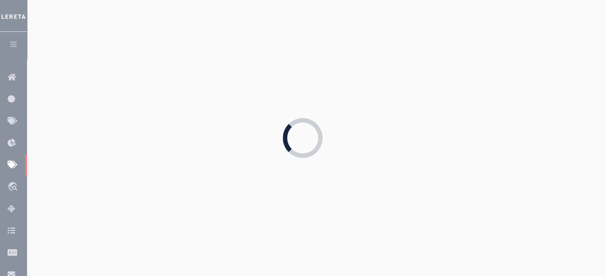
select select
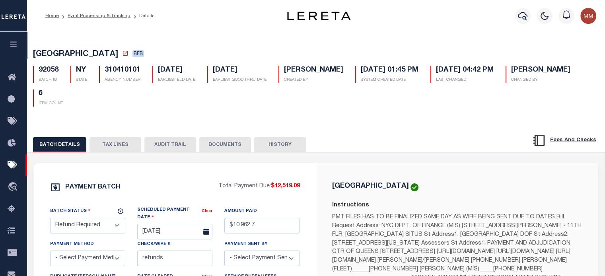
click at [122, 146] on button "TAX LINES" at bounding box center [116, 144] width 52 height 15
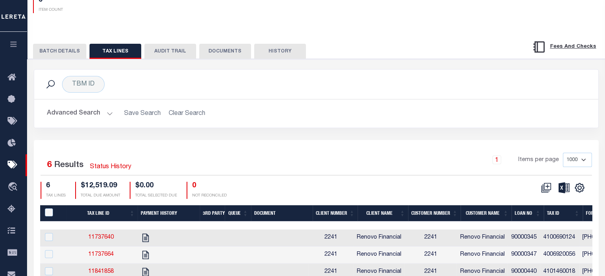
scroll to position [199, 0]
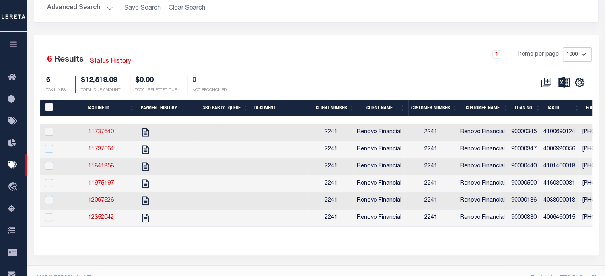
drag, startPoint x: 50, startPoint y: 104, endPoint x: 115, endPoint y: 128, distance: 68.9
click at [51, 104] on input "PayeePaymentBatchId" at bounding box center [49, 107] width 8 height 8
checkbox input "true"
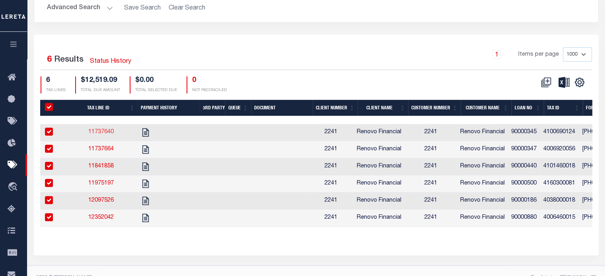
checkbox input "true"
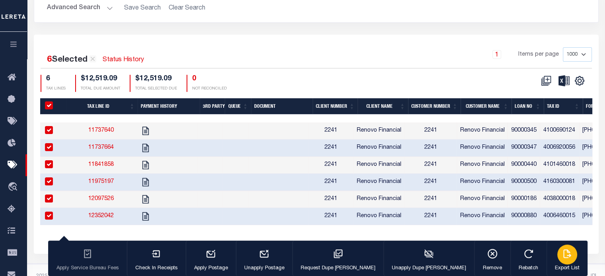
click at [558, 258] on div "button" at bounding box center [568, 255] width 20 height 20
click at [181, 206] on td at bounding box center [166, 199] width 61 height 17
checkbox input "false"
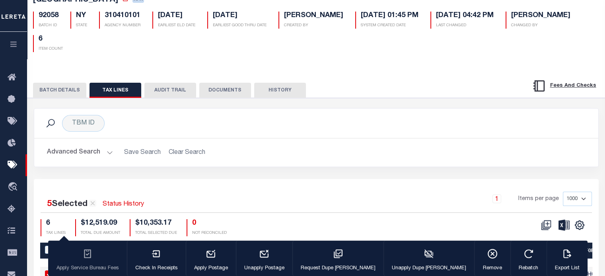
scroll to position [0, 0]
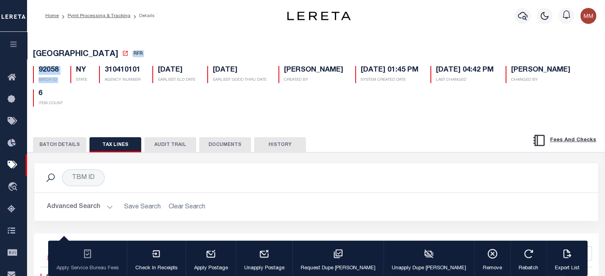
drag, startPoint x: 35, startPoint y: 69, endPoint x: 67, endPoint y: 74, distance: 31.8
click at [66, 72] on div "92058 BATCH ID NY STATE 310410101 AGENCY NUMBER 10/01/2025 EARLIEST ELD DATE 10…" at bounding box center [316, 83] width 579 height 47
copy div "92058 BATCH ID"
drag, startPoint x: 169, startPoint y: 33, endPoint x: 346, endPoint y: 34, distance: 177.5
click at [170, 32] on div "QUEENS CITY RFR 92058 BATCH ID NY STATE 310410101 AGENCY NUMBER 6" at bounding box center [316, 246] width 587 height 433
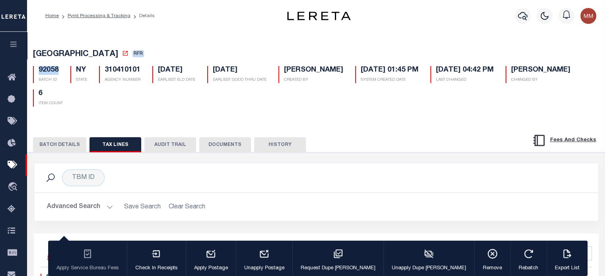
drag, startPoint x: 40, startPoint y: 71, endPoint x: 59, endPoint y: 75, distance: 19.9
click at [61, 73] on div "92058 BATCH ID" at bounding box center [45, 74] width 37 height 17
copy h5 "92058"
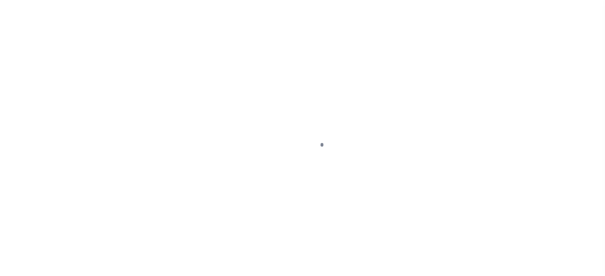
scroll to position [107, 0]
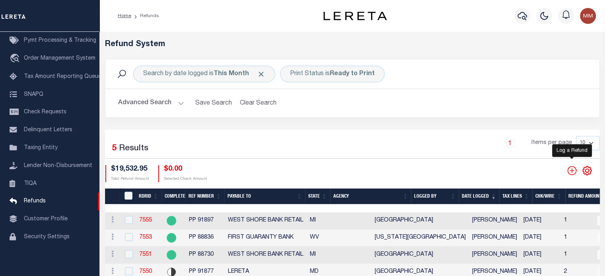
click at [571, 171] on icon "" at bounding box center [571, 170] width 9 height 9
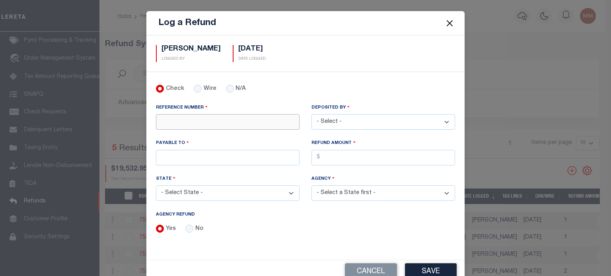
click at [194, 118] on input "REFERENCE NUMBER" at bounding box center [228, 122] width 144 height 16
type input "PP 92059"
click at [226, 90] on input "N/A" at bounding box center [230, 89] width 8 height 8
radio input "true"
click at [189, 227] on input "No" at bounding box center [189, 229] width 8 height 8
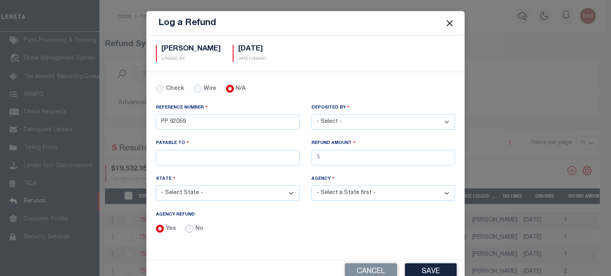
radio input "true"
click at [344, 118] on select "- Select - [PERSON_NAME] [PERSON_NAME] [PERSON_NAME] [PERSON_NAME] [PERSON_NAME…" at bounding box center [384, 122] width 144 height 16
select select "[PERSON_NAME]"
click at [312, 114] on select "- Select - [PERSON_NAME] [PERSON_NAME] [PERSON_NAME] [PERSON_NAME] [PERSON_NAME…" at bounding box center [384, 122] width 144 height 16
click at [179, 153] on input "PAYABLE TO" at bounding box center [228, 158] width 144 height 16
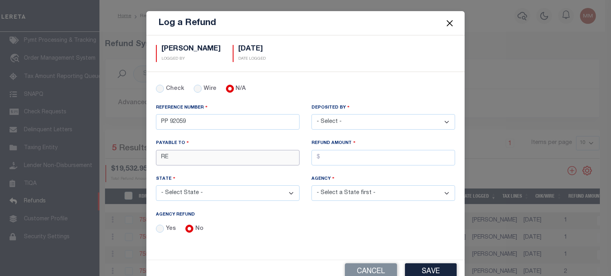
type input "RENOVO MANAGEMENT COMPANY"
click at [334, 157] on input "AGENCY REFUND" at bounding box center [384, 158] width 144 height 16
type input "$5,382.47"
click at [209, 193] on select "- Select State - [US_STATE] AL AR AZ CA CO [GEOGRAPHIC_DATA] [GEOGRAPHIC_DATA] …" at bounding box center [228, 193] width 144 height 16
select select "NY"
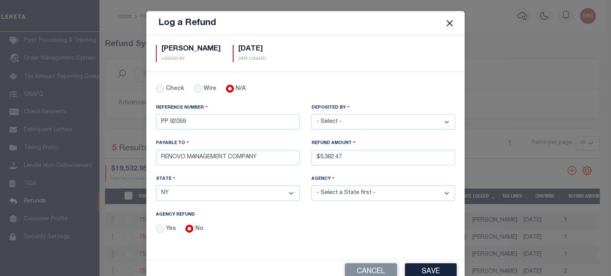
click at [156, 185] on select "- Select State - [US_STATE] AL AR AZ CA CO [GEOGRAPHIC_DATA] [GEOGRAPHIC_DATA] …" at bounding box center [228, 193] width 144 height 16
drag, startPoint x: 328, startPoint y: 194, endPoint x: 324, endPoint y: 195, distance: 4.0
click at [328, 194] on select "- Select Agency - [PERSON_NAME][GEOGRAPHIC_DATA] [PERSON_NAME][GEOGRAPHIC_DATA]…" at bounding box center [384, 193] width 144 height 16
select select "3608503001"
click at [312, 185] on select "- Select Agency - [PERSON_NAME][GEOGRAPHIC_DATA] [PERSON_NAME][GEOGRAPHIC_DATA]…" at bounding box center [384, 193] width 144 height 16
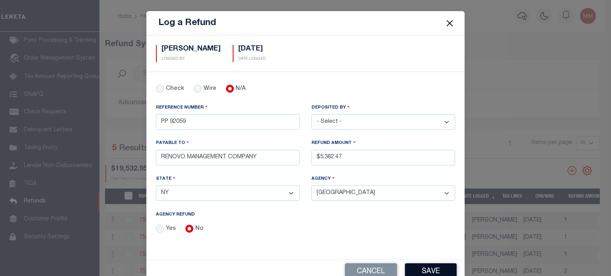
click at [431, 269] on button "Save" at bounding box center [431, 271] width 52 height 17
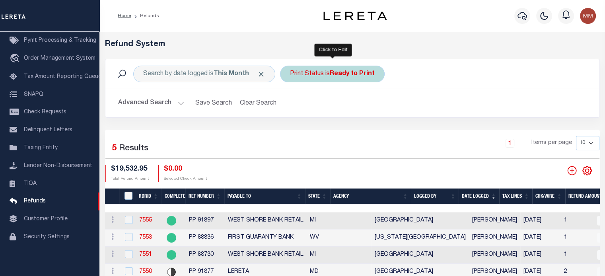
click at [343, 78] on div "Print Status is Ready to Print" at bounding box center [332, 74] width 105 height 17
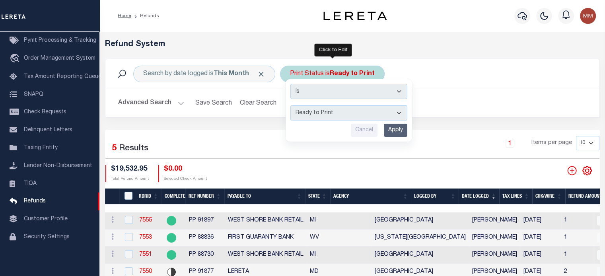
drag, startPoint x: 331, startPoint y: 109, endPoint x: 325, endPoint y: 117, distance: 9.1
click at [331, 109] on select "--ALL-- Ready to Write Ready to Print Printed" at bounding box center [349, 112] width 117 height 15
select select "All"
click at [291, 105] on select "--ALL-- Ready to Write Ready to Print Printed" at bounding box center [349, 112] width 117 height 15
click at [395, 127] on input "Apply" at bounding box center [395, 130] width 23 height 13
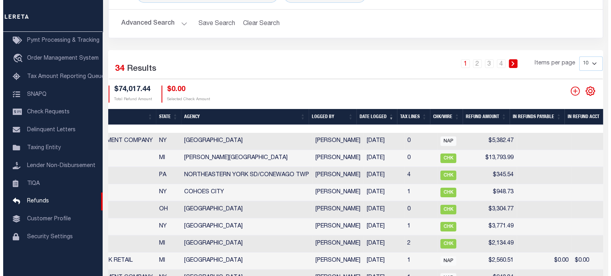
scroll to position [0, 314]
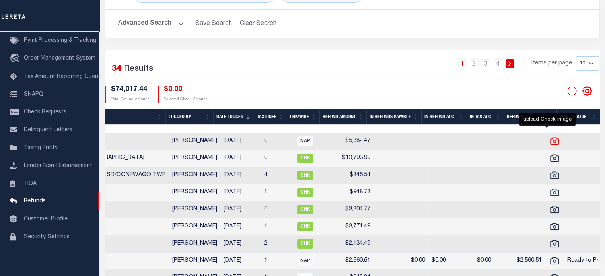
click at [550, 143] on icon at bounding box center [555, 141] width 10 height 10
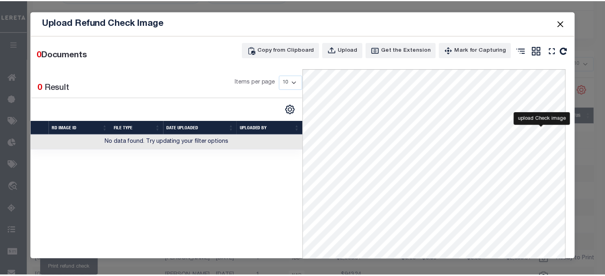
scroll to position [0, 242]
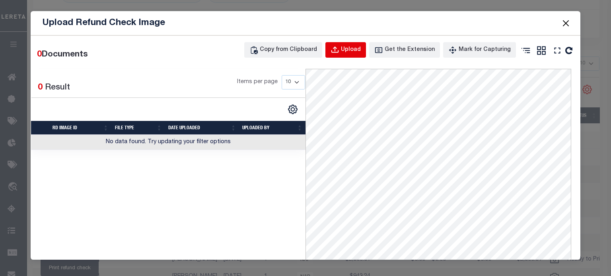
click at [356, 48] on div "Upload" at bounding box center [351, 50] width 20 height 9
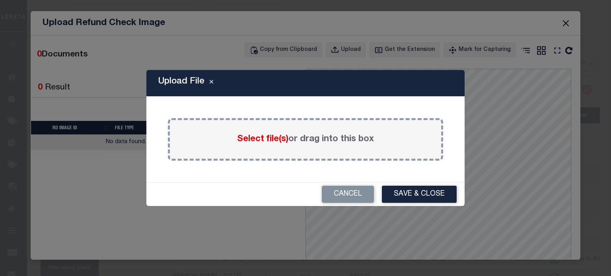
click at [567, 22] on div "Upload File Paste copied image or file into this box Select file(s) or drag int…" at bounding box center [305, 138] width 611 height 276
drag, startPoint x: 340, startPoint y: 196, endPoint x: 335, endPoint y: 187, distance: 10.5
click at [340, 195] on button "Cancel" at bounding box center [348, 194] width 52 height 17
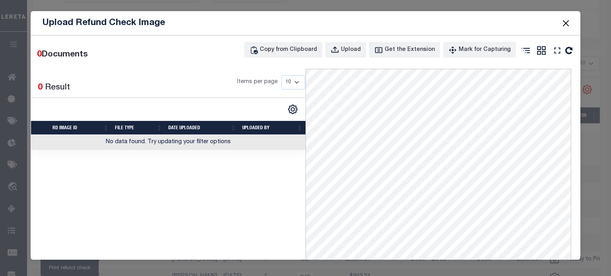
click at [568, 18] on button "Close" at bounding box center [566, 23] width 10 height 10
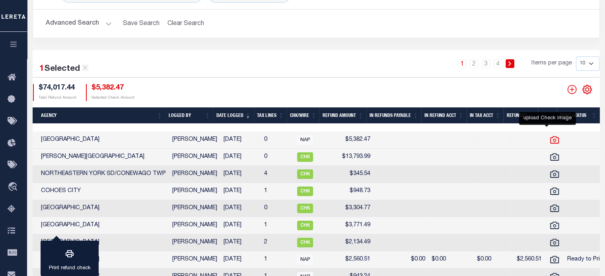
click at [550, 141] on icon at bounding box center [555, 140] width 10 height 10
checkbox input "false"
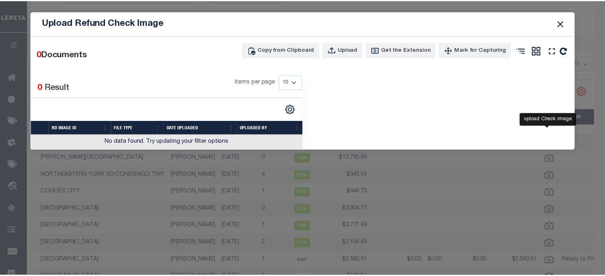
scroll to position [0, 236]
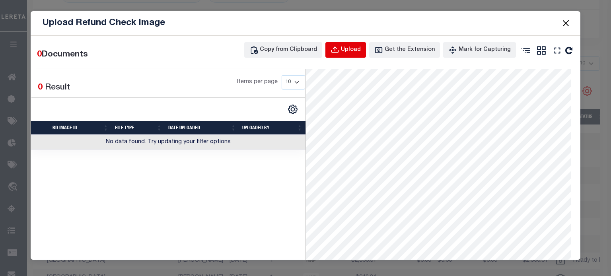
drag, startPoint x: 339, startPoint y: 51, endPoint x: 348, endPoint y: 52, distance: 8.4
click at [339, 51] on icon "button" at bounding box center [335, 50] width 9 height 9
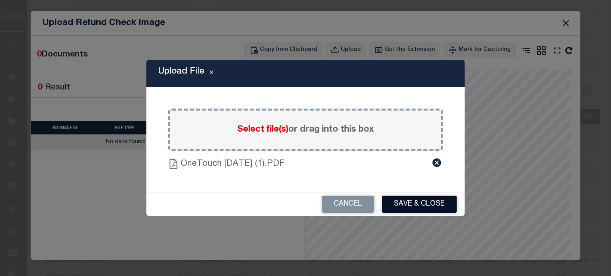
drag, startPoint x: 417, startPoint y: 207, endPoint x: 421, endPoint y: 203, distance: 5.1
click at [417, 205] on button "Save & Close" at bounding box center [419, 204] width 75 height 17
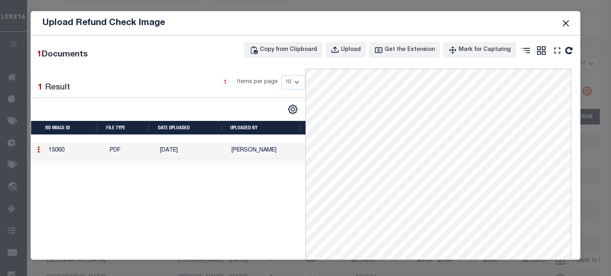
click at [564, 25] on button "Close" at bounding box center [566, 23] width 10 height 10
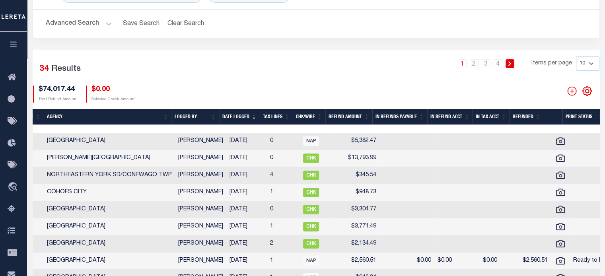
scroll to position [0, 0]
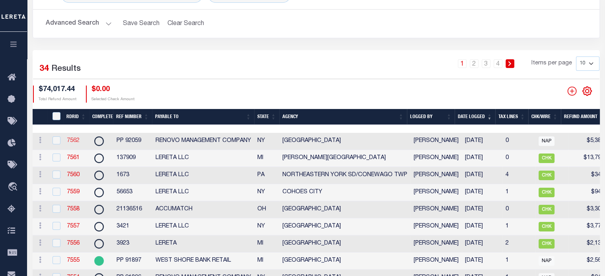
click at [71, 141] on link "7562" at bounding box center [73, 141] width 13 height 6
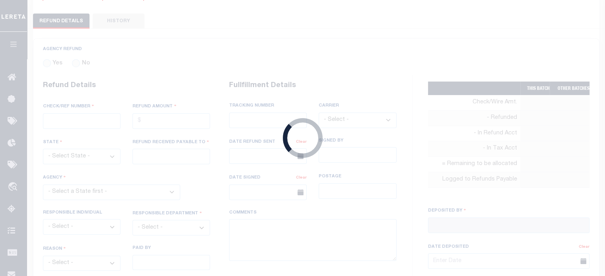
radio input "true"
type input "PP 92059"
type input "$5,382.47"
select select "NY"
type input "RENOVO MANAGEMENT COMPANY"
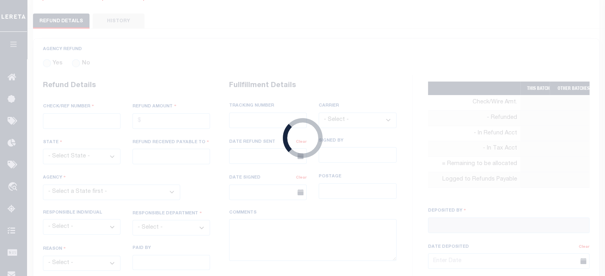
select select
type input "[PERSON_NAME]"
type input "[DATE]"
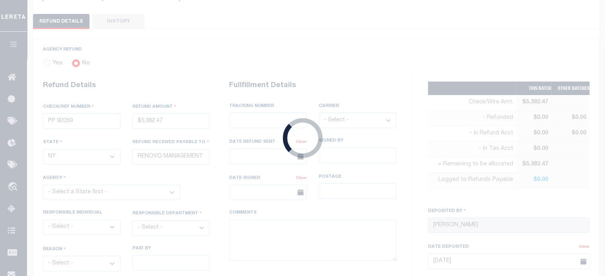
select select "3608503001"
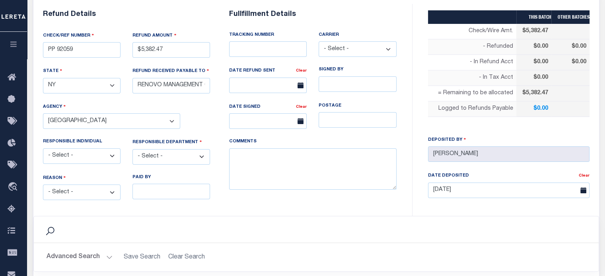
click at [68, 188] on select "- Select - Change In Value Discount Applied Duplicate Payment Exemption Applied…" at bounding box center [82, 193] width 78 height 16
select select "OVP"
click at [43, 185] on select "- Select - Change In Value Discount Applied Duplicate Payment Exemption Applied…" at bounding box center [82, 193] width 78 height 16
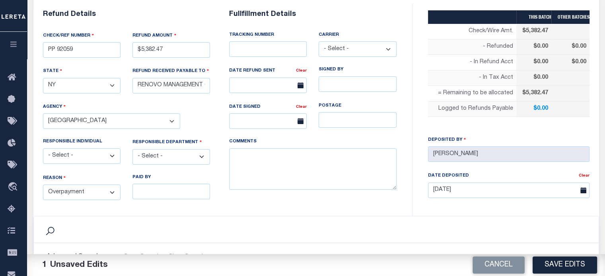
drag, startPoint x: 567, startPoint y: 263, endPoint x: 375, endPoint y: 193, distance: 204.0
click at [565, 263] on button "Save Edits" at bounding box center [565, 265] width 64 height 17
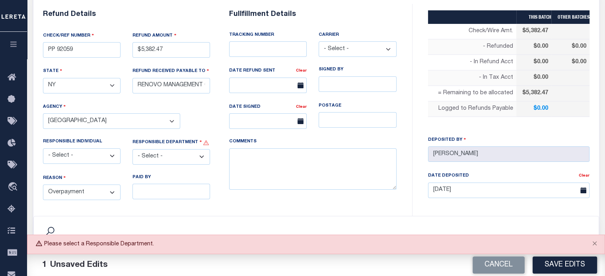
click at [161, 156] on select "- Select - 3rd Party Accounting AI Collector Customer Customer Service FactR JA…" at bounding box center [172, 157] width 78 height 16
select select "OTH"
click at [133, 149] on select "- Select - 3rd Party Accounting AI Collector Customer Customer Service FactR JA…" at bounding box center [172, 157] width 78 height 16
drag, startPoint x: 595, startPoint y: 243, endPoint x: 545, endPoint y: 238, distance: 50.4
click at [594, 243] on button "Close" at bounding box center [595, 244] width 20 height 18
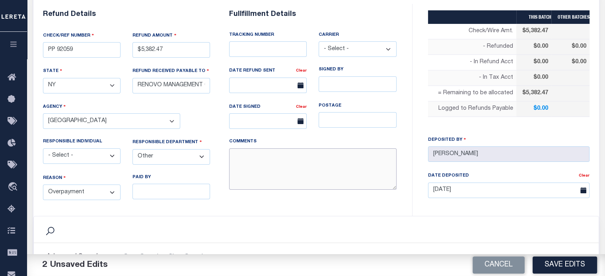
click at [246, 164] on textarea "COMMENTS" at bounding box center [313, 169] width 168 height 42
type textarea "THIS IS FROM THE RFR REPORT"
click at [557, 266] on button "Save Edits" at bounding box center [565, 265] width 64 height 17
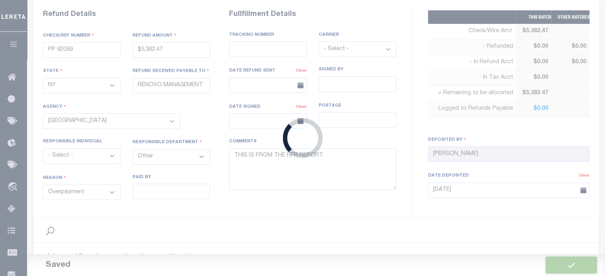
type input "$5,382.47"
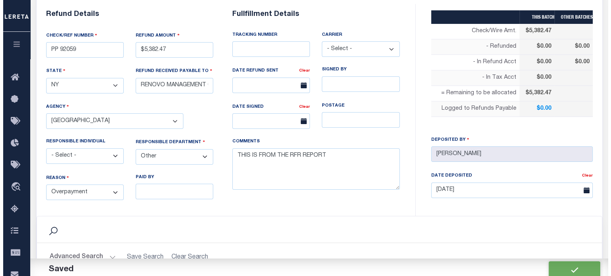
scroll to position [279, 0]
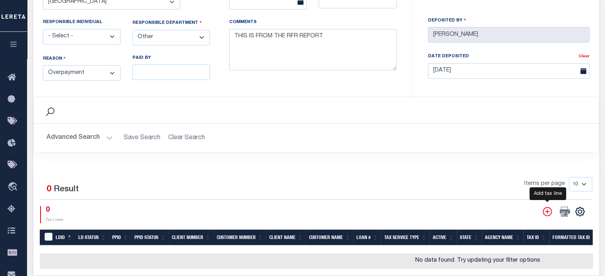
click at [549, 209] on icon "" at bounding box center [547, 211] width 9 height 9
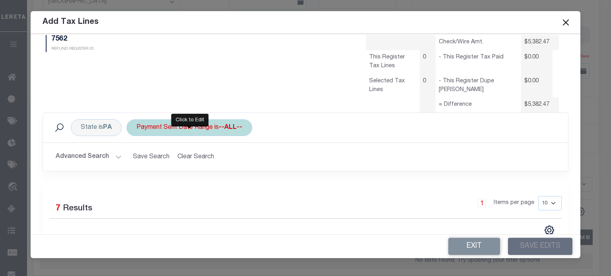
scroll to position [0, 0]
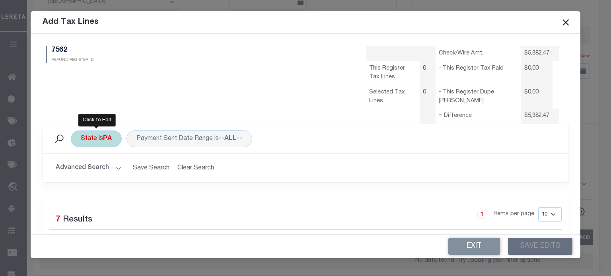
click at [97, 137] on div "State is [GEOGRAPHIC_DATA]" at bounding box center [96, 139] width 51 height 17
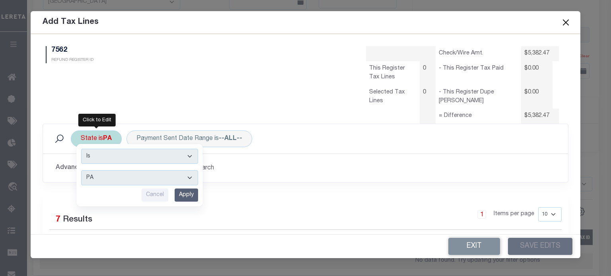
drag, startPoint x: 104, startPoint y: 177, endPoint x: 105, endPoint y: 172, distance: 5.3
click at [104, 177] on select "AK AL AR AZ CA CO CT DC DE FL [GEOGRAPHIC_DATA] GU HI IA ID IL IN KS [GEOGRAPHI…" at bounding box center [139, 177] width 117 height 15
select select "NY"
click at [81, 170] on select "AK AL AR AZ CA CO CT DC DE FL [GEOGRAPHIC_DATA] GU HI IA ID IL IN KS [GEOGRAPHI…" at bounding box center [139, 177] width 117 height 15
click at [188, 193] on input "Apply" at bounding box center [186, 195] width 23 height 13
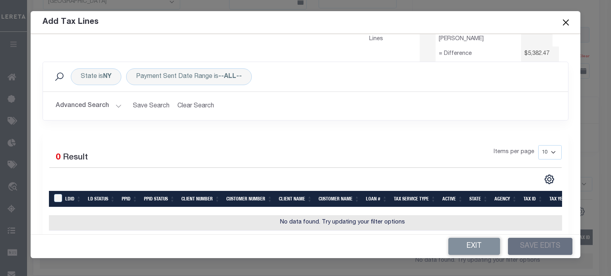
scroll to position [80, 0]
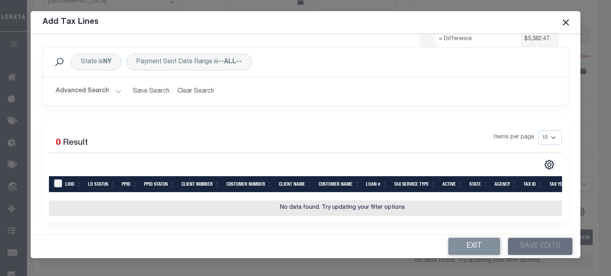
click at [137, 144] on div "Selected 0 Result" at bounding box center [108, 142] width 119 height 22
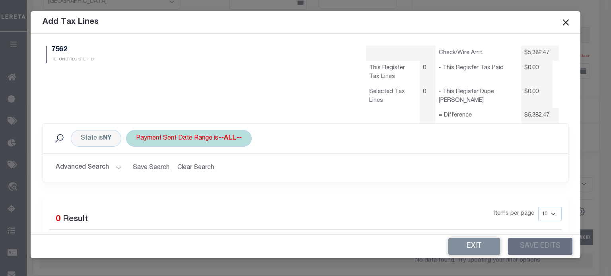
scroll to position [0, 0]
click at [103, 167] on button "Advanced Search" at bounding box center [89, 168] width 66 height 16
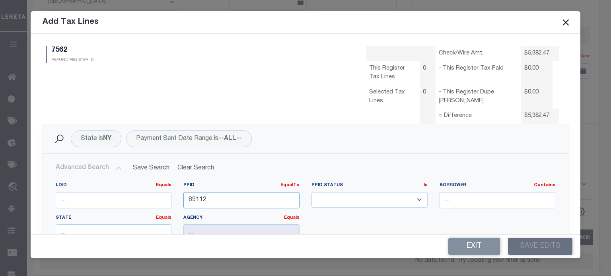
drag, startPoint x: 217, startPoint y: 197, endPoint x: 3, endPoint y: 218, distance: 215.1
click at [43, 193] on div "Advanced Search Save Search Clear Search RefundAddTaxLinesGridWrapper_dynamicta…" at bounding box center [305, 225] width 525 height 142
type input "92059"
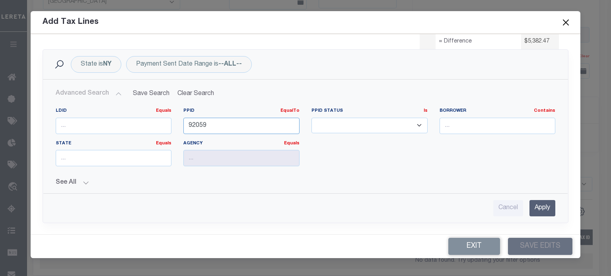
scroll to position [80, 0]
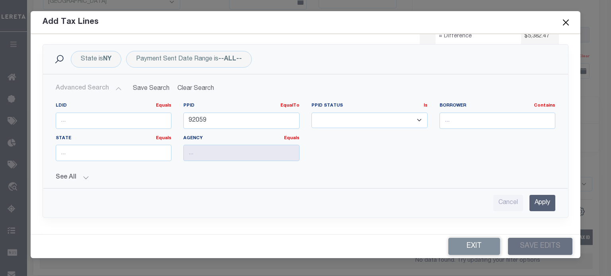
drag, startPoint x: 535, startPoint y: 207, endPoint x: 533, endPoint y: 200, distance: 6.7
click at [534, 203] on input "Apply" at bounding box center [543, 203] width 26 height 16
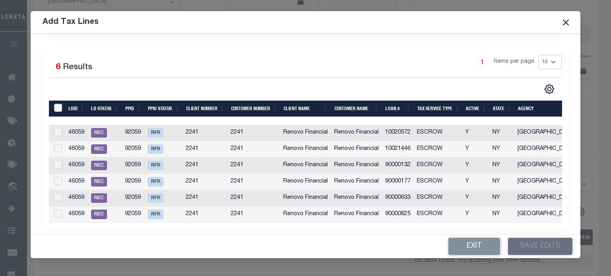
scroll to position [164, 0]
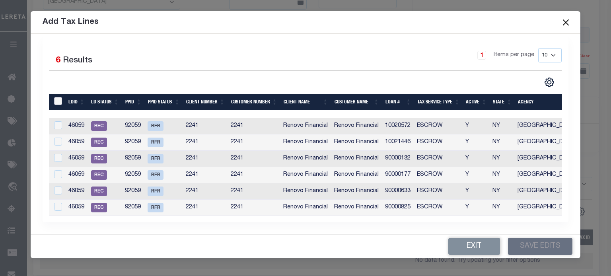
click at [55, 97] on input "LDBatchId" at bounding box center [58, 101] width 8 height 8
checkbox input "true"
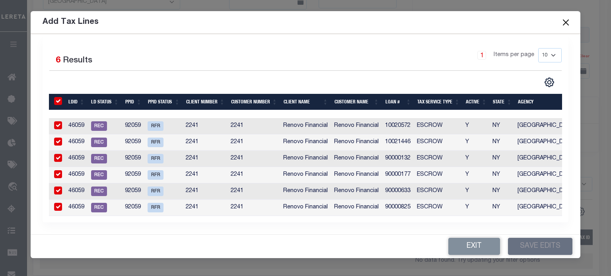
checkbox input "true"
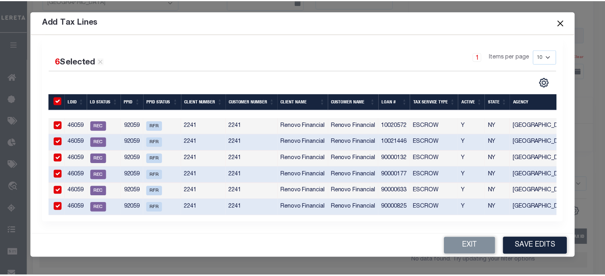
scroll to position [162, 0]
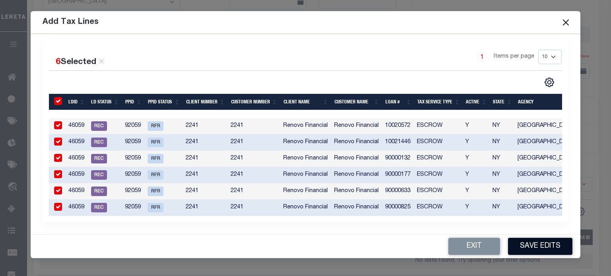
click at [536, 246] on button "Save Edits" at bounding box center [540, 246] width 64 height 17
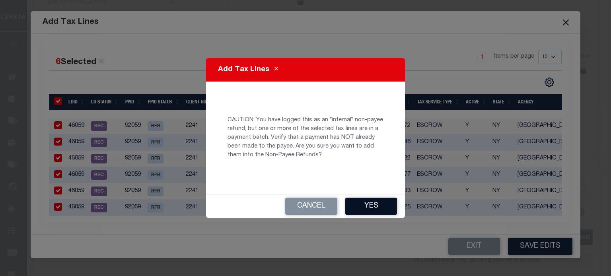
click at [375, 200] on button "Yes" at bounding box center [371, 206] width 52 height 17
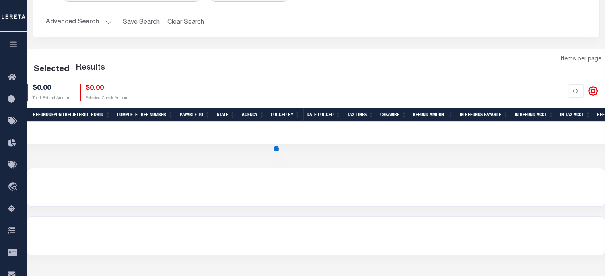
scroll to position [80, 0]
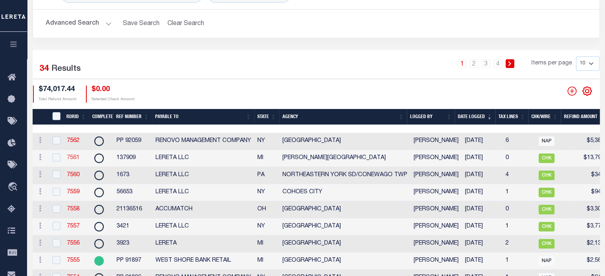
click at [73, 157] on link "7561" at bounding box center [73, 158] width 13 height 6
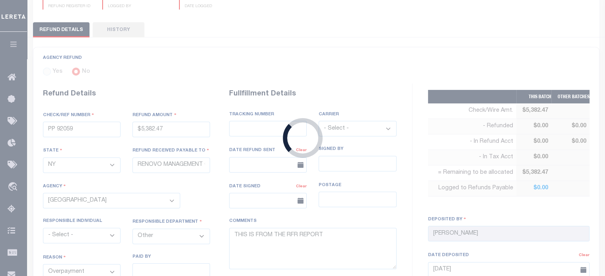
radio input "true"
type input "137909"
type input "$13,793.99"
select select "MI"
type input "LERETA LLC"
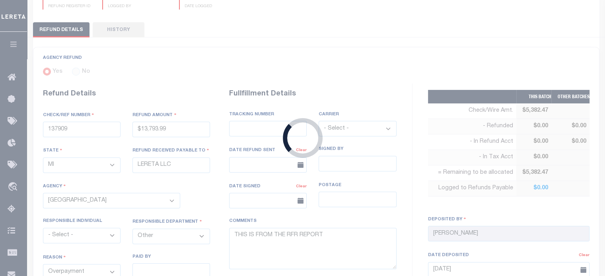
select select
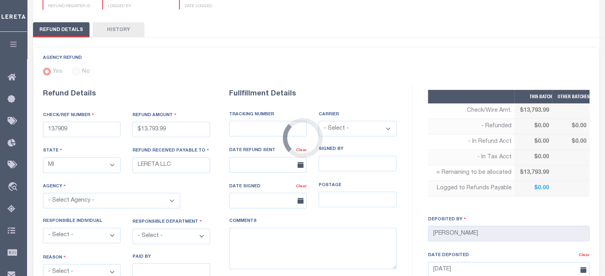
select select "2616317000"
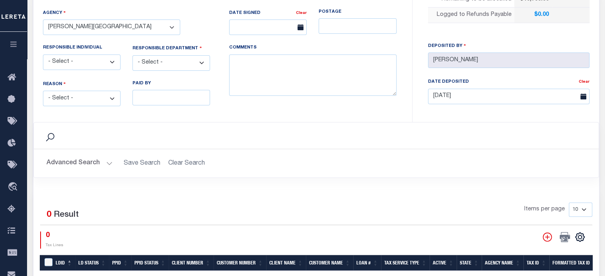
scroll to position [239, 0]
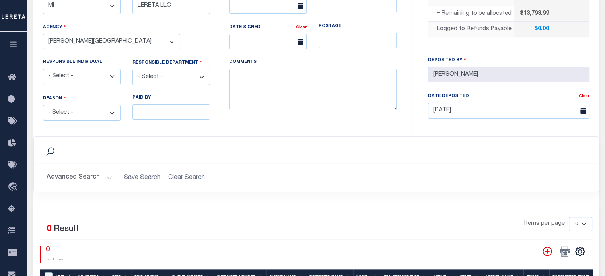
drag, startPoint x: 83, startPoint y: 107, endPoint x: 99, endPoint y: 110, distance: 16.6
click at [83, 107] on select "- Select - Change In Value Discount Applied Duplicate Payment Exemption Applied…" at bounding box center [82, 113] width 78 height 16
select select "OVP"
click at [43, 105] on select "- Select - Change In Value Discount Applied Duplicate Payment Exemption Applied…" at bounding box center [82, 113] width 78 height 16
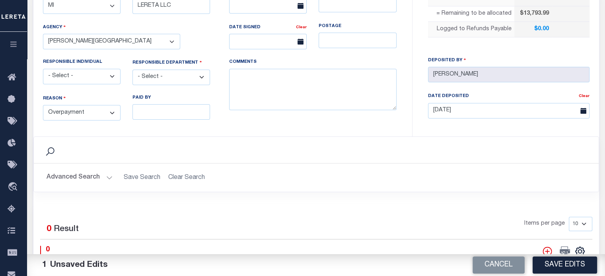
click at [170, 71] on select "- Select - 3rd Party Accounting AI Collector Customer Customer Service FactR JA…" at bounding box center [172, 78] width 78 height 16
select select "COL"
click at [133, 70] on select "- Select - 3rd Party Accounting AI Collector Customer Customer Service FactR JA…" at bounding box center [172, 78] width 78 height 16
drag, startPoint x: 262, startPoint y: 78, endPoint x: 263, endPoint y: 82, distance: 4.2
click at [261, 78] on textarea "COMMENTS" at bounding box center [313, 90] width 168 height 42
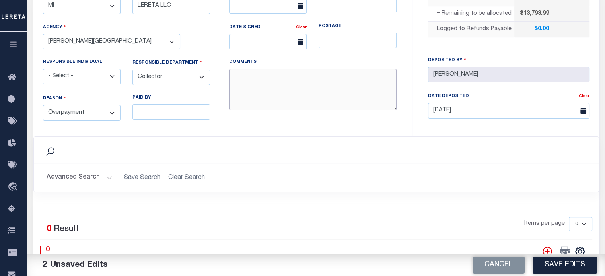
type textarea "E"
type textarea "DEPOSITING CK [DATE]"
drag, startPoint x: 573, startPoint y: 261, endPoint x: 540, endPoint y: 238, distance: 40.4
click at [571, 259] on button "Save Edits" at bounding box center [565, 265] width 64 height 17
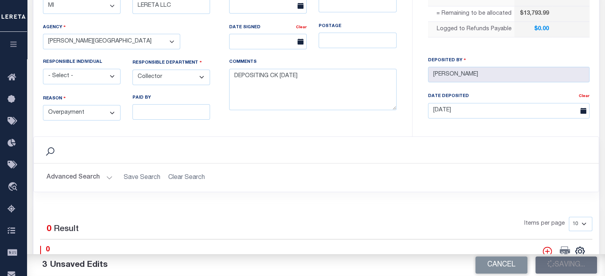
type input "$13,793.99"
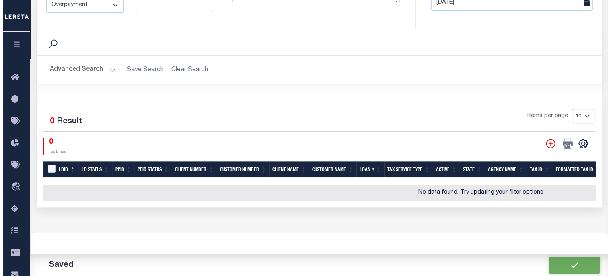
scroll to position [358, 0]
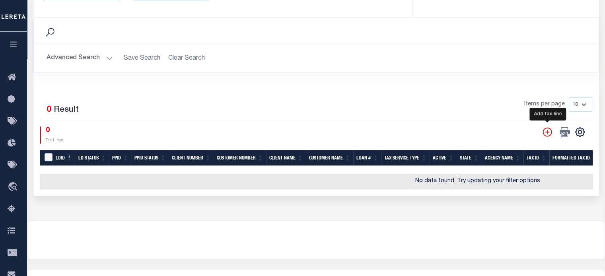
click at [545, 129] on icon "" at bounding box center [547, 132] width 10 height 10
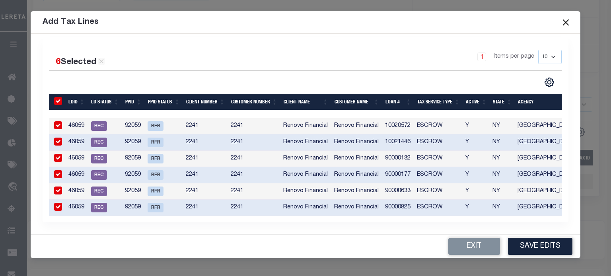
scroll to position [0, 0]
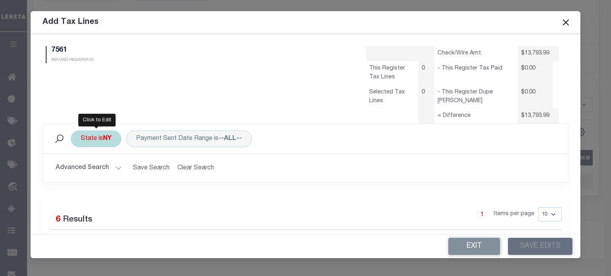
click at [88, 143] on div "State is [GEOGRAPHIC_DATA]" at bounding box center [96, 139] width 51 height 17
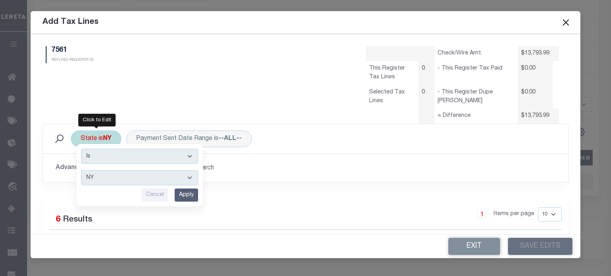
drag, startPoint x: 97, startPoint y: 181, endPoint x: 96, endPoint y: 171, distance: 10.9
click at [97, 181] on select "AK AL AR AZ CA CO CT DC DE FL [GEOGRAPHIC_DATA] GU HI IA ID IL IN KS [GEOGRAPHI…" at bounding box center [139, 177] width 117 height 15
select select "MI"
click at [81, 170] on select "AK AL AR AZ CA CO CT DC DE FL [GEOGRAPHIC_DATA] GU HI IA ID IL IN KS [GEOGRAPHI…" at bounding box center [139, 177] width 117 height 15
click at [184, 198] on input "Apply" at bounding box center [186, 195] width 23 height 13
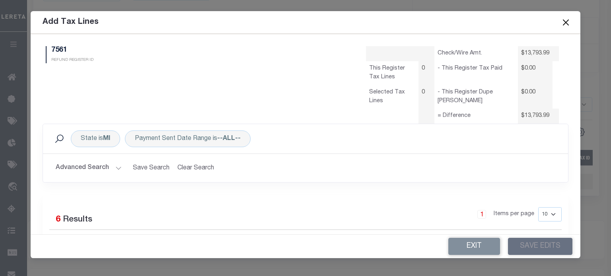
click at [104, 171] on button "Advanced Search" at bounding box center [89, 168] width 66 height 16
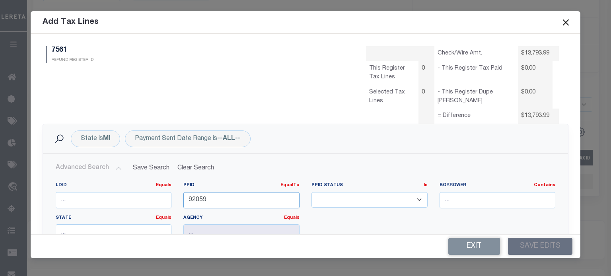
drag, startPoint x: 131, startPoint y: 193, endPoint x: 100, endPoint y: 230, distance: 47.4
click at [96, 188] on div "LDID Equals Equals Is Not Equal To Is Greater Than Is Less Than PPID EqualTo Eq…" at bounding box center [306, 214] width 512 height 65
type input "88968"
click at [102, 198] on input "number" at bounding box center [114, 200] width 116 height 16
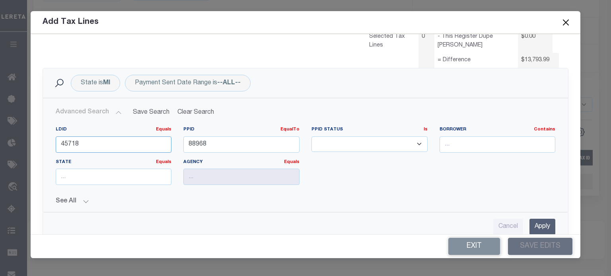
scroll to position [119, 0]
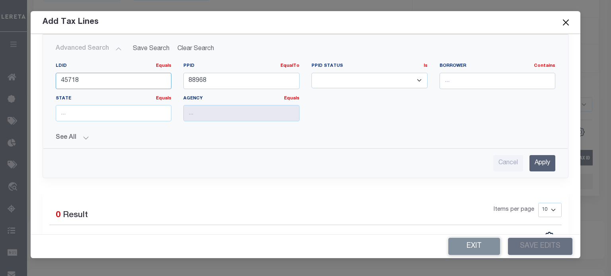
type input "45718"
click at [536, 161] on input "Apply" at bounding box center [543, 163] width 26 height 16
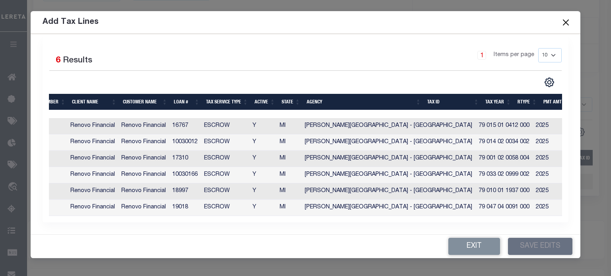
scroll to position [0, 227]
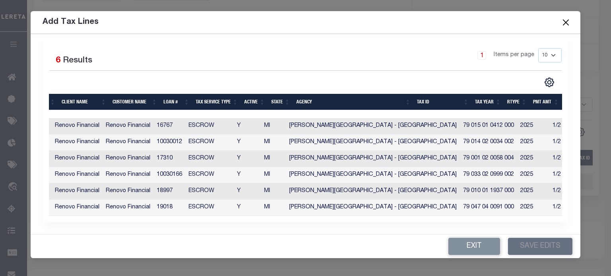
click at [460, 187] on td "79 010 01 1937 000" at bounding box center [488, 191] width 57 height 16
checkbox input "true"
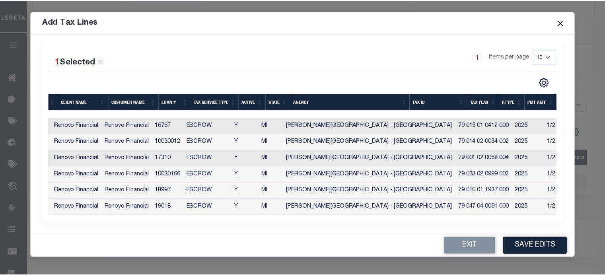
scroll to position [162, 0]
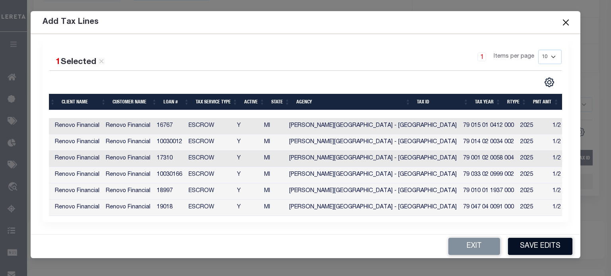
click at [547, 252] on button "Save Edits" at bounding box center [540, 246] width 64 height 17
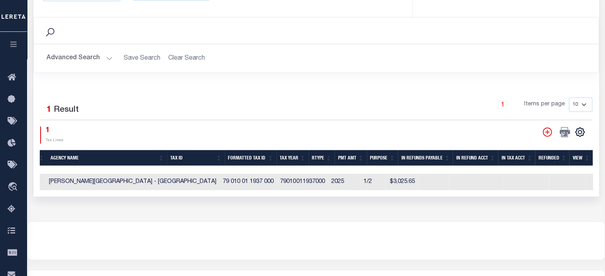
scroll to position [0, 0]
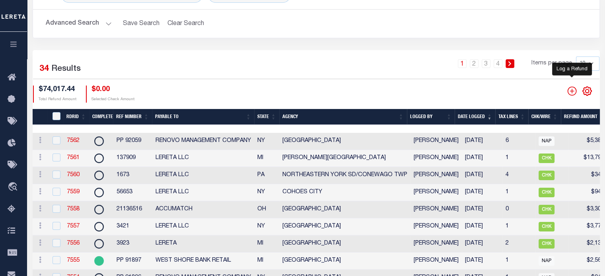
click at [570, 91] on icon "" at bounding box center [572, 91] width 10 height 10
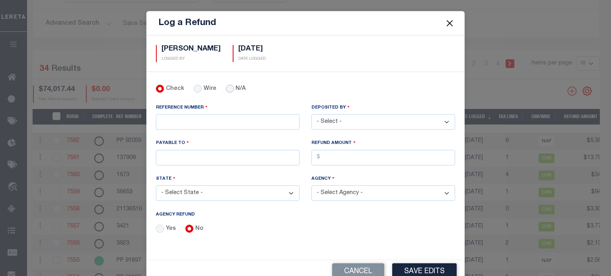
click at [226, 90] on input "N/A" at bounding box center [230, 89] width 8 height 8
radio input "true"
click at [196, 118] on input "REFERENCE NUMBER" at bounding box center [228, 122] width 144 height 16
type input "p"
type input "PP 89185"
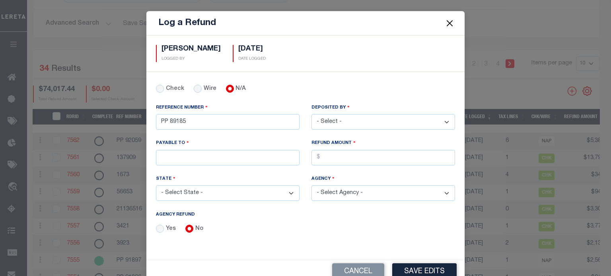
click at [343, 123] on select "- Select - [PERSON_NAME] [PERSON_NAME] [PERSON_NAME] [PERSON_NAME] [PERSON_NAME…" at bounding box center [384, 122] width 144 height 16
select select "[PERSON_NAME]"
click at [312, 114] on select "- Select - [PERSON_NAME] [PERSON_NAME] [PERSON_NAME] [PERSON_NAME] [PERSON_NAME…" at bounding box center [384, 122] width 144 height 16
click at [209, 160] on input "PAYABLE TO" at bounding box center [228, 158] width 144 height 16
type input "Signal Financial FCU"
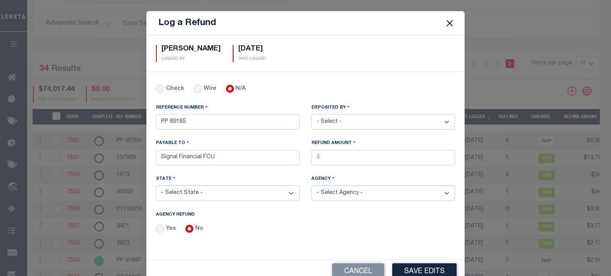
select select "MD"
click at [325, 156] on input "AGENCY REFUND" at bounding box center [384, 158] width 144 height 16
type input "$1,715.60"
click at [171, 192] on select "- Select State - [US_STATE] AL AR AZ CA CO [GEOGRAPHIC_DATA] [GEOGRAPHIC_DATA] …" at bounding box center [228, 193] width 144 height 16
select select "PA"
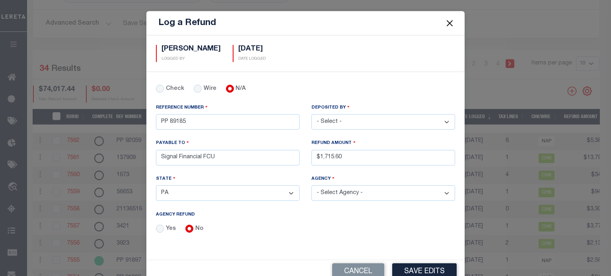
click at [156, 185] on select "- Select State - [US_STATE] AL AR AZ CA CO [GEOGRAPHIC_DATA] [GEOGRAPHIC_DATA] …" at bounding box center [228, 193] width 144 height 16
click at [349, 187] on select "- Select Agency - [GEOGRAPHIC_DATA] MOBILE HOMES [PERSON_NAME][GEOGRAPHIC_DATA]…" at bounding box center [384, 193] width 144 height 16
select select "4209716025"
click at [312, 185] on select "- Select Agency - [GEOGRAPHIC_DATA] MOBILE HOMES [PERSON_NAME][GEOGRAPHIC_DATA]…" at bounding box center [384, 193] width 144 height 16
drag, startPoint x: 423, startPoint y: 268, endPoint x: 415, endPoint y: 263, distance: 9.4
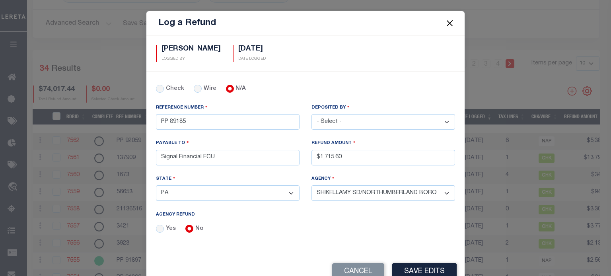
click at [417, 264] on button "Save Edits" at bounding box center [424, 271] width 64 height 17
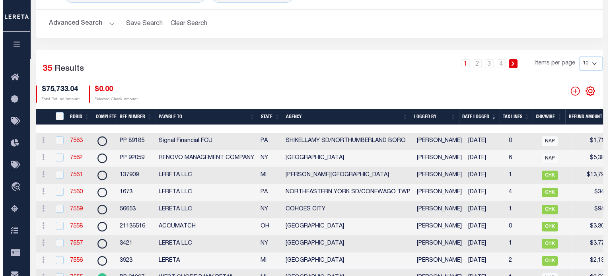
scroll to position [0, 243]
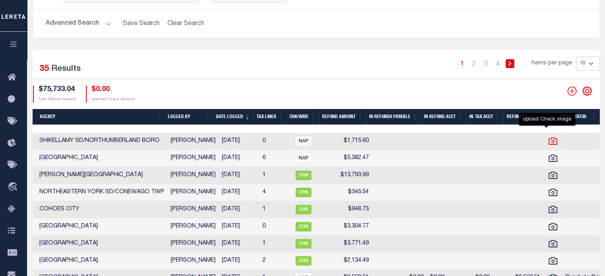
click at [548, 140] on icon at bounding box center [553, 141] width 10 height 10
checkbox input "true"
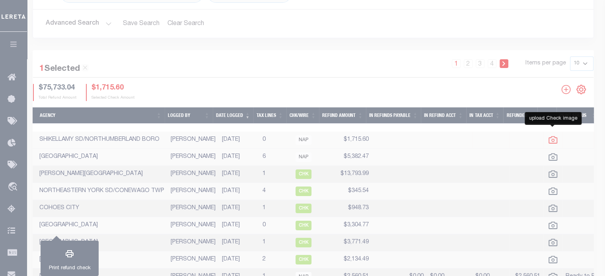
scroll to position [0, 237]
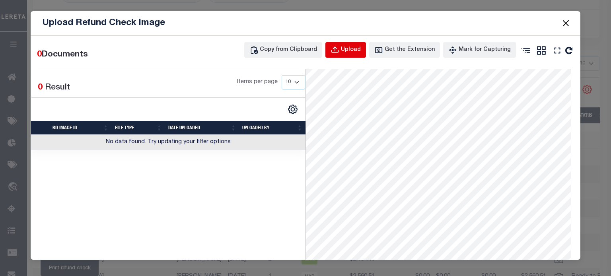
drag, startPoint x: 350, startPoint y: 53, endPoint x: 359, endPoint y: 55, distance: 9.3
click at [350, 53] on div "Upload" at bounding box center [351, 50] width 20 height 9
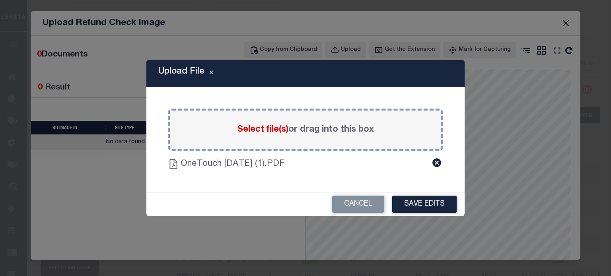
click at [442, 201] on button "Save Edits" at bounding box center [424, 204] width 64 height 17
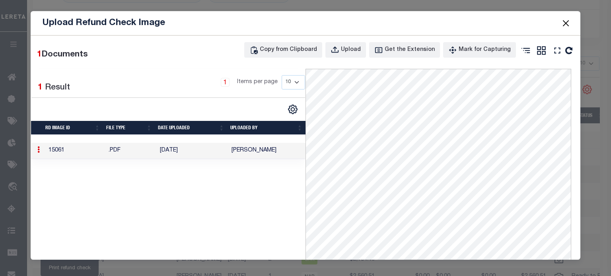
click at [564, 20] on button "Close" at bounding box center [566, 23] width 10 height 10
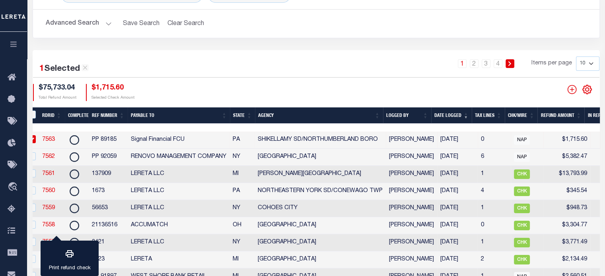
scroll to position [0, 0]
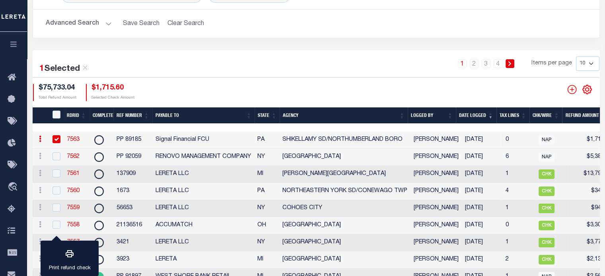
click at [73, 139] on link "7563" at bounding box center [73, 140] width 13 height 6
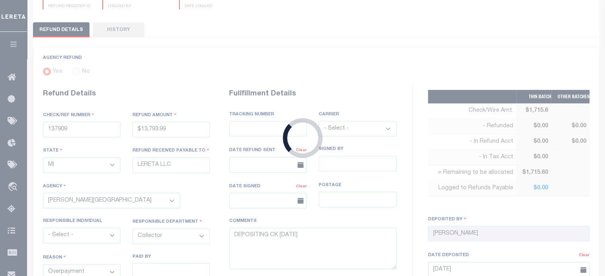
radio input "true"
type input "PP 89185"
type input "$1,715.6"
select select "PA"
type input "Signal Financial FCU"
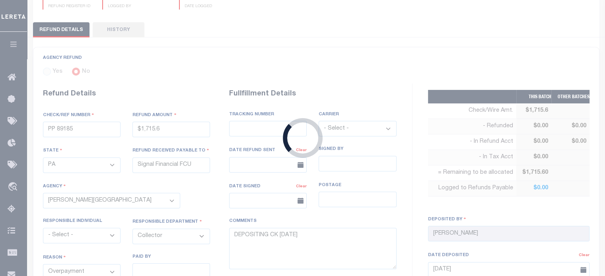
select select
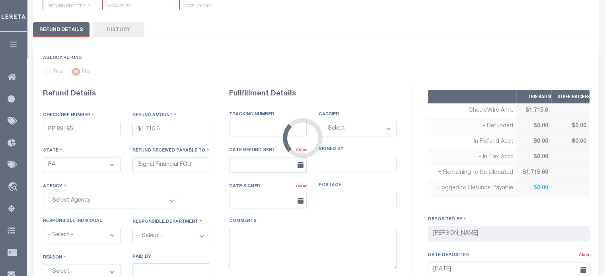
select select "4209716025"
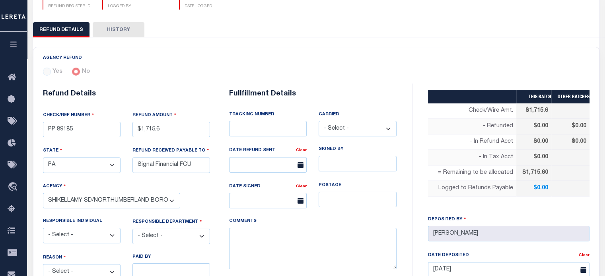
drag, startPoint x: 94, startPoint y: 99, endPoint x: 80, endPoint y: 105, distance: 14.6
click at [93, 264] on select "- Select - Change In Value Discount Applied Duplicate Payment Exemption Applied…" at bounding box center [82, 272] width 78 height 16
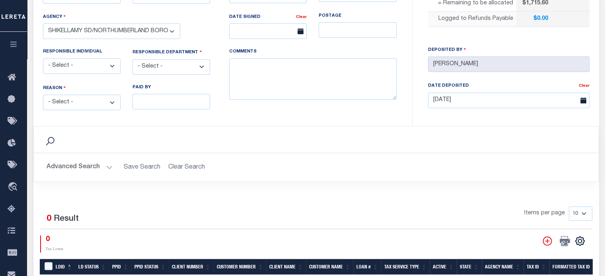
select select "OVP"
click at [43, 95] on select "- Select - Change In Value Discount Applied Duplicate Payment Exemption Applied…" at bounding box center [82, 103] width 78 height 16
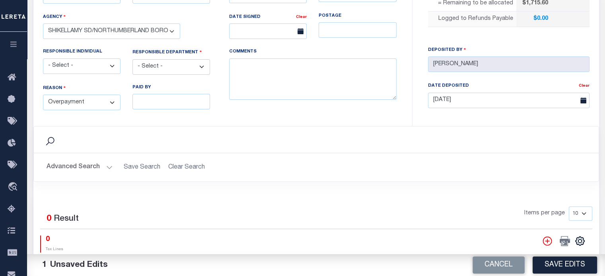
click at [152, 66] on select "- Select - 3rd Party Accounting AI Collector Customer Customer Service FactR JA…" at bounding box center [172, 67] width 78 height 16
select select "OTH"
click at [133, 59] on select "- Select - 3rd Party Accounting AI Collector Customer Customer Service FactR JA…" at bounding box center [172, 67] width 78 height 16
drag, startPoint x: 256, startPoint y: 80, endPoint x: 264, endPoint y: 76, distance: 9.3
click at [261, 75] on textarea "COMMENTS" at bounding box center [313, 79] width 168 height 42
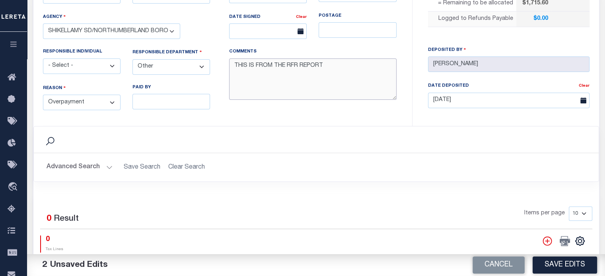
type textarea "THIS IS FROM THE RFR REPORT"
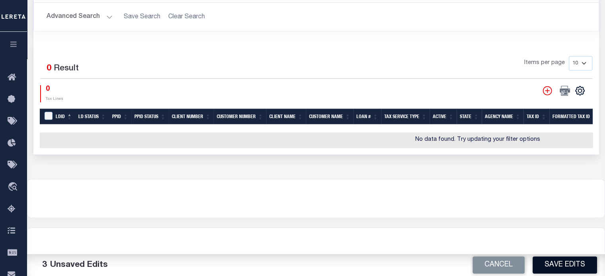
scroll to position [401, 0]
drag, startPoint x: 556, startPoint y: 261, endPoint x: 371, endPoint y: 195, distance: 195.6
click at [556, 261] on button "Save Edits" at bounding box center [565, 265] width 64 height 17
type input "$1,715.6"
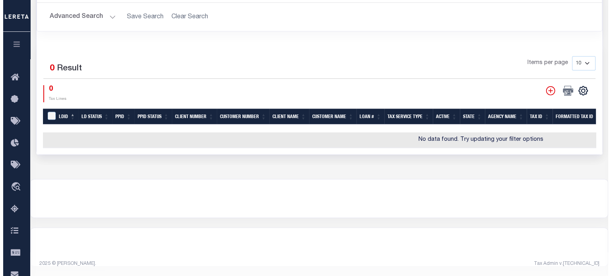
scroll to position [242, 0]
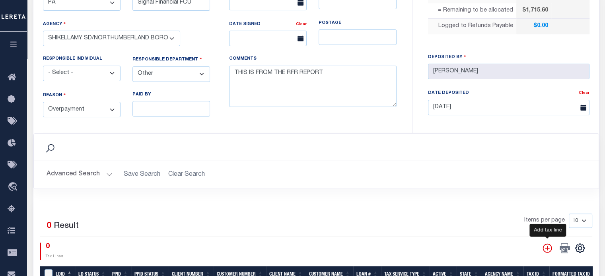
click at [545, 247] on icon "" at bounding box center [547, 248] width 10 height 10
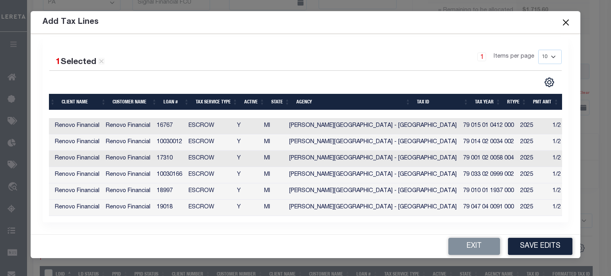
scroll to position [0, 0]
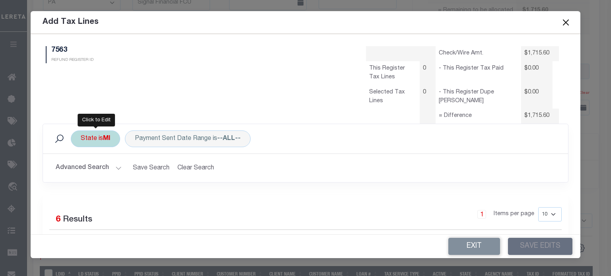
click at [99, 137] on div "State is MI" at bounding box center [95, 139] width 49 height 17
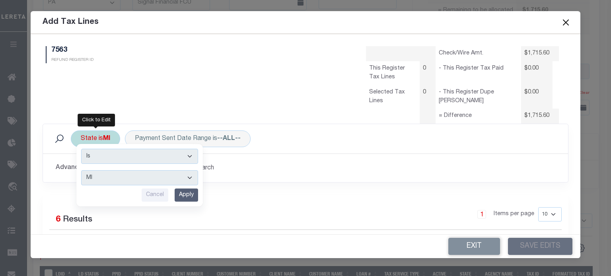
drag, startPoint x: 101, startPoint y: 177, endPoint x: 102, endPoint y: 172, distance: 4.9
click at [101, 177] on select "AK AL AR AZ CA CO CT DC DE FL [GEOGRAPHIC_DATA] GU HI IA ID IL IN KS [GEOGRAPHI…" at bounding box center [139, 177] width 117 height 15
select select "PA"
click at [81, 170] on select "AK AL AR AZ CA CO CT DC DE FL [GEOGRAPHIC_DATA] GU HI IA ID IL IN KS [GEOGRAPHI…" at bounding box center [139, 177] width 117 height 15
drag, startPoint x: 176, startPoint y: 194, endPoint x: 140, endPoint y: 179, distance: 38.9
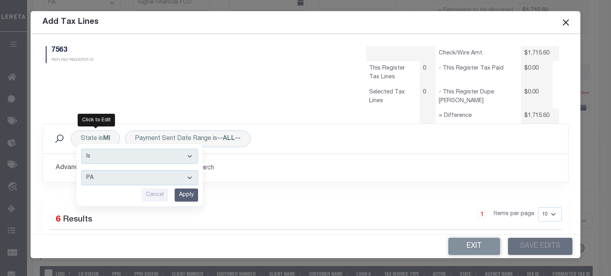
click at [176, 193] on input "Apply" at bounding box center [186, 195] width 23 height 13
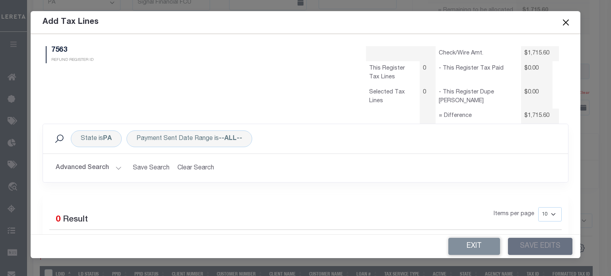
click at [100, 170] on button "Advanced Search" at bounding box center [89, 168] width 66 height 16
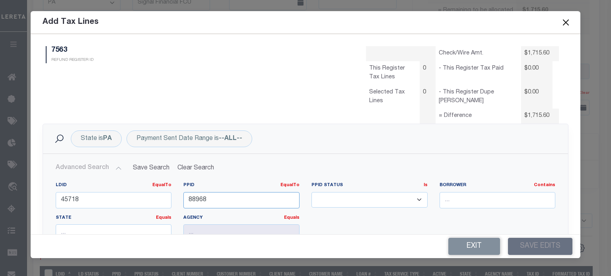
click at [5, 191] on form "Add Tax Lines 7563 REFUND REGISTER ID Check/Wire Amt. 0" at bounding box center [305, 134] width 611 height 247
click at [0, 135] on html "Home Refunds Details Profile Sign out" at bounding box center [305, 96] width 611 height 676
click at [204, 203] on input "number" at bounding box center [241, 200] width 116 height 16
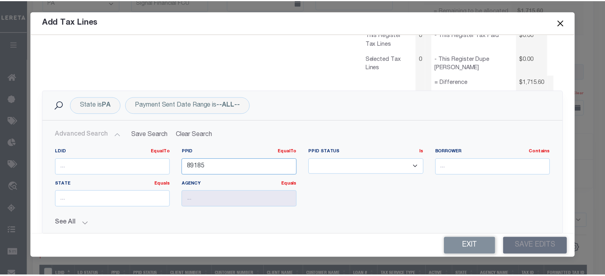
scroll to position [80, 0]
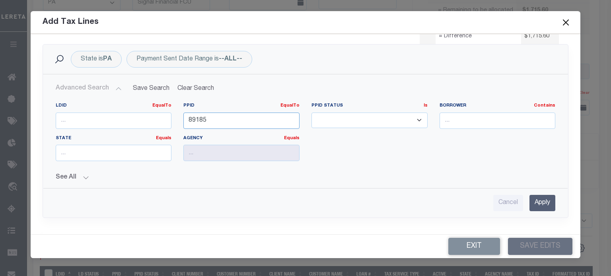
type input "89185"
click at [534, 205] on input "Apply" at bounding box center [543, 203] width 26 height 16
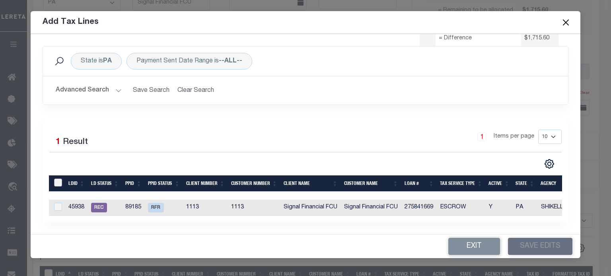
click at [57, 181] on input "LDBatchId" at bounding box center [58, 183] width 8 height 8
checkbox input "true"
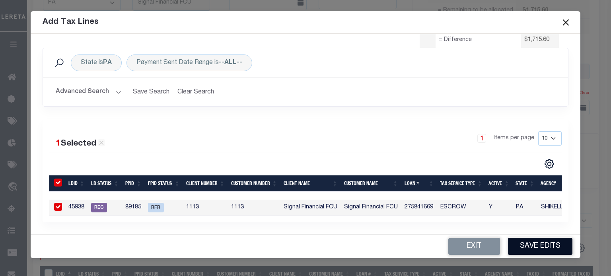
click at [545, 242] on button "Save Edits" at bounding box center [540, 246] width 64 height 17
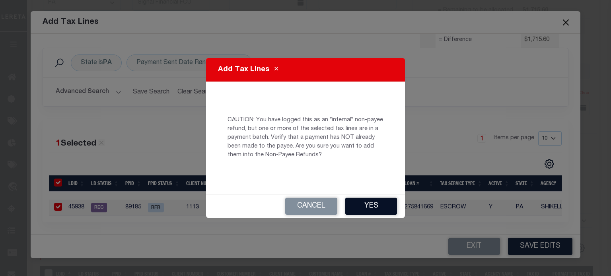
click at [374, 204] on button "Yes" at bounding box center [371, 206] width 52 height 17
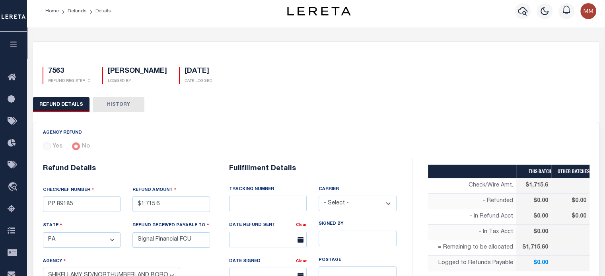
scroll to position [0, 0]
